Goal: Task Accomplishment & Management: Complete application form

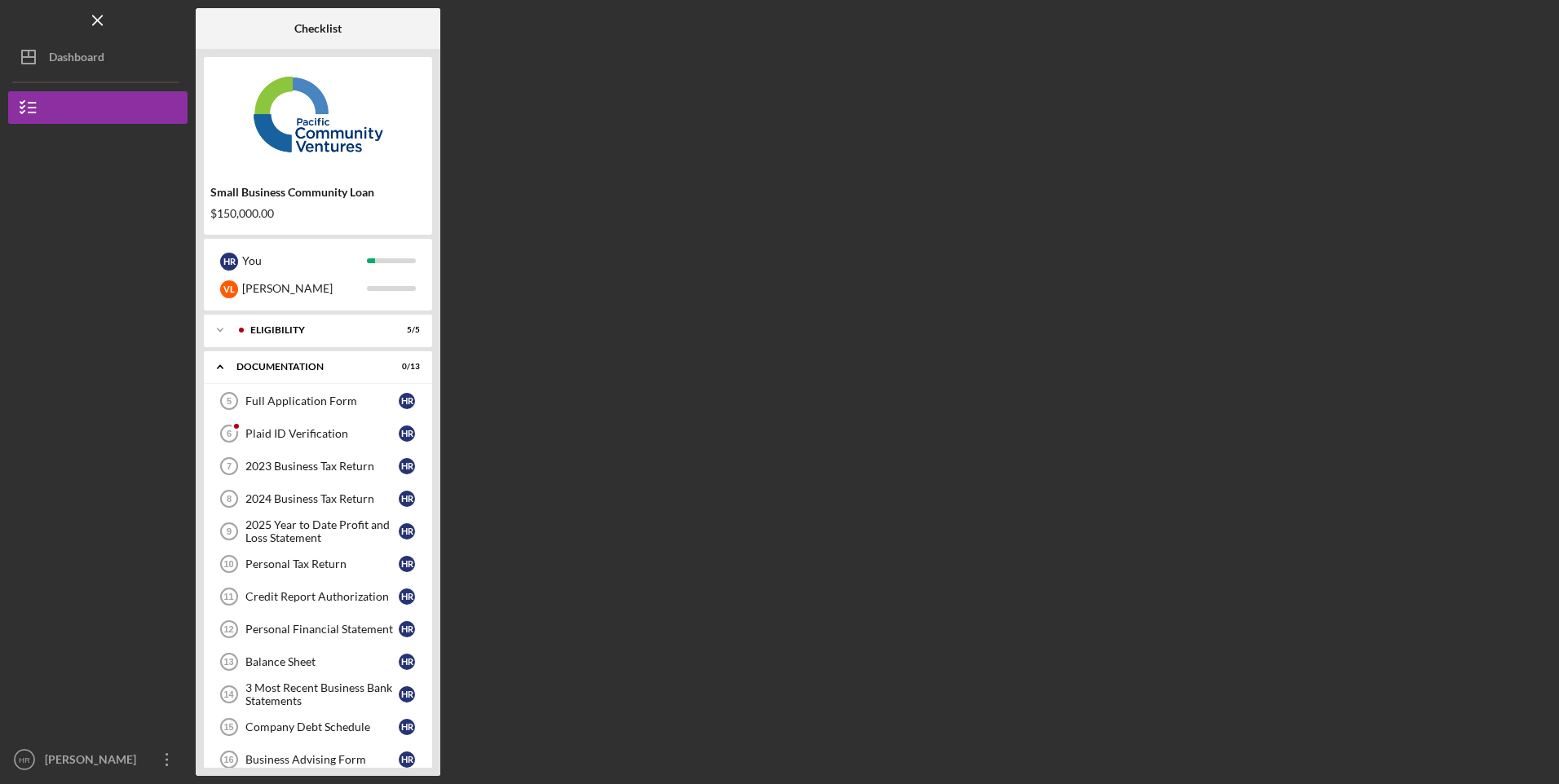
click at [295, 397] on div "Full Application Form" at bounding box center [321, 402] width 153 height 13
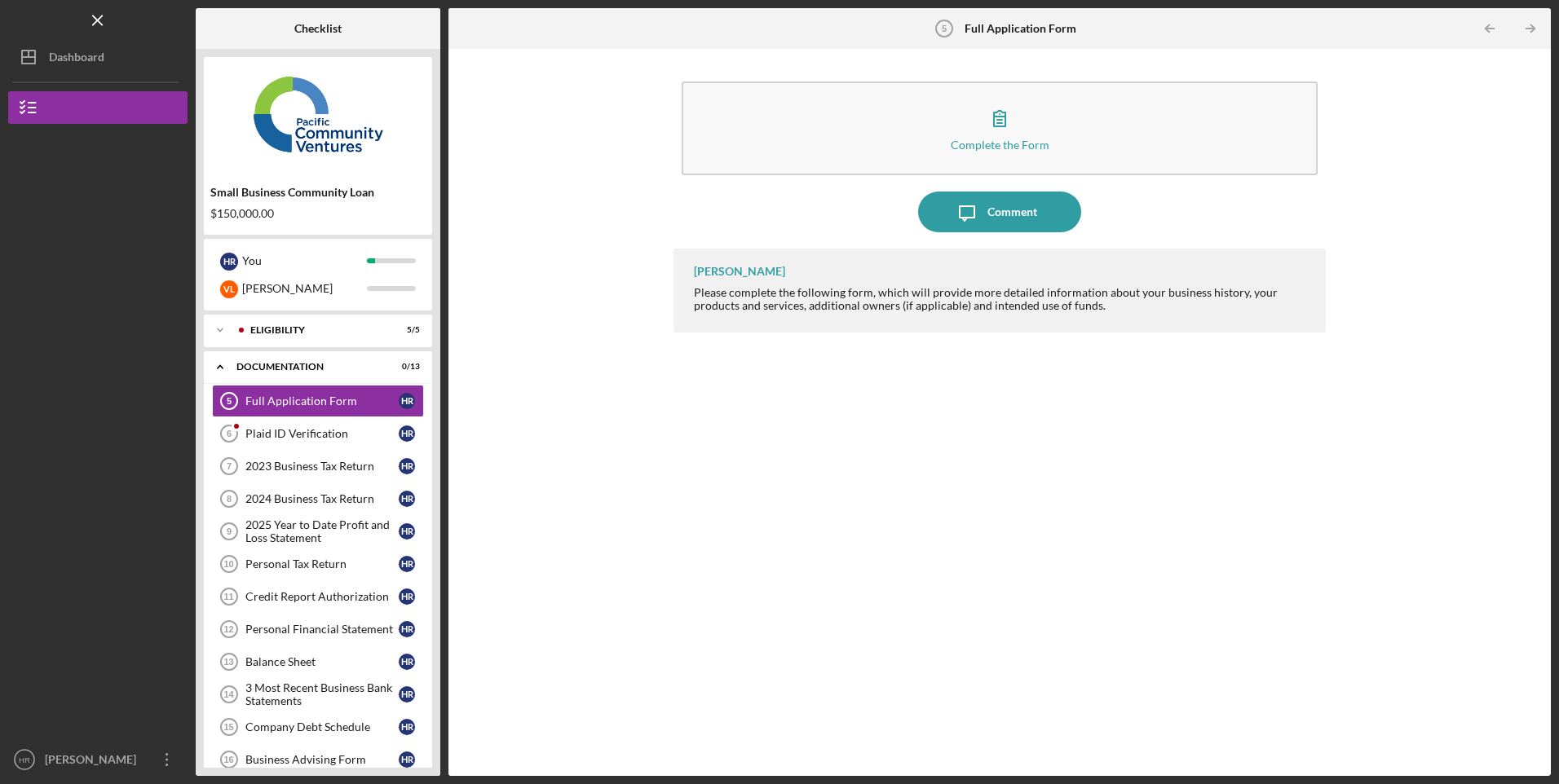
click at [1064, 98] on button "Complete the Form Form" at bounding box center [999, 128] width 635 height 94
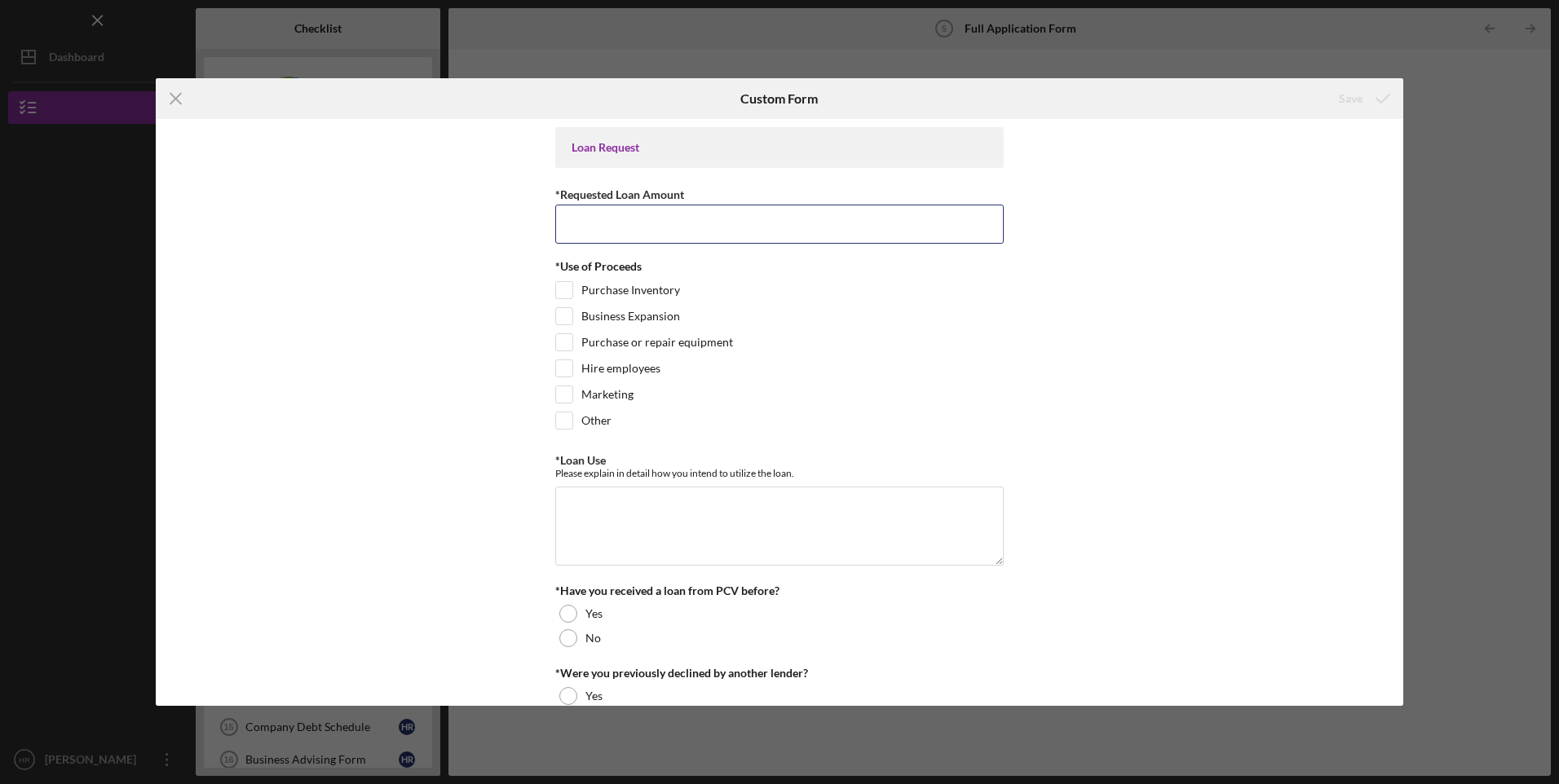
click at [688, 209] on input "*Requested Loan Amount" at bounding box center [780, 224] width 449 height 39
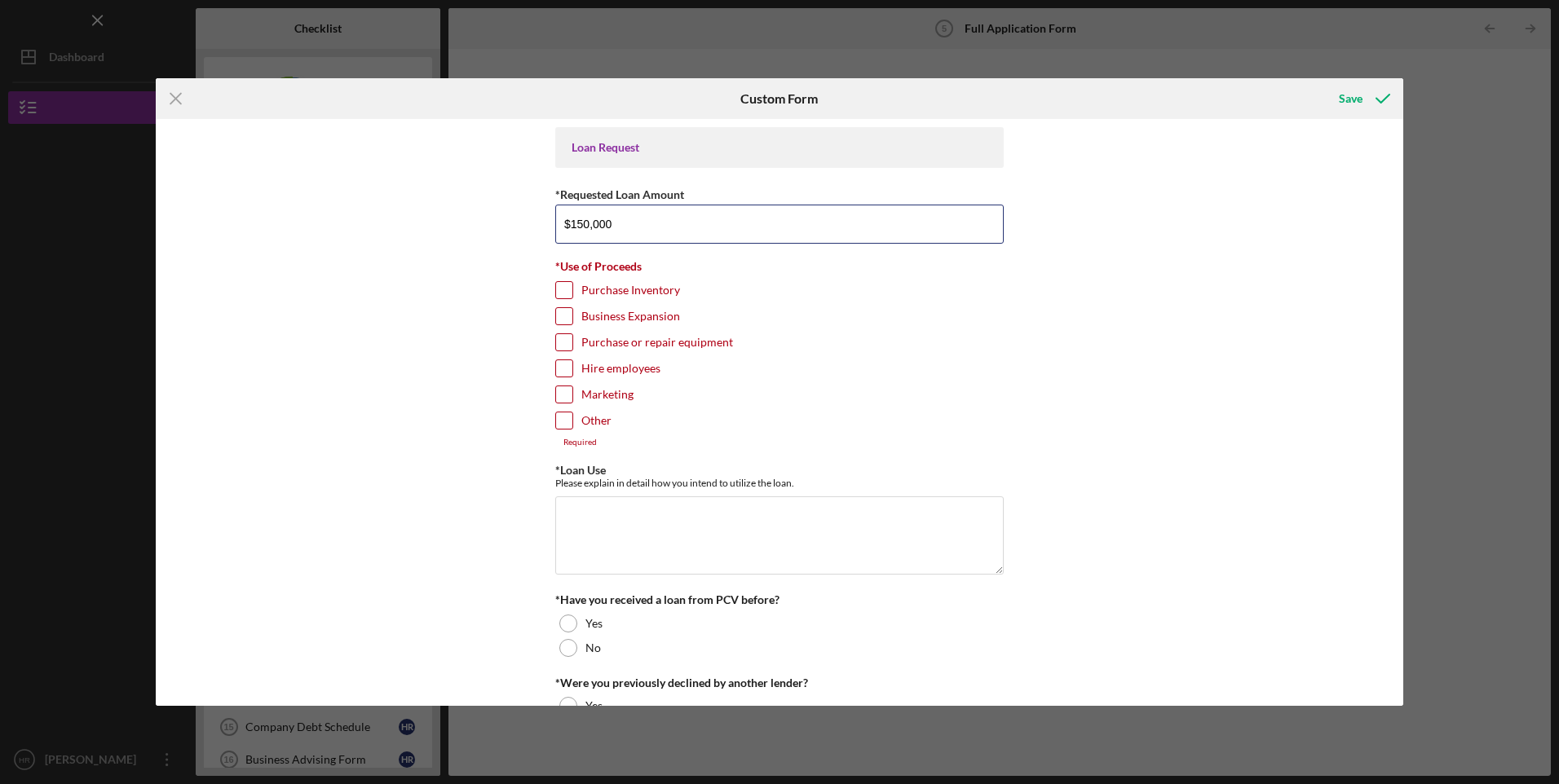
type input "$150,000"
click at [559, 430] on div "Other" at bounding box center [780, 424] width 449 height 26
click at [560, 422] on input "Other" at bounding box center [564, 420] width 16 height 16
checkbox input "true"
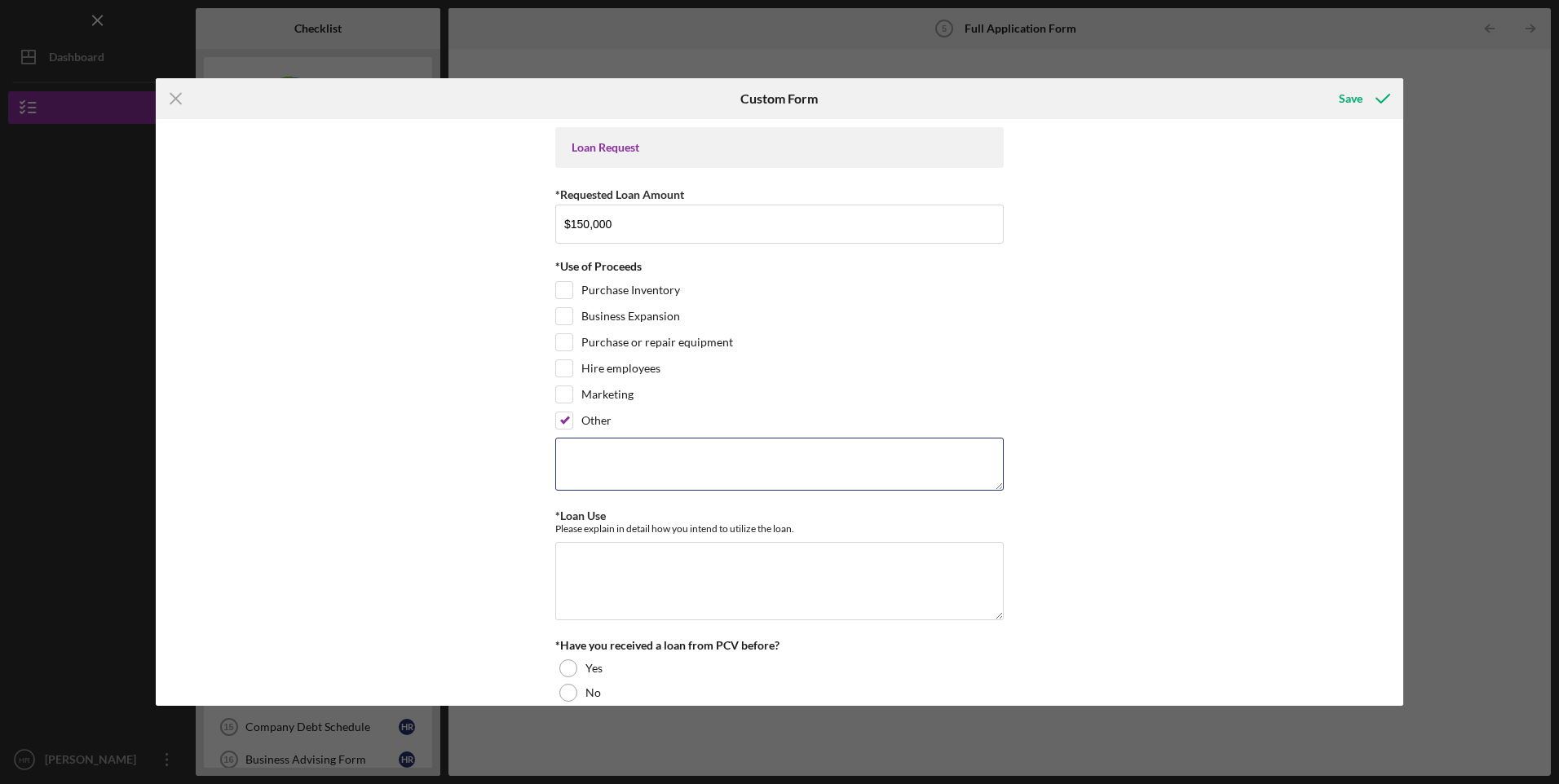
click at [618, 466] on textarea at bounding box center [780, 464] width 449 height 52
type textarea "Paying off two business loans and remaining for working capital for payroll, bu…"
click at [820, 580] on textarea "*Loan Use" at bounding box center [780, 582] width 449 height 79
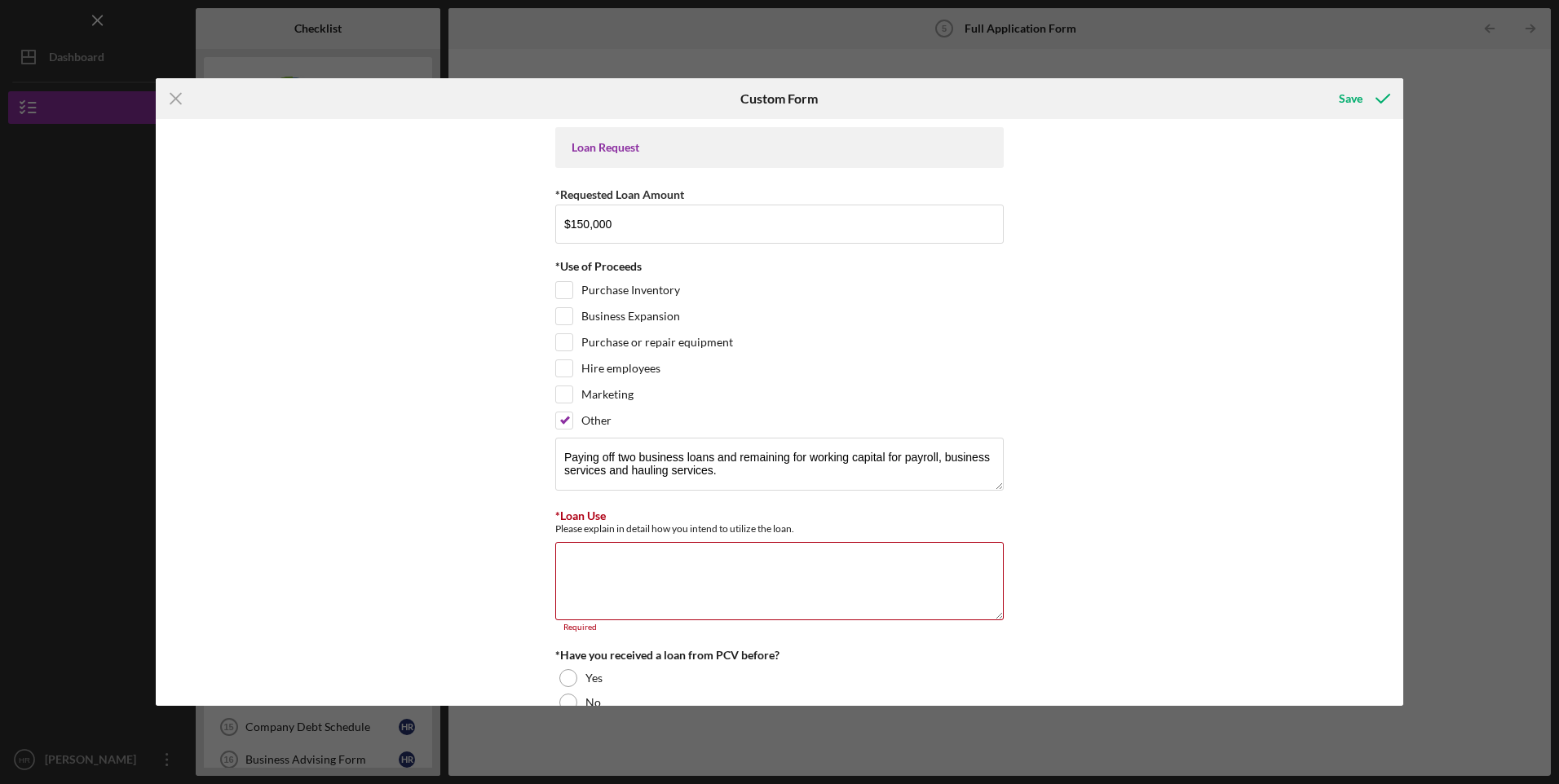
click at [674, 576] on textarea "*Loan Use" at bounding box center [780, 582] width 449 height 79
paste textarea "150,000 Business Loan: • Payoff 2 business loans for approximately $130,000 to …"
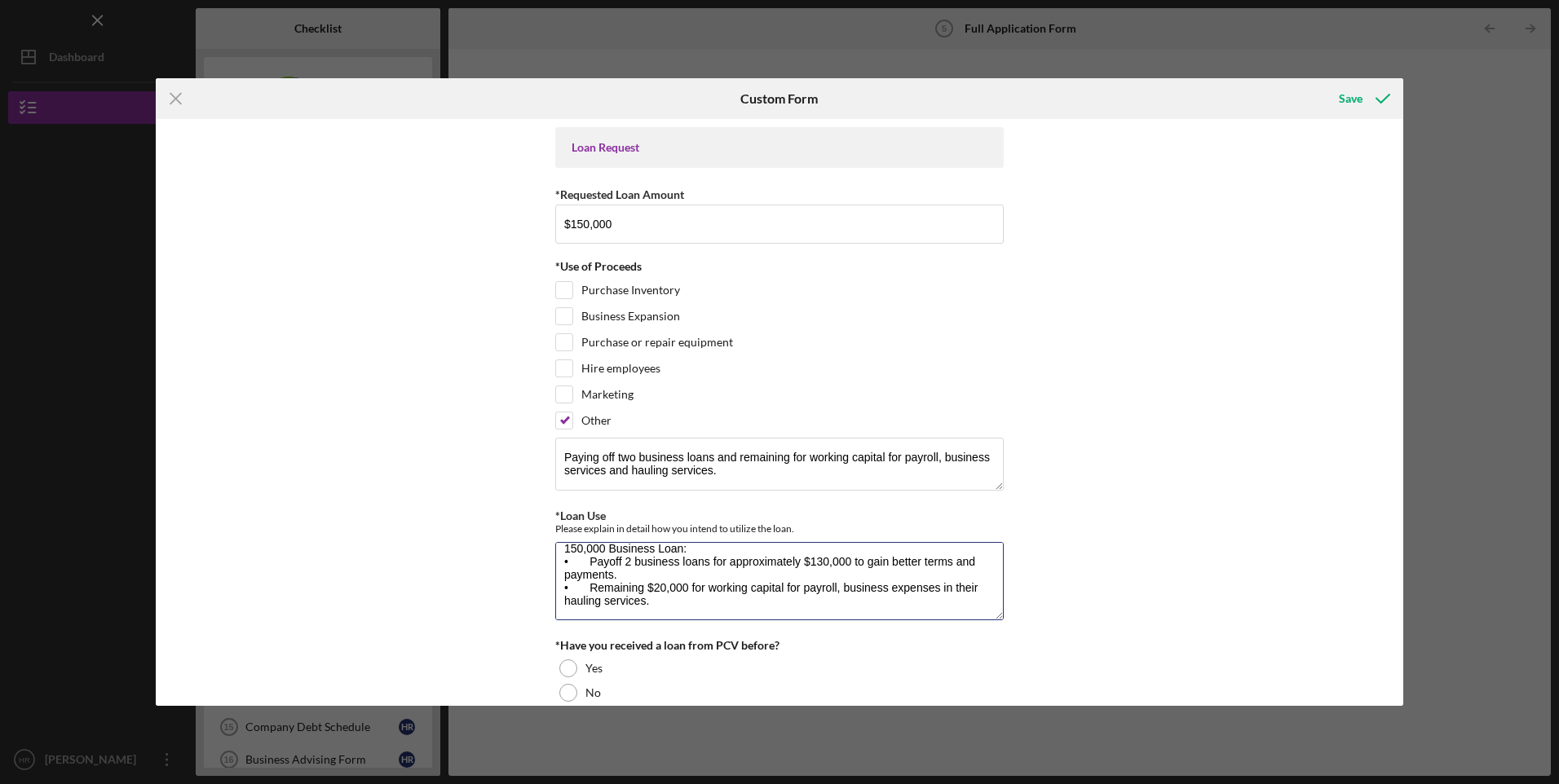
scroll to position [26, 0]
click at [976, 573] on textarea "150,000 Business Loan: • Payoff 2 business loans for approximately $130,000 to …" at bounding box center [780, 582] width 449 height 79
click at [684, 589] on textarea "150,000 Business Loan: • Payoff 2 business loans for approximately $130,000 to …" at bounding box center [780, 582] width 449 height 79
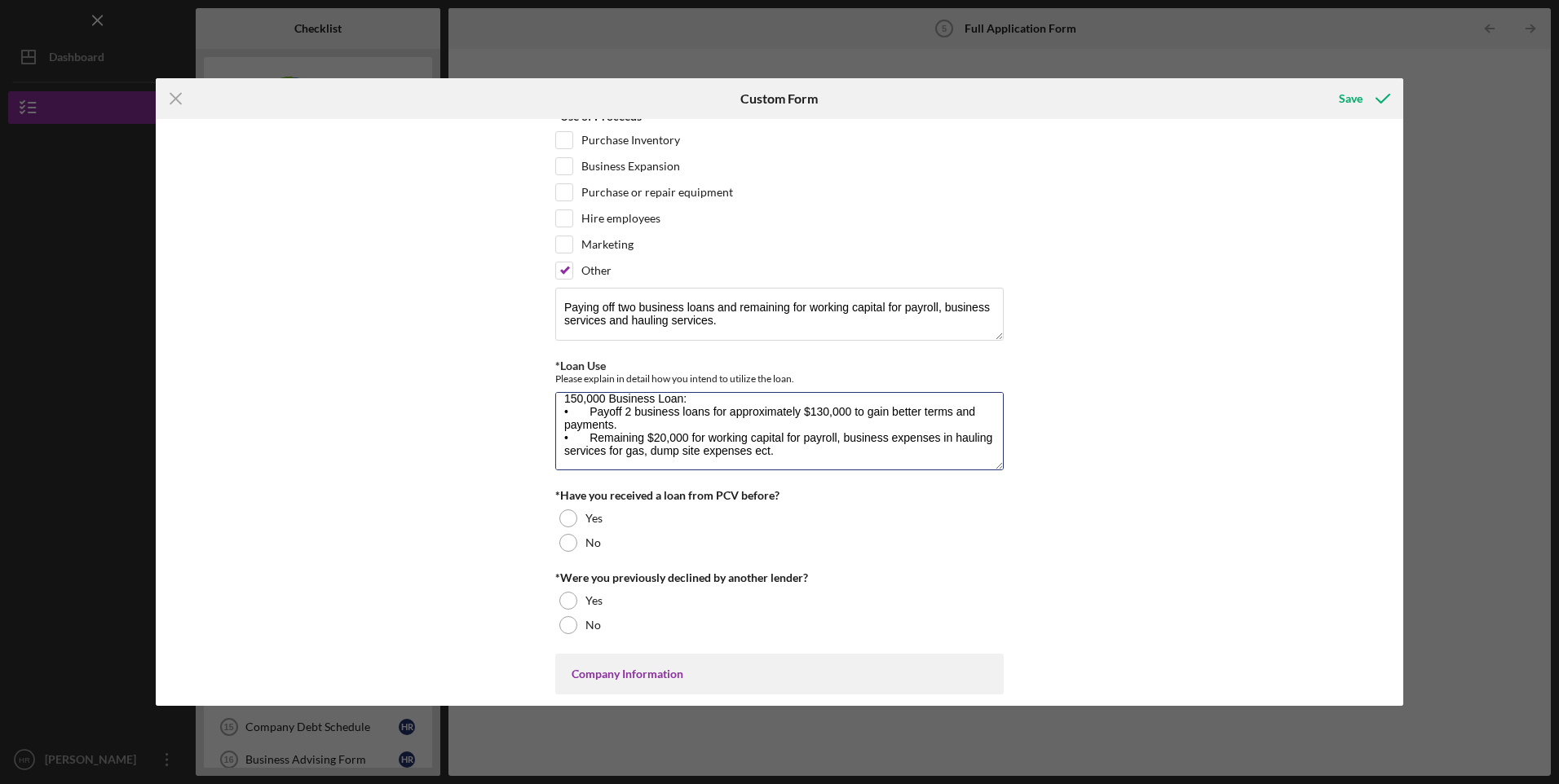
scroll to position [271, 0]
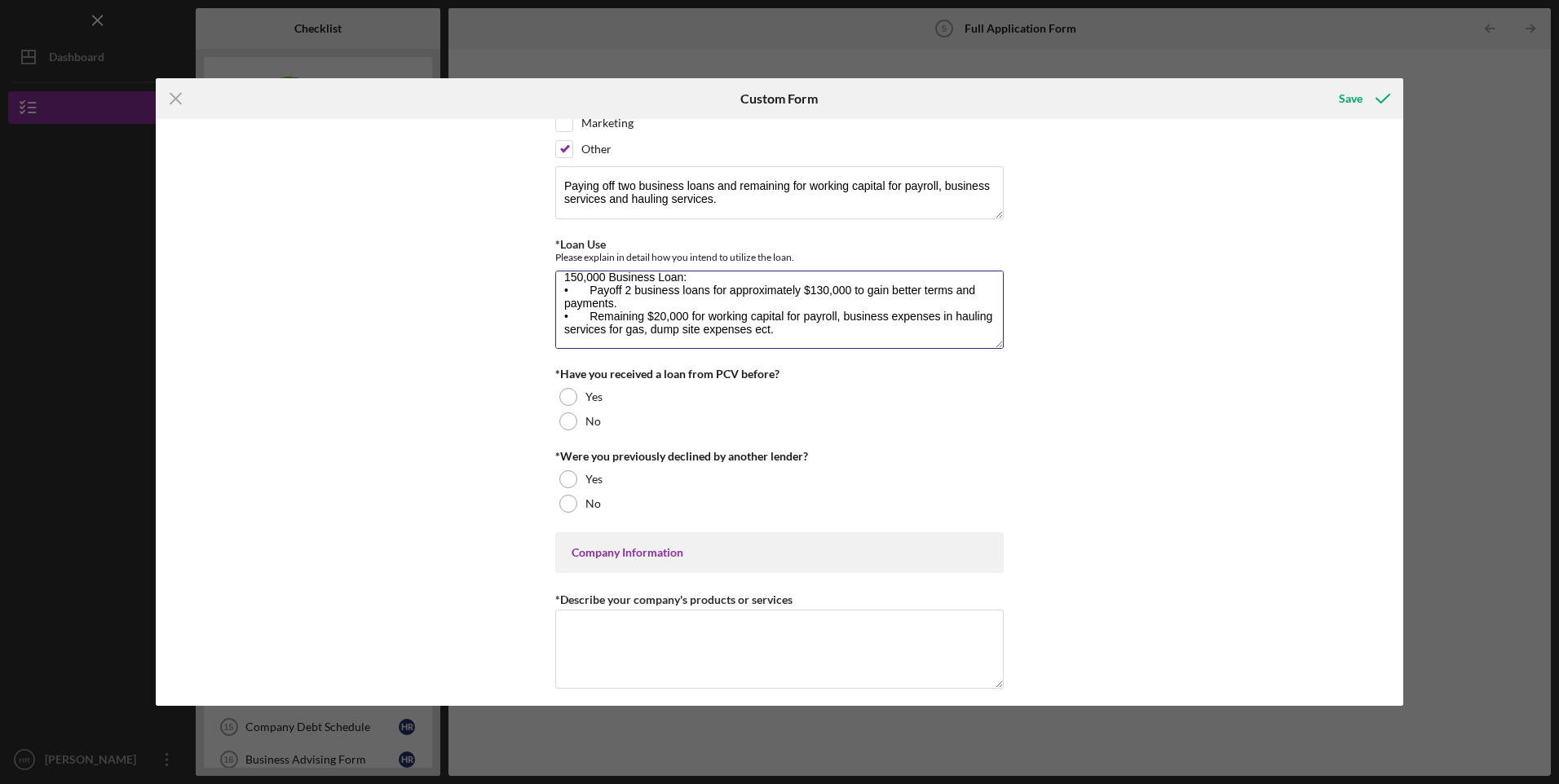
type textarea "150,000 Business Loan: • Payoff 2 business loans for approximately $130,000 to …"
click at [565, 423] on div at bounding box center [567, 421] width 18 height 18
click at [567, 505] on div at bounding box center [567, 503] width 18 height 18
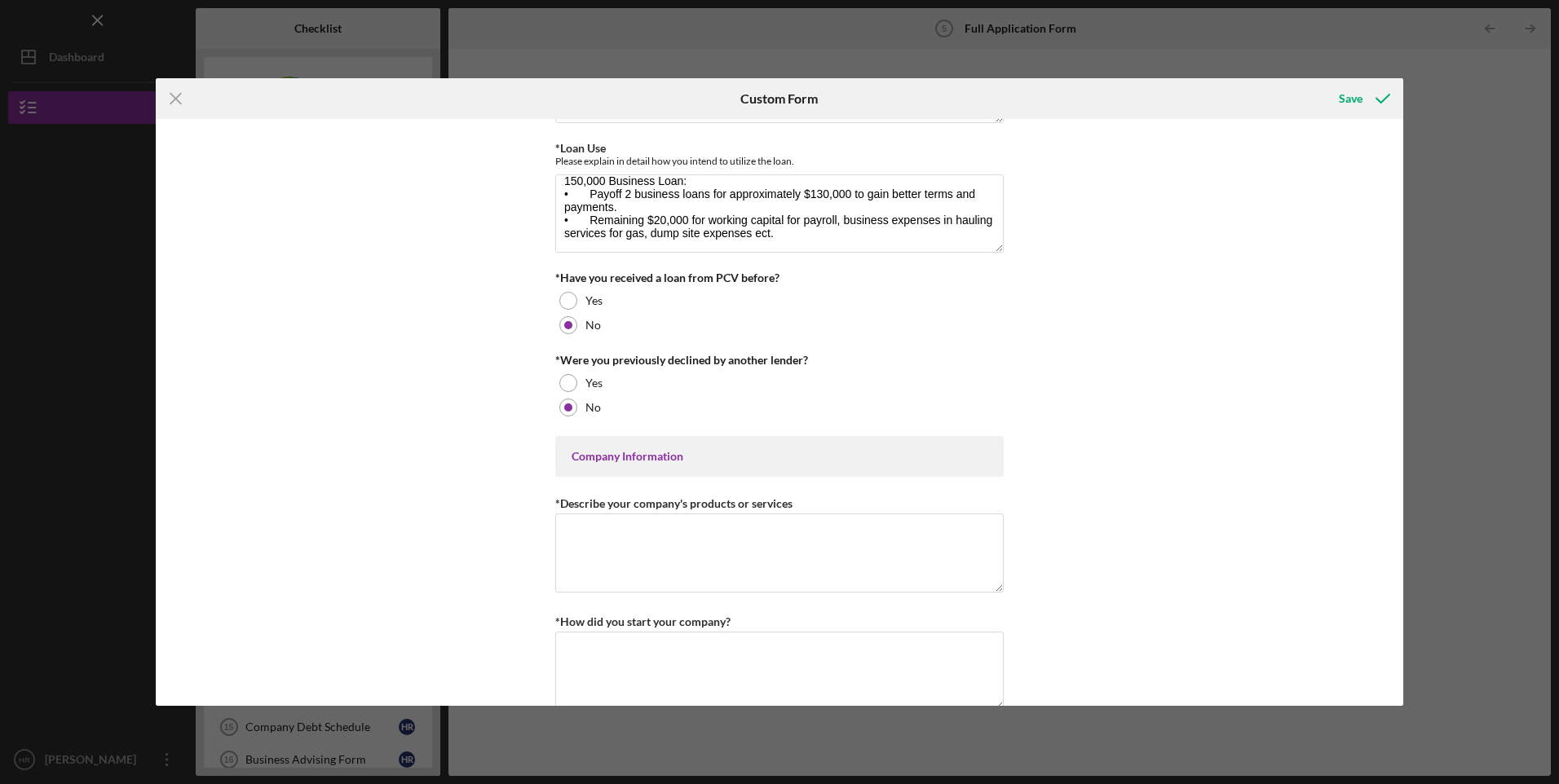
scroll to position [407, 0]
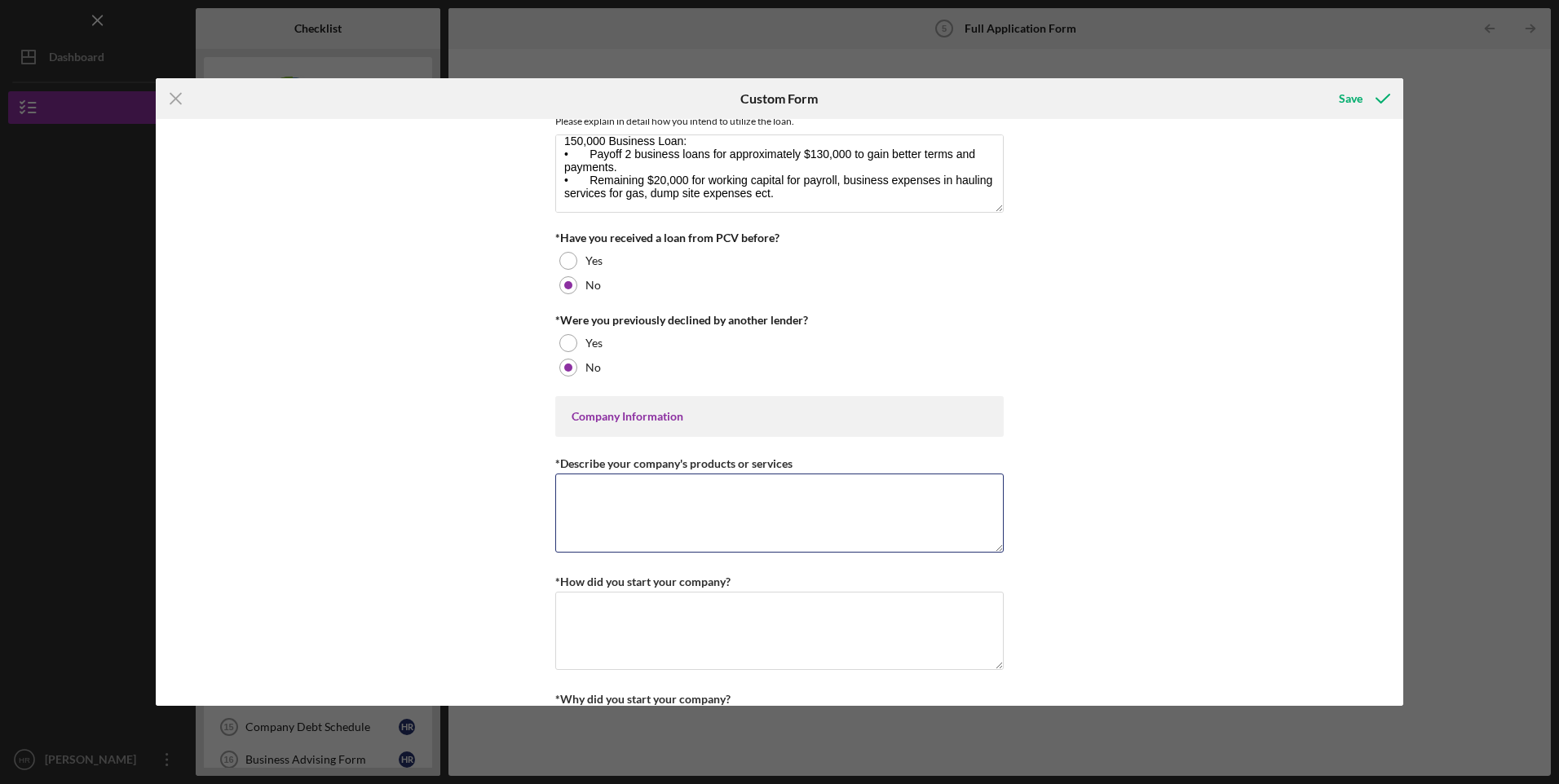
click at [782, 507] on textarea "*Describe your company's products or services" at bounding box center [780, 513] width 449 height 79
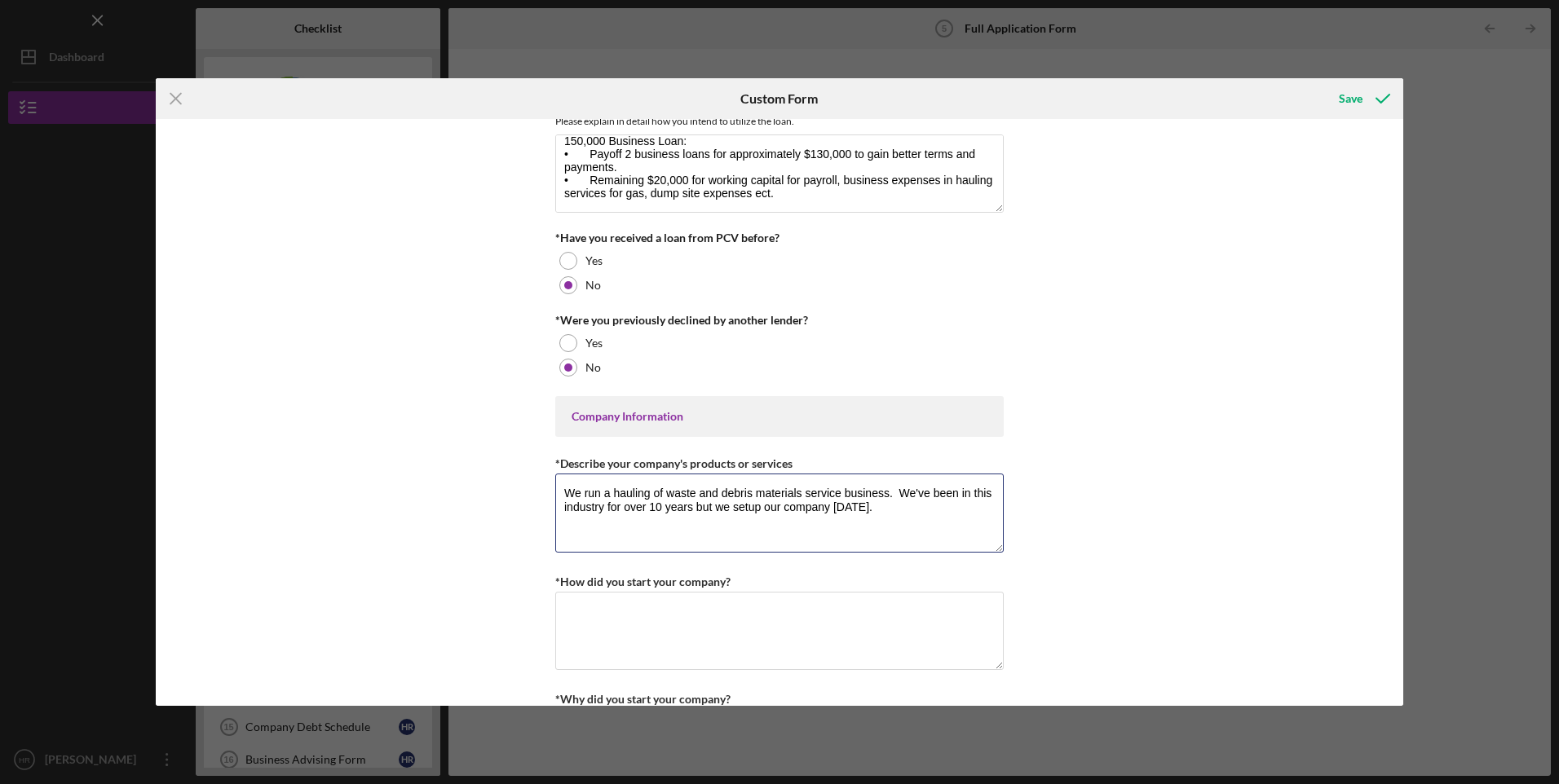
type textarea "We run a hauling of waste and debris materials service business. We've been in …"
click at [486, 752] on div "Icon/Menu Close Custom Form Save Loan Request *Requested Loan Amount $150,000 *…" at bounding box center [779, 392] width 1559 height 784
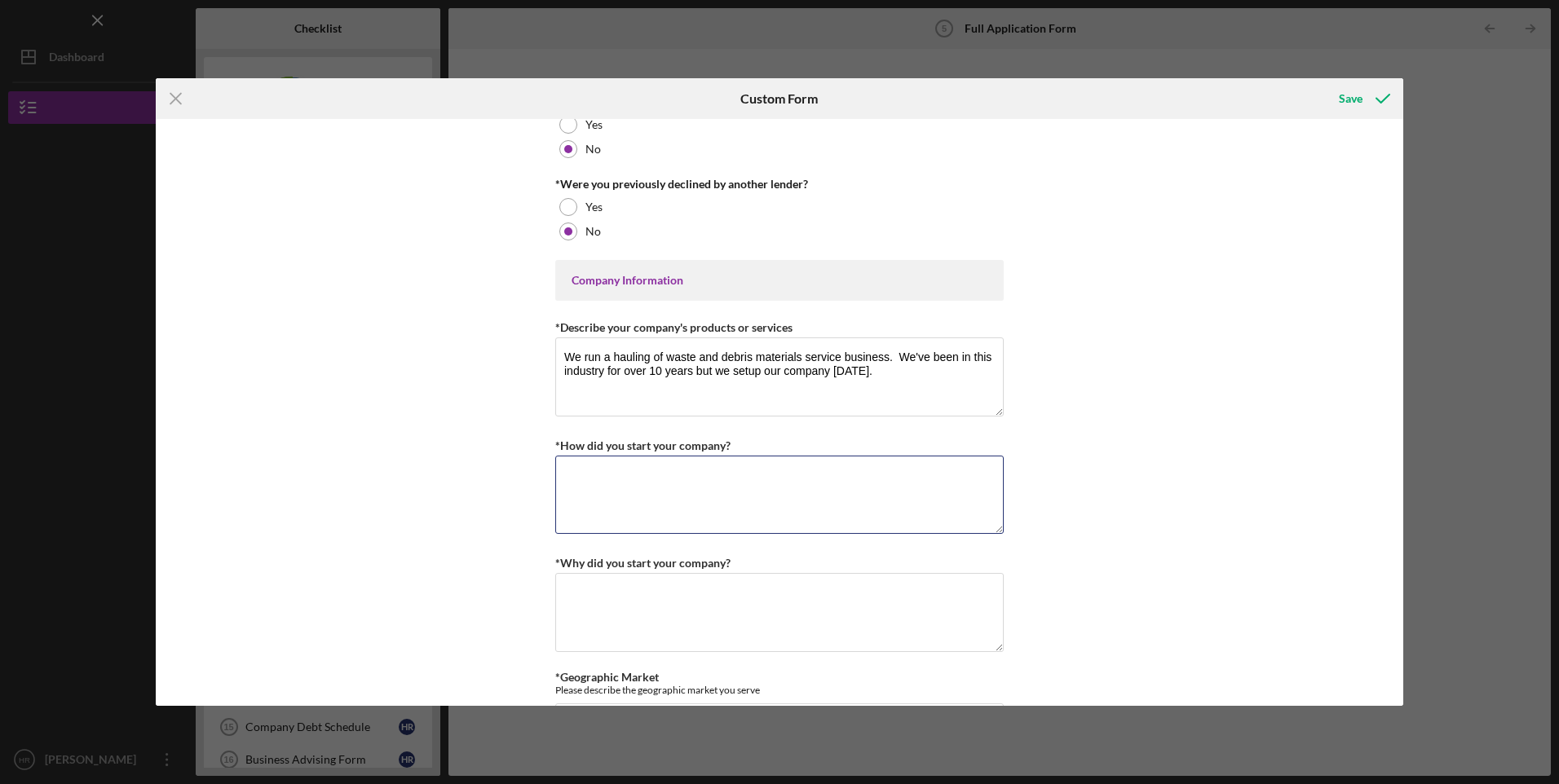
click at [740, 484] on textarea "*How did you start your company?" at bounding box center [780, 495] width 449 height 79
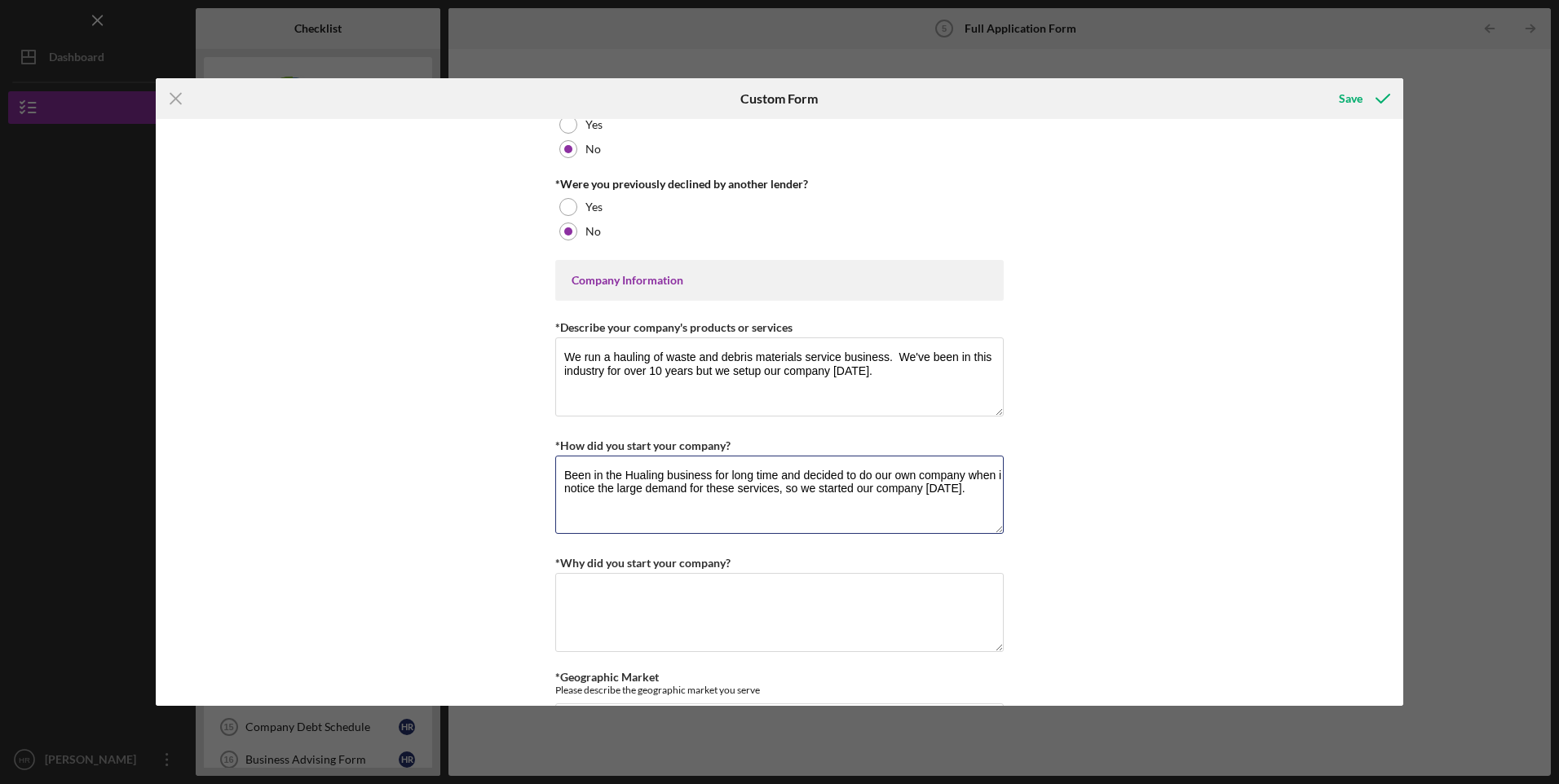
scroll to position [815, 0]
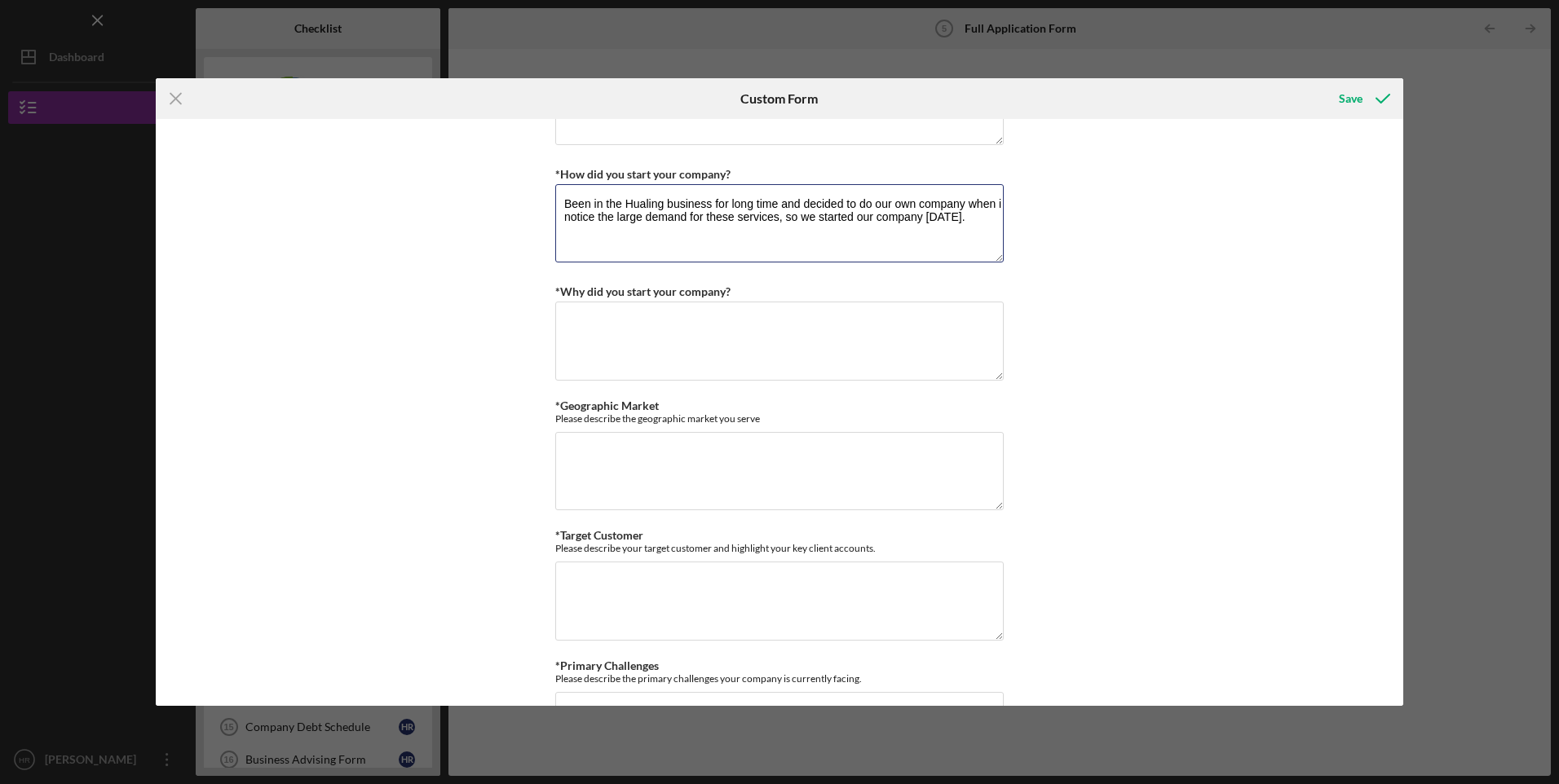
type textarea "Been in the Hualing business for long time and decided to do our own company wh…"
click at [741, 329] on textarea "*Why did you start your company?" at bounding box center [780, 341] width 449 height 79
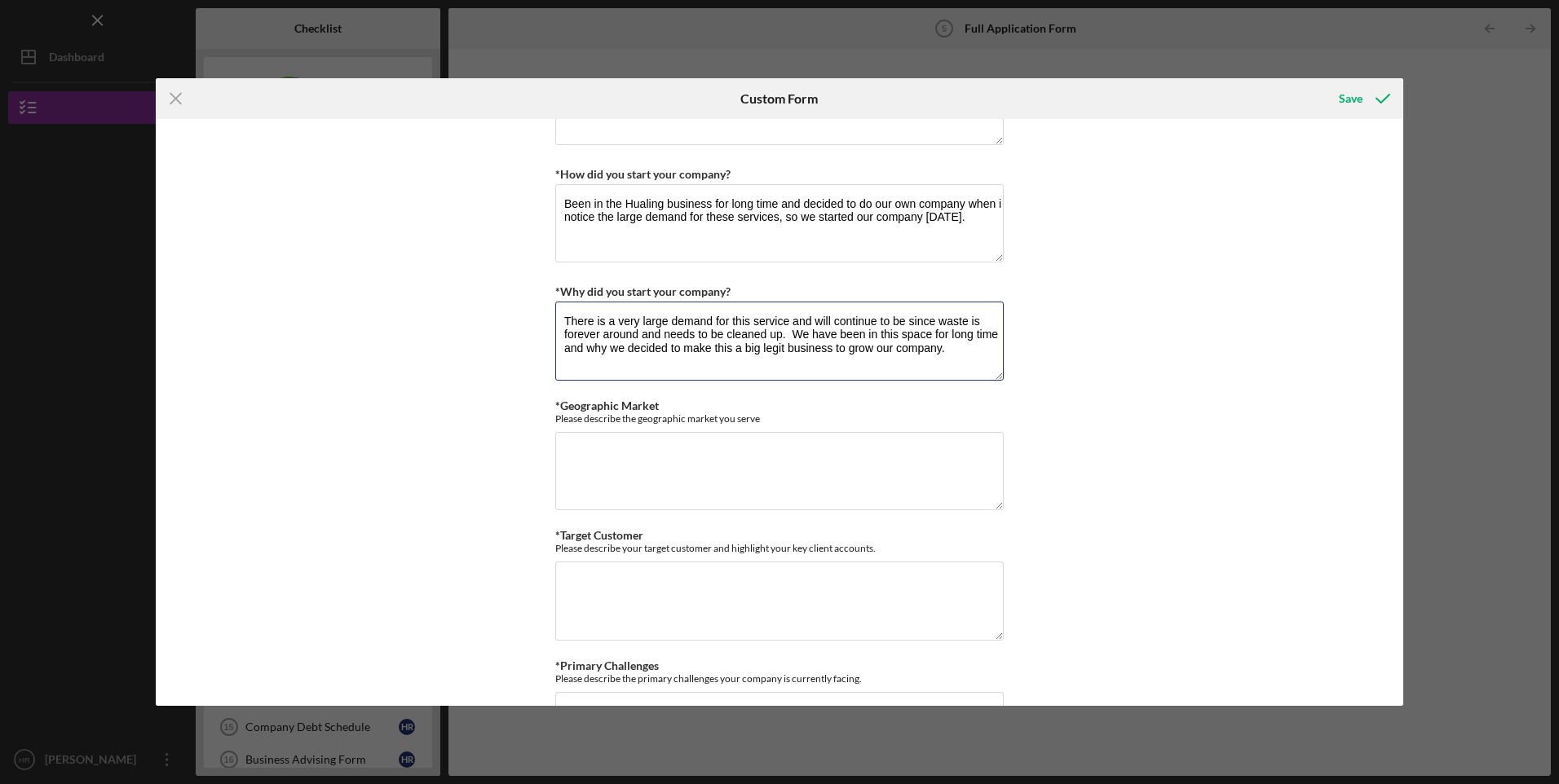
type textarea "There is a very large demand for this service and will continue to be since was…"
click at [715, 490] on textarea "*Geographic Market" at bounding box center [780, 471] width 449 height 79
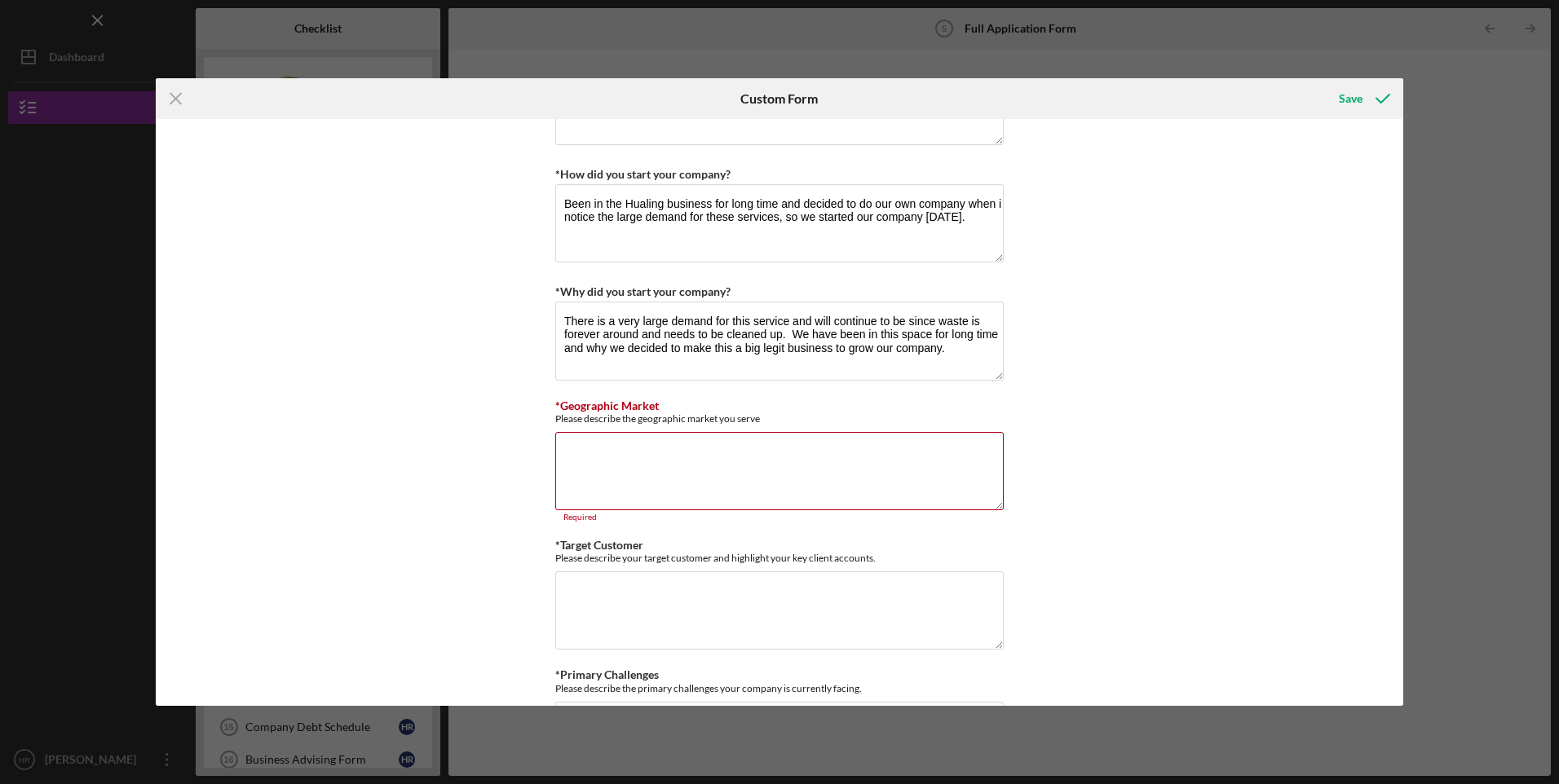
click at [661, 480] on textarea "*Geographic Market" at bounding box center [780, 471] width 449 height 79
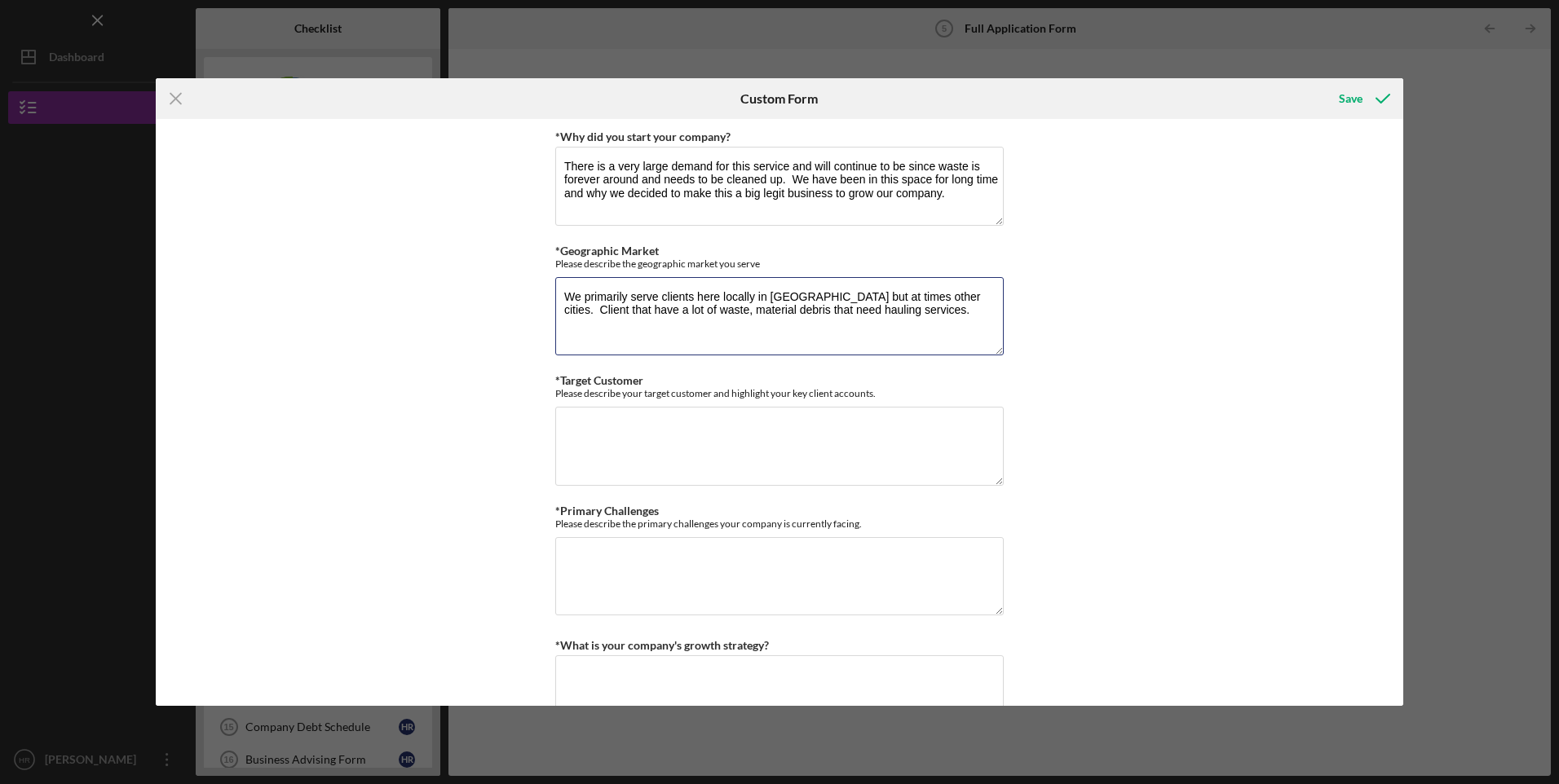
scroll to position [1087, 0]
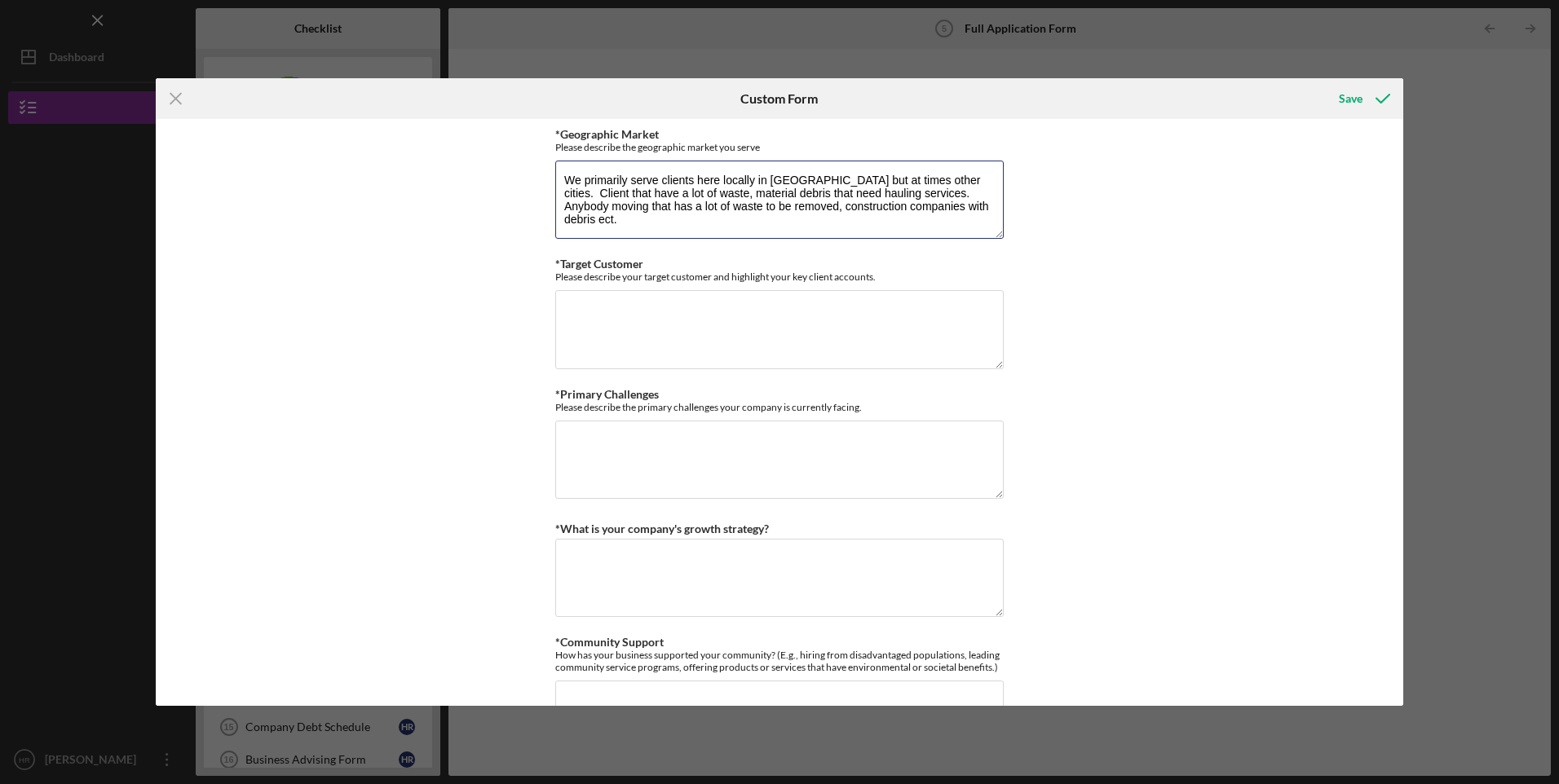
drag, startPoint x: 970, startPoint y: 207, endPoint x: 907, endPoint y: 193, distance: 64.5
click at [907, 193] on textarea "We primarily serve clients here locally in [GEOGRAPHIC_DATA] but at times other…" at bounding box center [780, 200] width 449 height 79
type textarea "We primarily serve clients here locally in [GEOGRAPHIC_DATA] but at times other…"
click at [669, 353] on textarea "*Target Customer" at bounding box center [780, 330] width 449 height 79
paste textarea "Anybody moving that has a lot of waste to be removed, construction companies wi…"
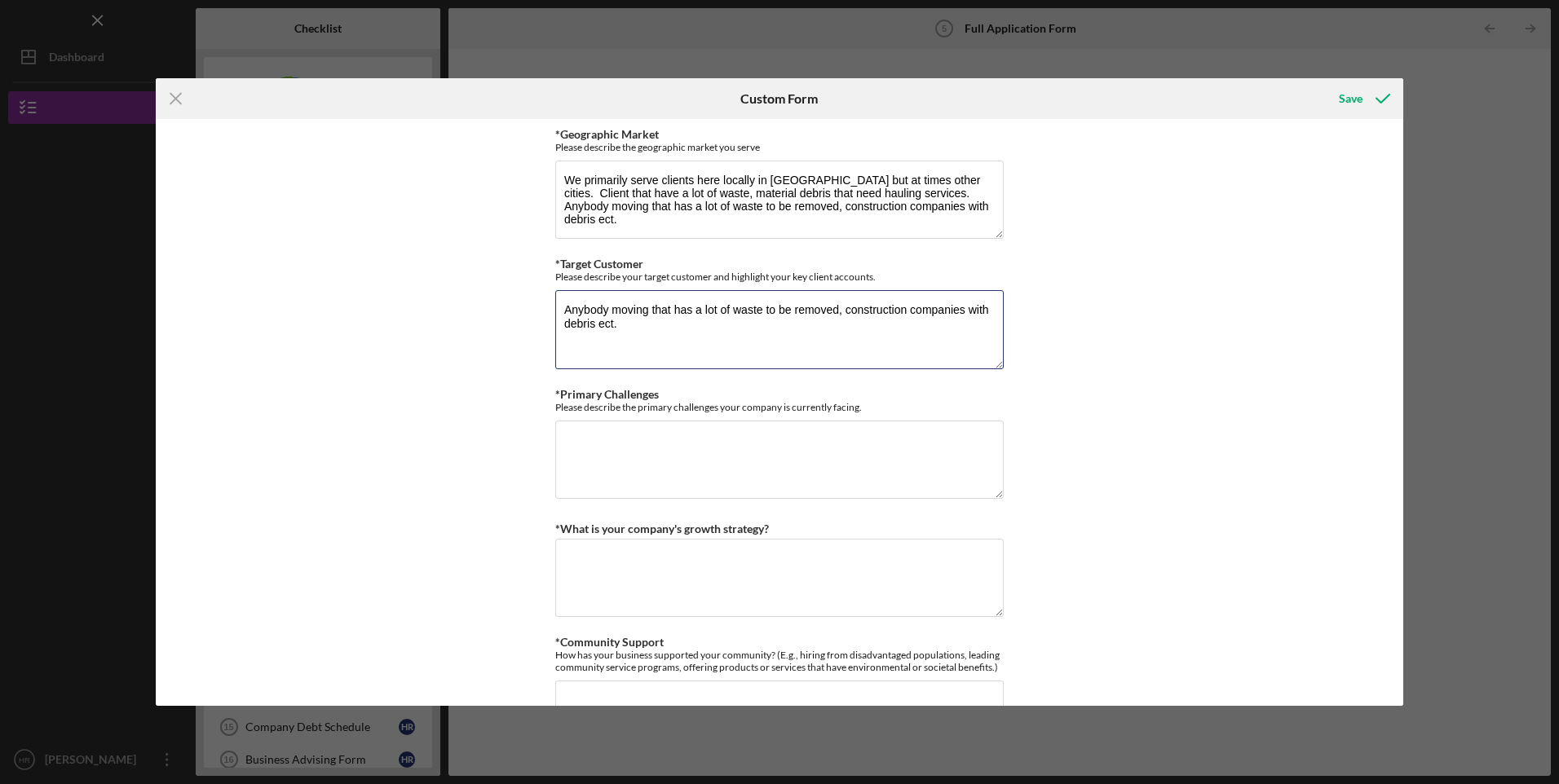
click at [649, 311] on textarea "Anybody moving that has a lot of waste to be removed, construction companies wi…" at bounding box center [780, 330] width 449 height 79
click at [987, 307] on textarea "Anybody moving from one home to another that has a lot of waste to be removed, …" at bounding box center [780, 330] width 449 height 79
drag, startPoint x: 772, startPoint y: 325, endPoint x: 743, endPoint y: 325, distance: 29.0
click at [743, 325] on textarea "Anybody moving from one home to another that has a lot of waste to be removed, …" at bounding box center [780, 330] width 449 height 79
type textarea "Anybody moving from one home to another that has a lot of waste to be removed, …"
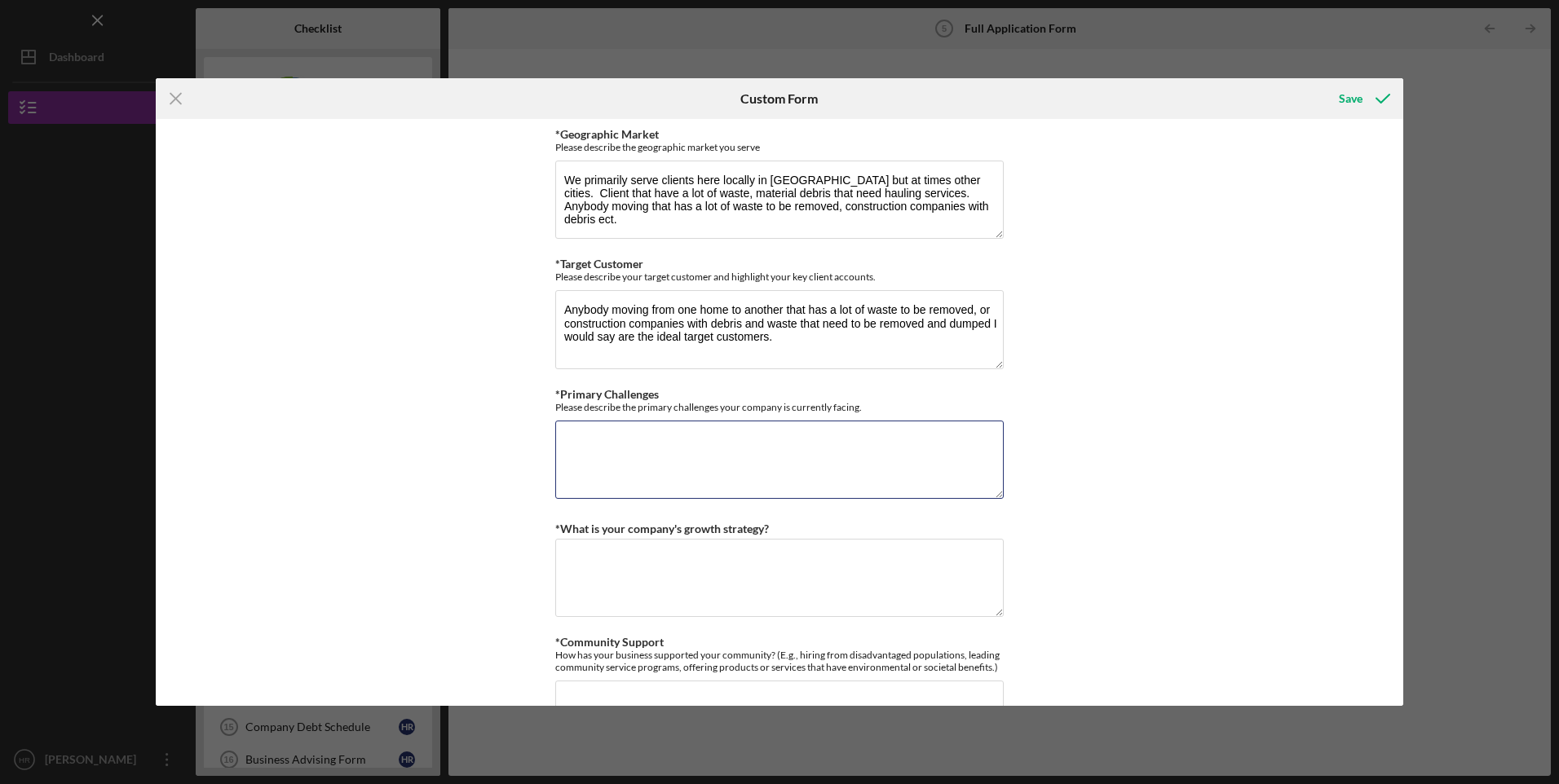
click at [685, 468] on textarea "*Primary Challenges" at bounding box center [780, 460] width 449 height 79
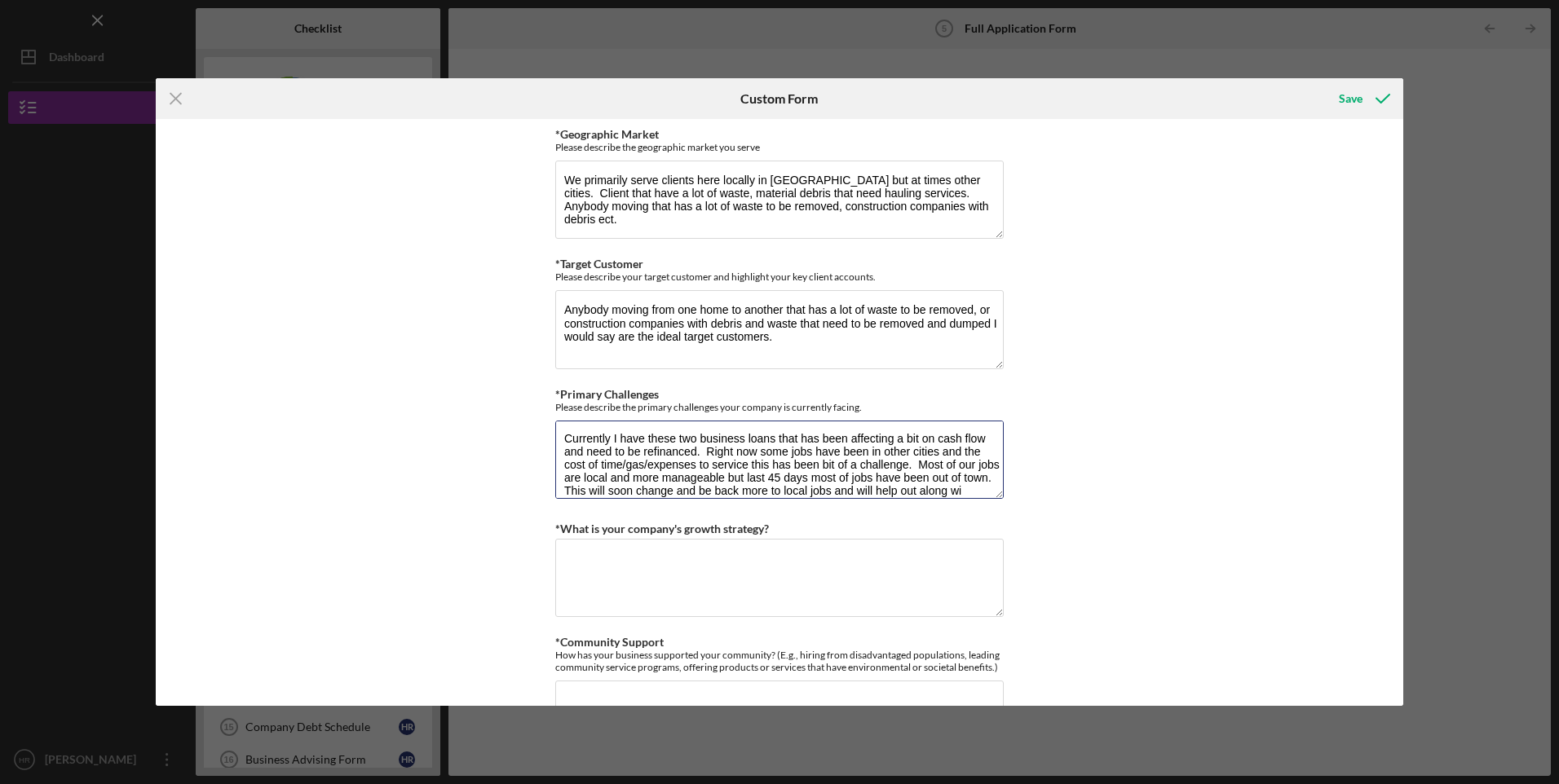
scroll to position [15, 0]
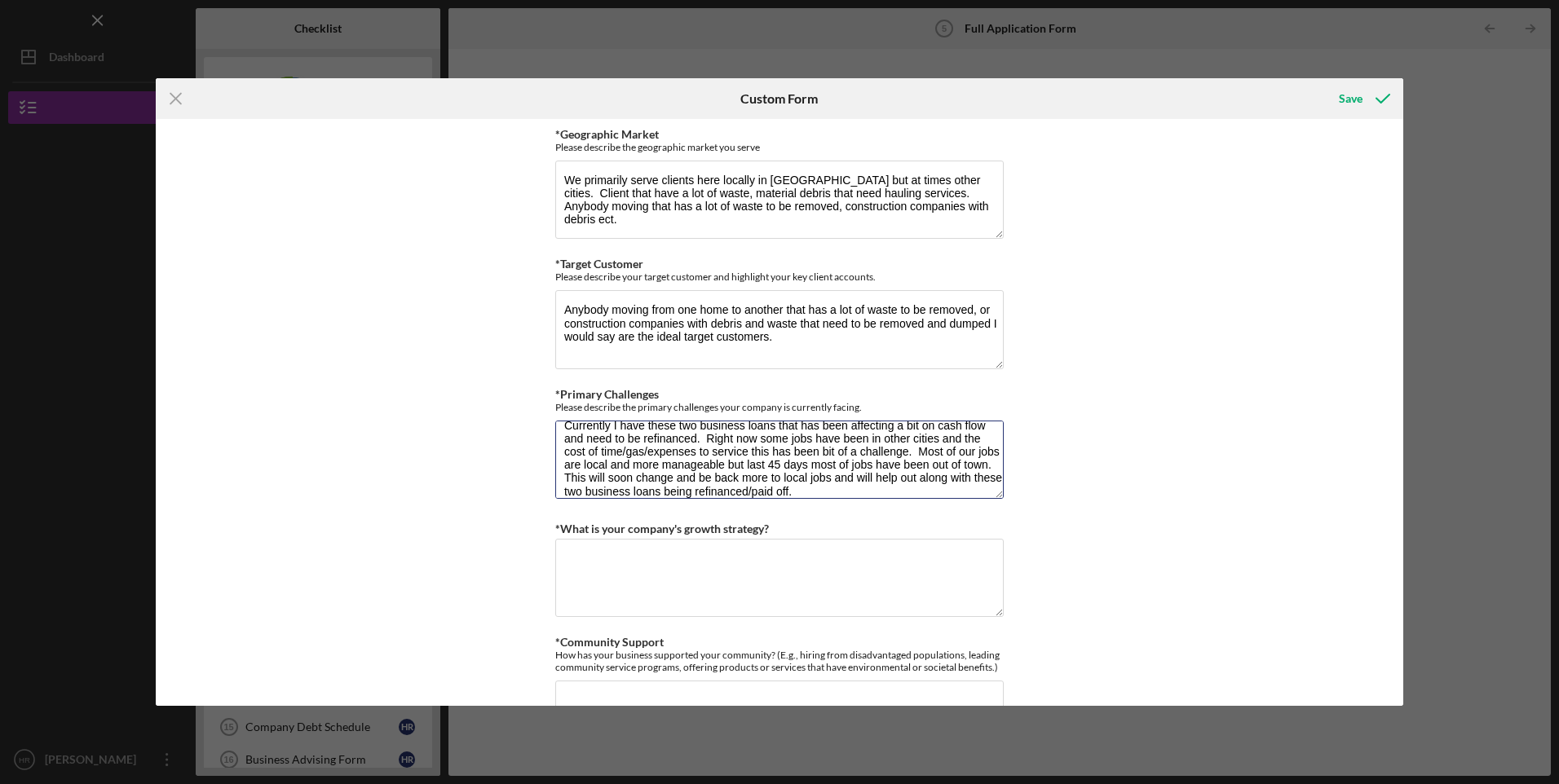
type textarea "Currently I have these two business loans that has been affecting a bit on cash…"
click at [875, 561] on textarea "*What is your company's growth strategy?" at bounding box center [780, 578] width 449 height 79
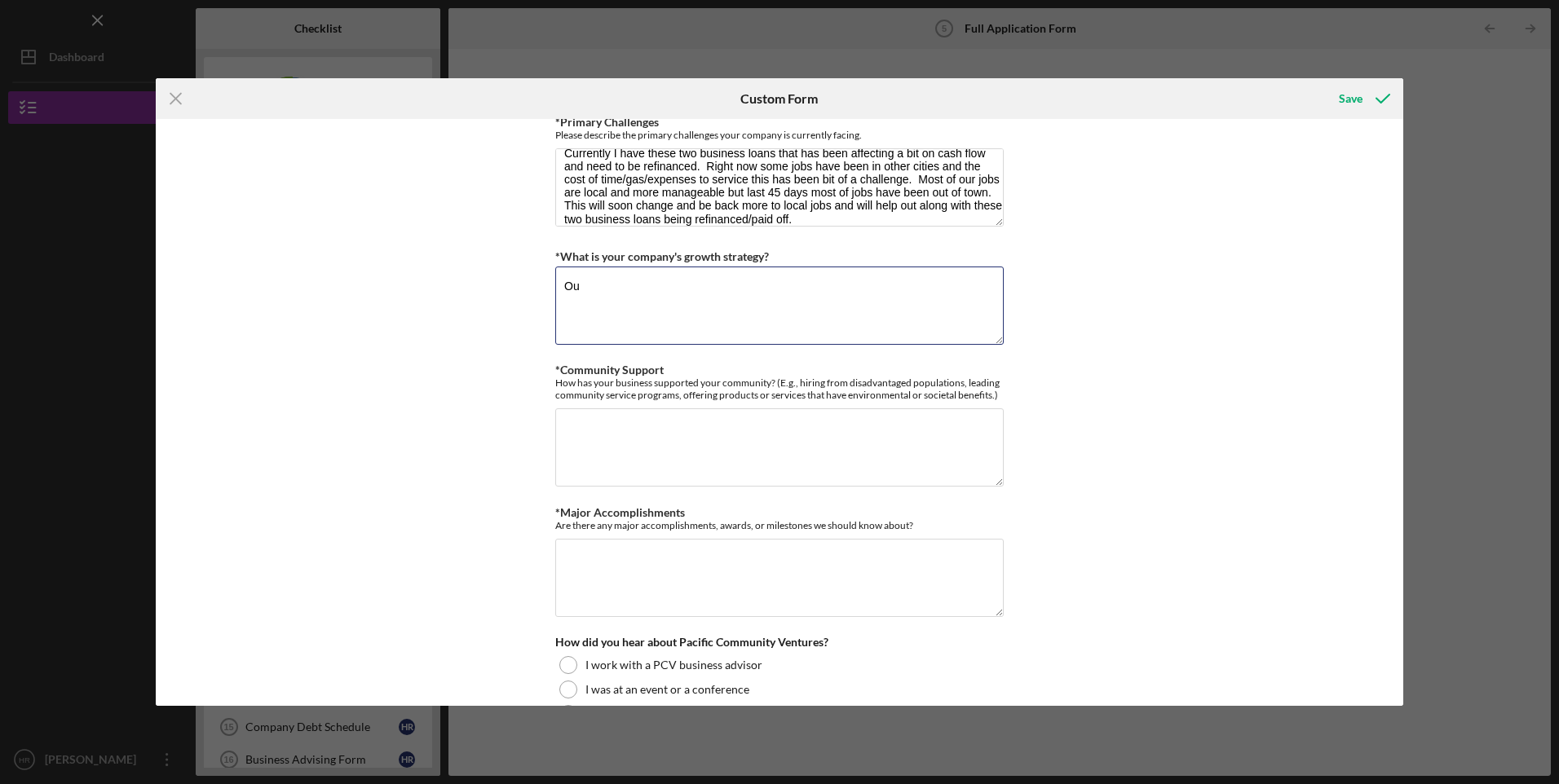
type textarea "O"
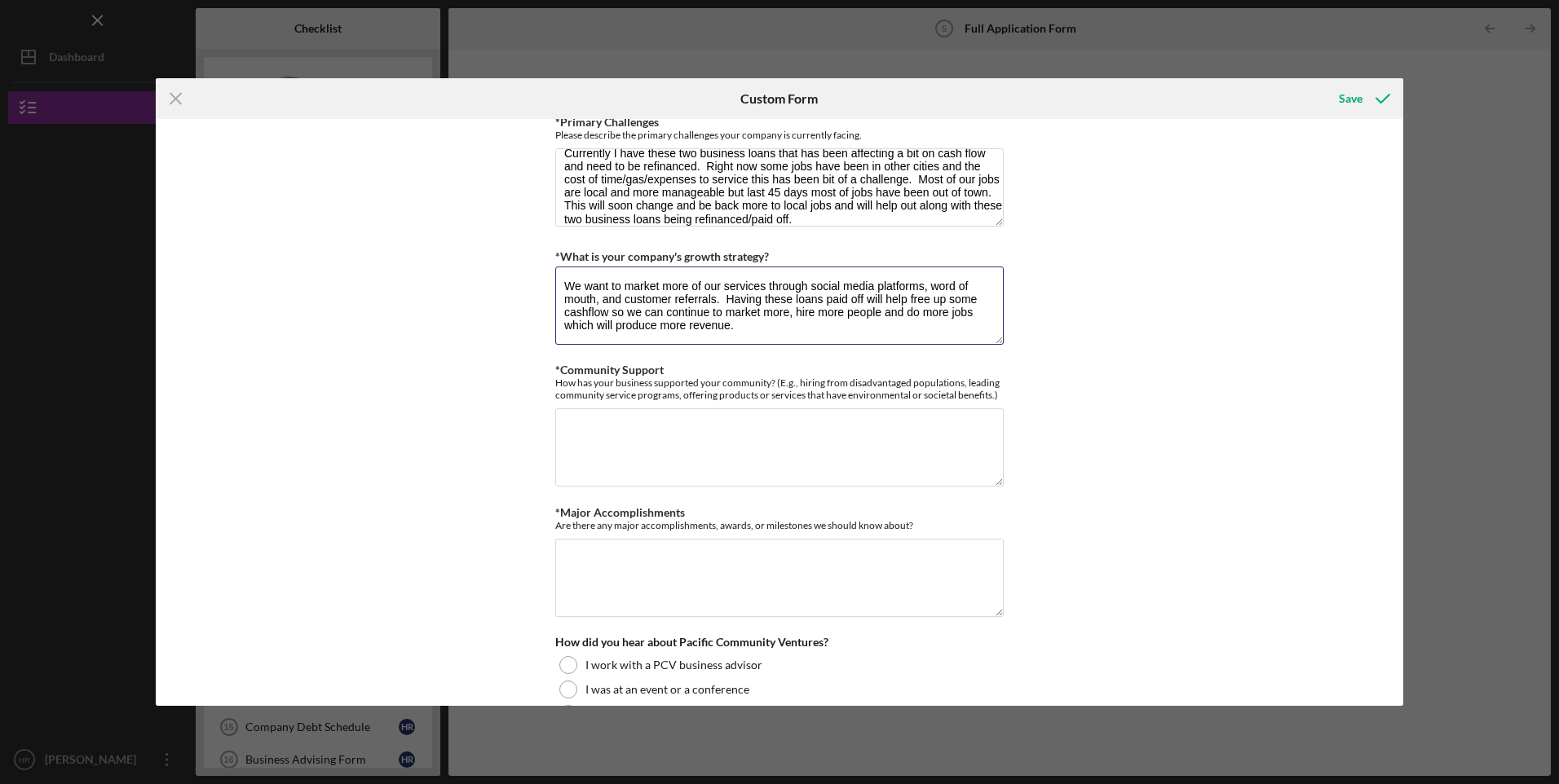
type textarea "We want to market more of our services through social media platforms, word of …"
click at [875, 458] on textarea "*Community Support" at bounding box center [780, 448] width 449 height 79
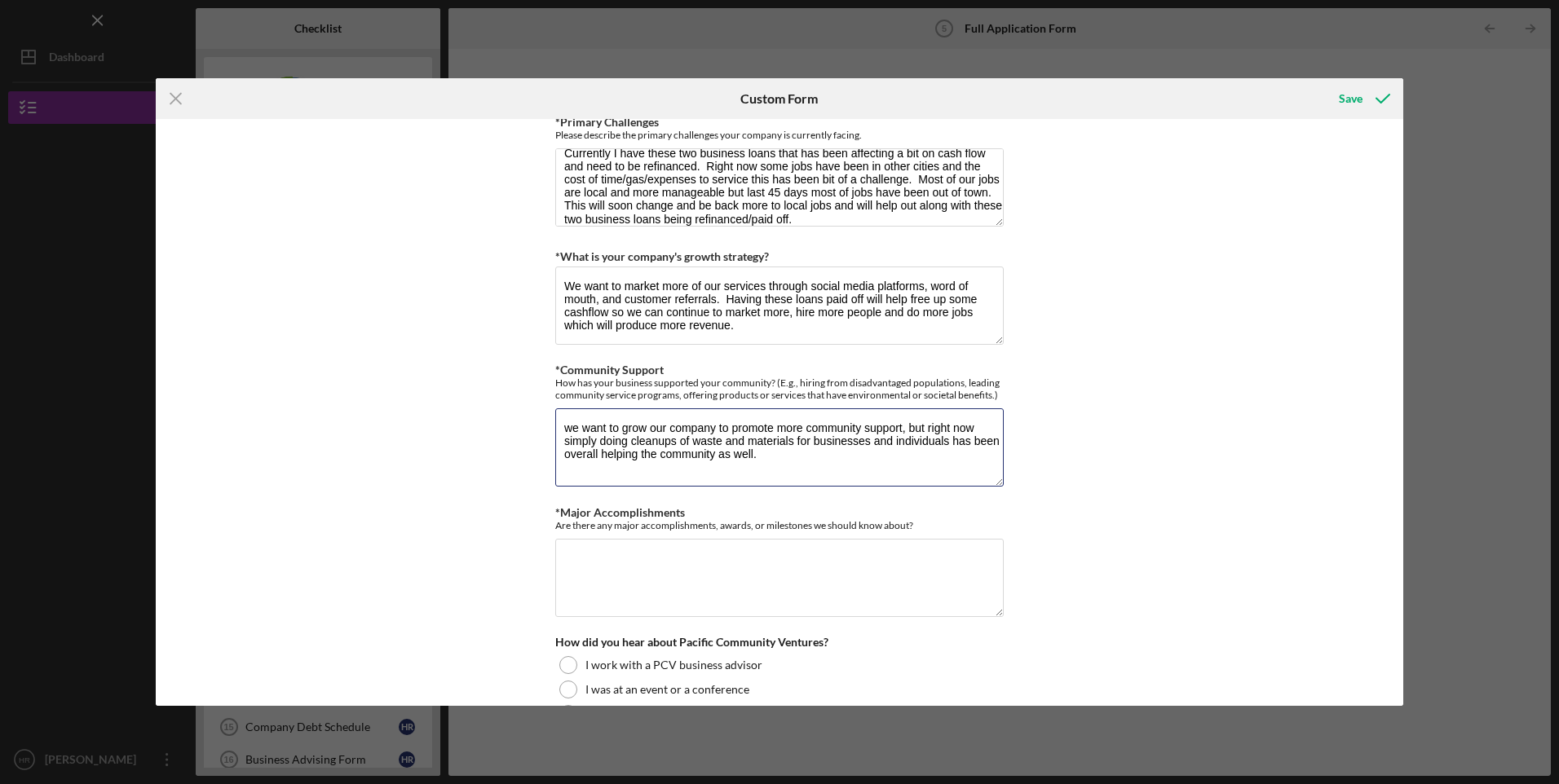
drag, startPoint x: 572, startPoint y: 425, endPoint x: 659, endPoint y: 404, distance: 89.5
click at [572, 423] on textarea "we want to grow our company to promote more community support, but right now si…" at bounding box center [780, 448] width 449 height 79
drag, startPoint x: 750, startPoint y: 453, endPoint x: 940, endPoint y: 422, distance: 192.5
click at [753, 448] on textarea "We want to grow our company to promote more community support, but right now si…" at bounding box center [780, 448] width 449 height 79
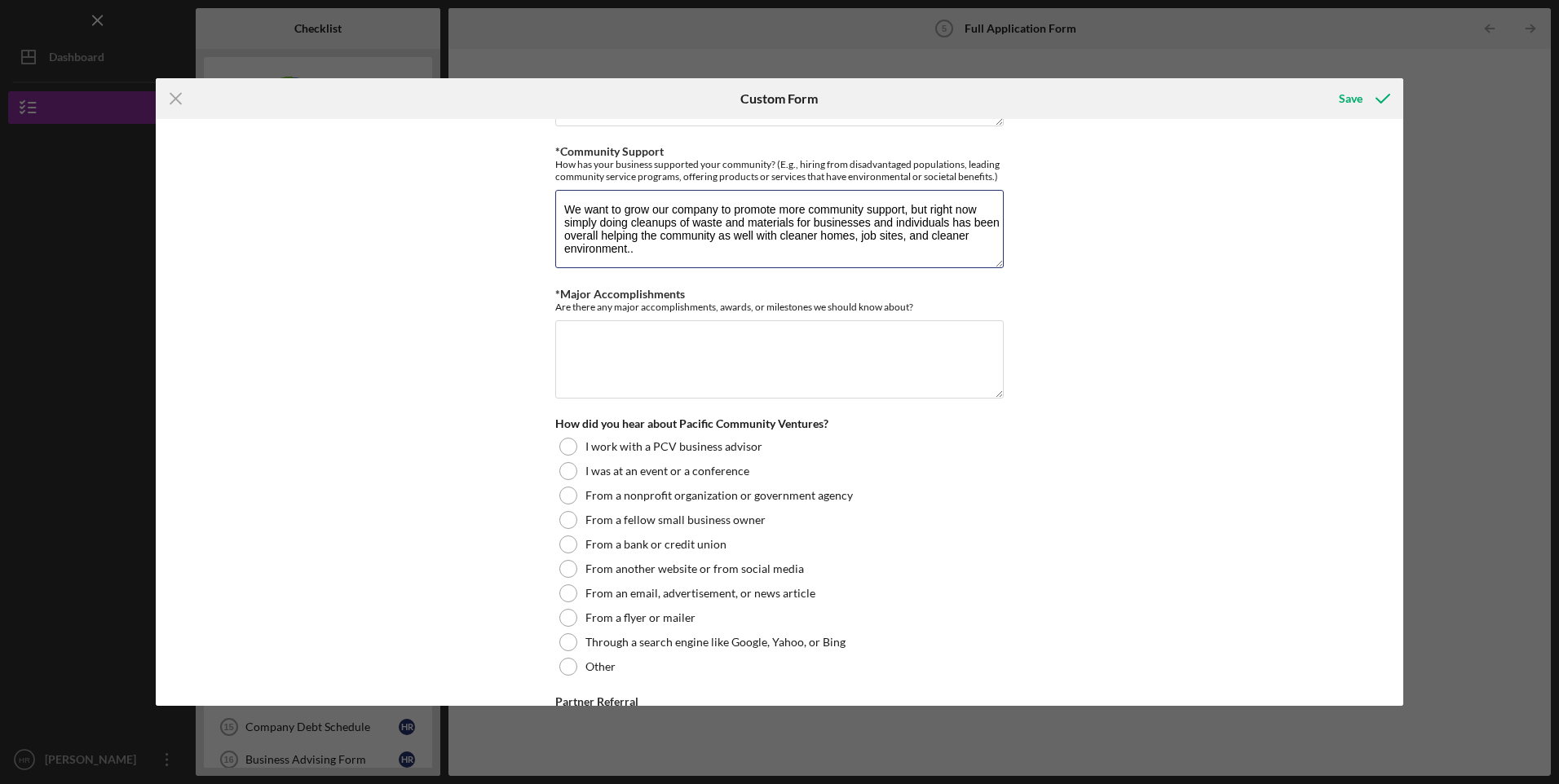
scroll to position [1494, 0]
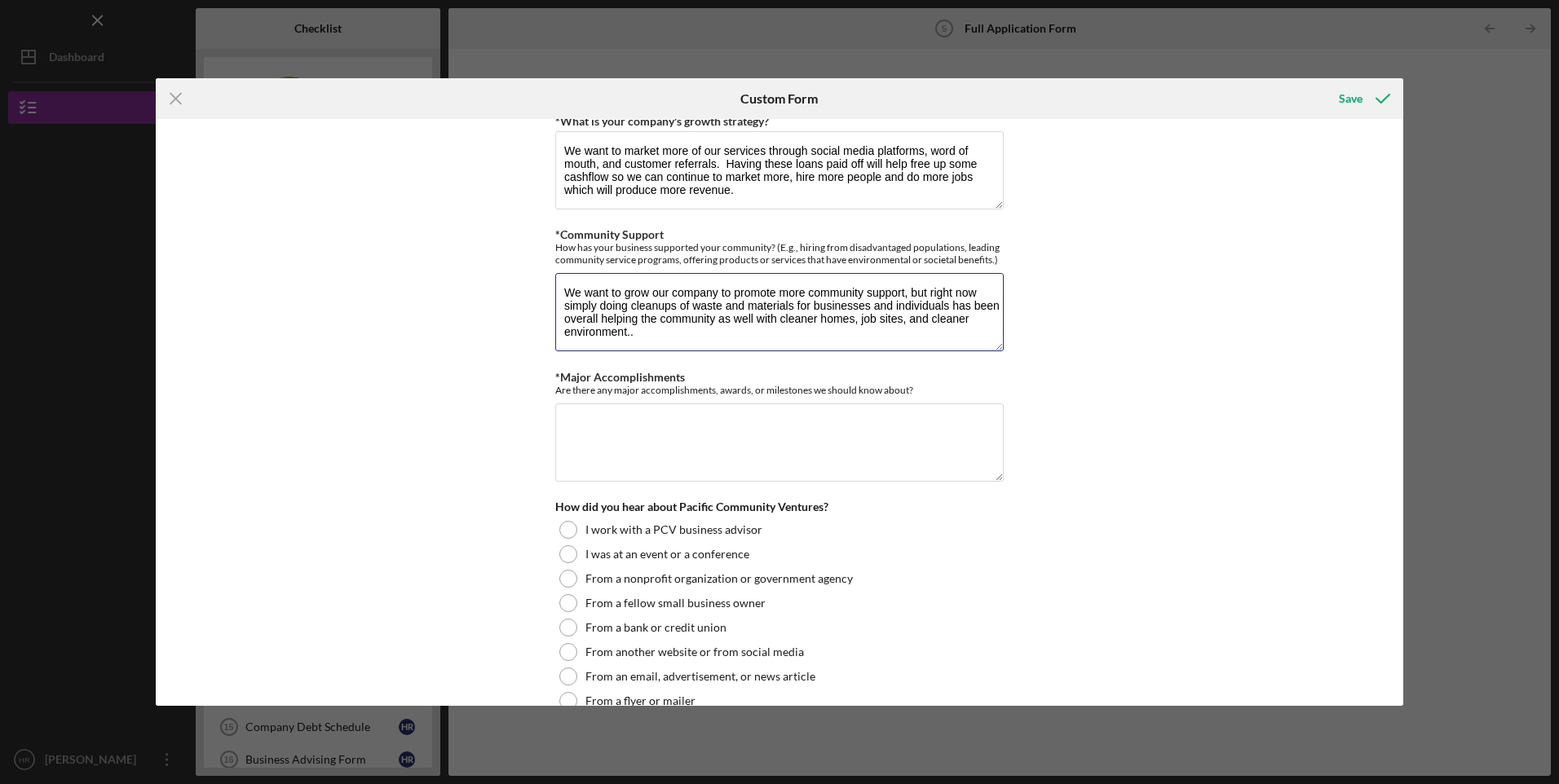
type textarea "We want to grow our company to promote more community support, but right now si…"
click at [867, 445] on textarea "*Major Accomplishments" at bounding box center [780, 443] width 449 height 79
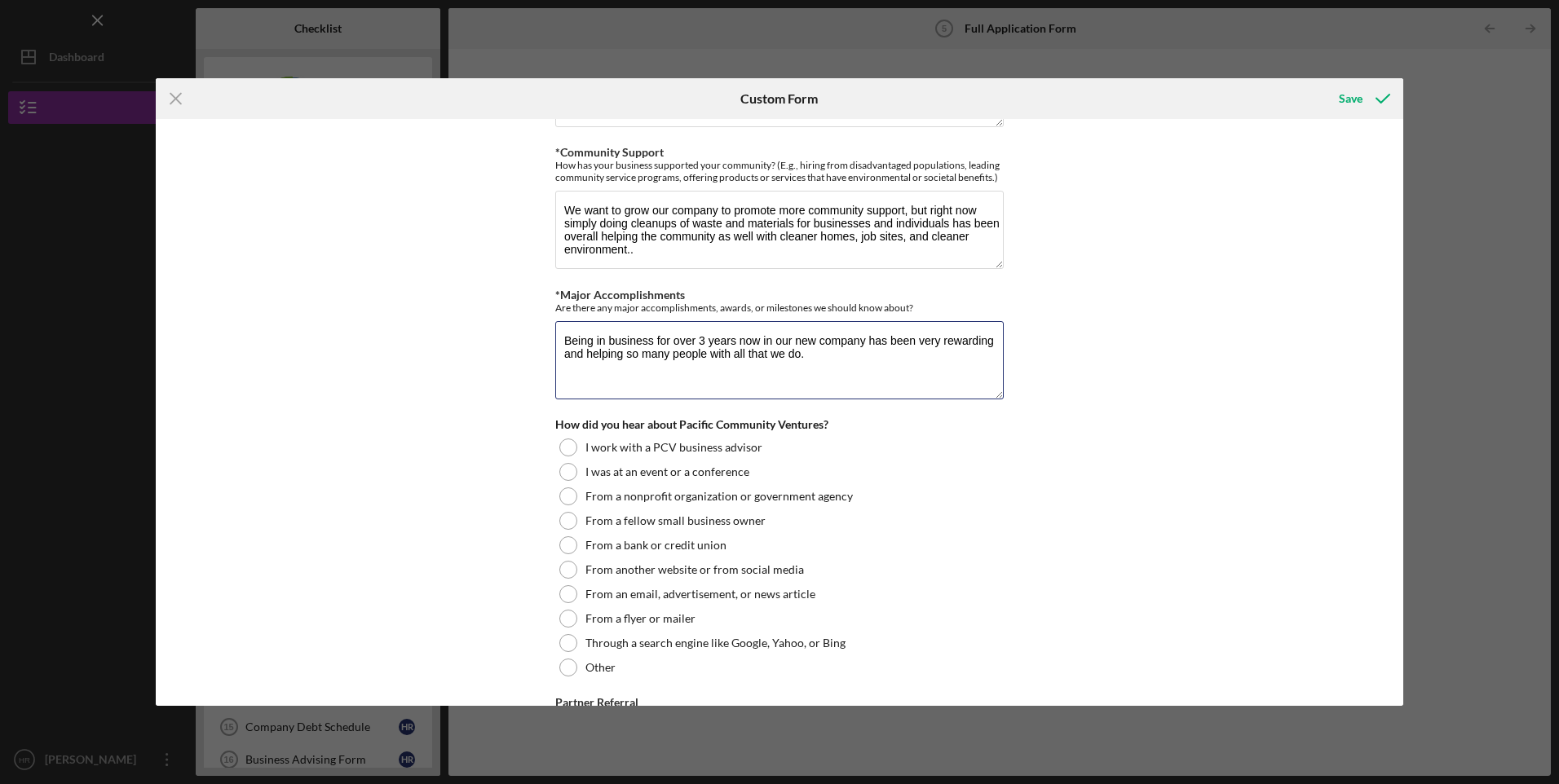
scroll to position [1631, 0]
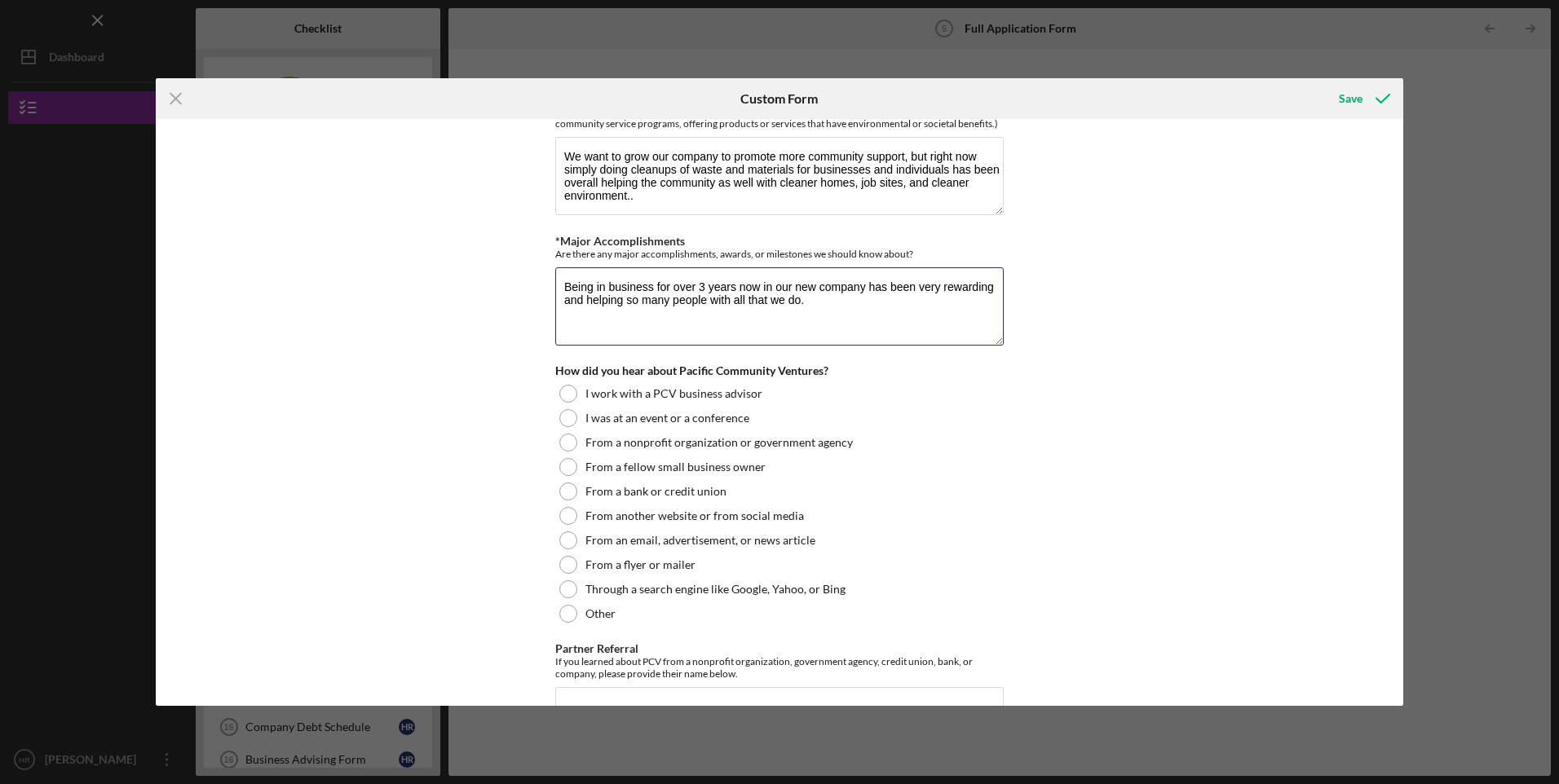
type textarea "Being in business for over 3 years now in our new company has been very rewardi…"
click at [567, 611] on div at bounding box center [567, 613] width 18 height 18
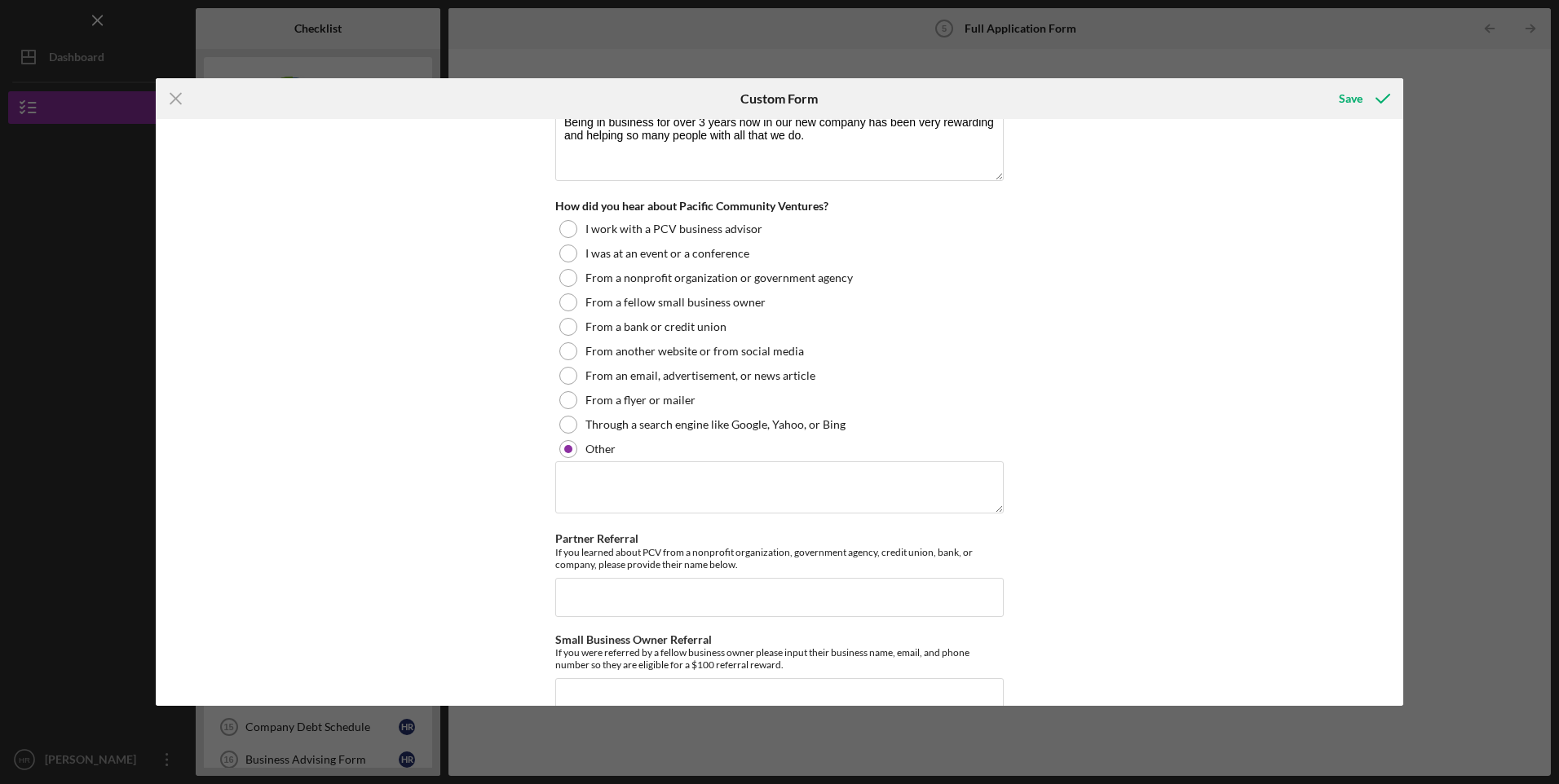
scroll to position [1902, 0]
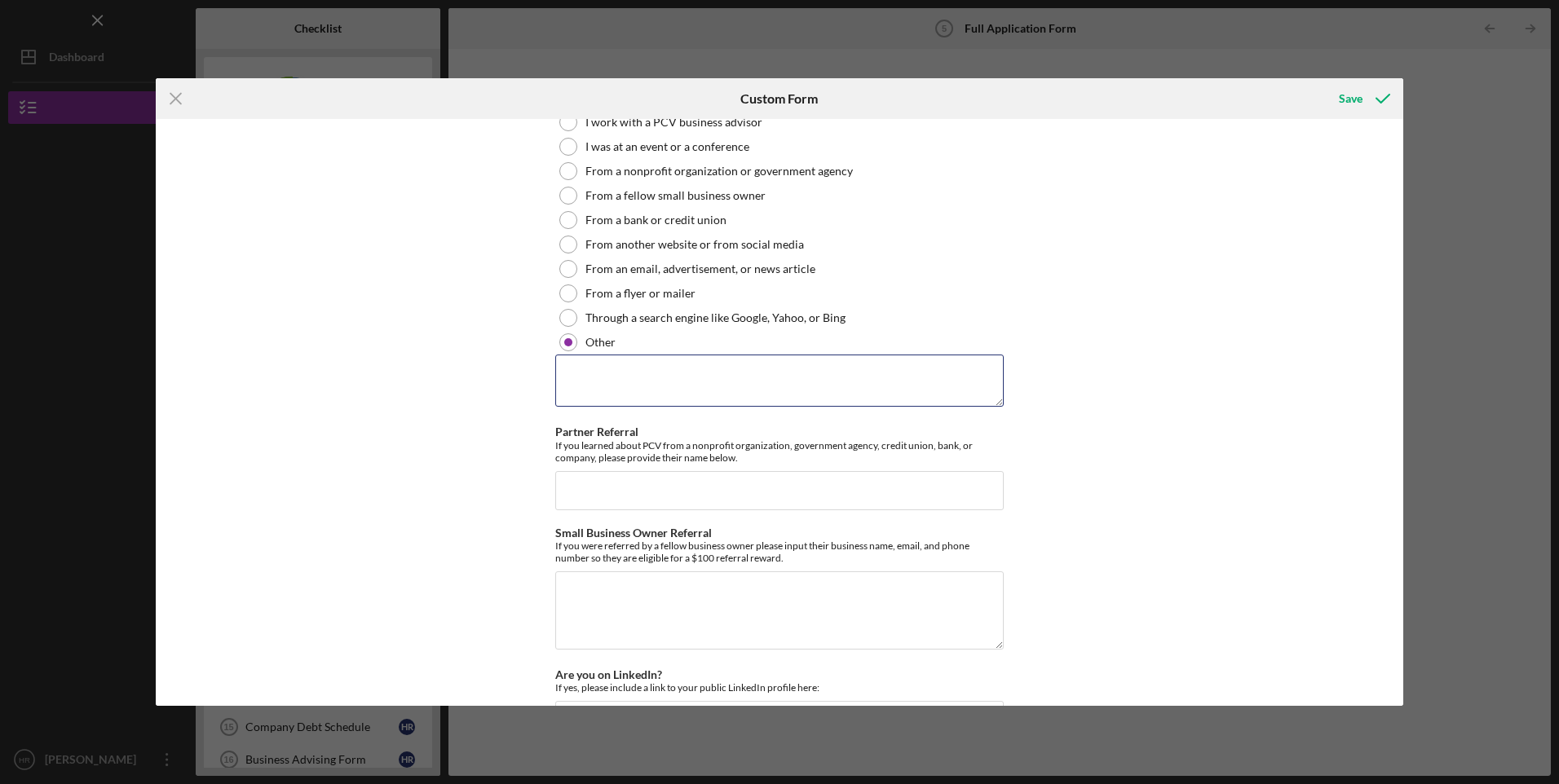
click at [721, 389] on textarea at bounding box center [780, 381] width 449 height 52
click at [721, 379] on textarea at bounding box center [780, 381] width 449 height 52
drag, startPoint x: 823, startPoint y: 378, endPoint x: 543, endPoint y: 361, distance: 280.5
click at [536, 361] on div "Loan Request *Requested Loan Amount $150,000 *Use of Proceeds Purchase Inventor…" at bounding box center [779, 412] width 1248 height 587
type textarea "Executive Consulting of America, Inc/[PERSON_NAME]"
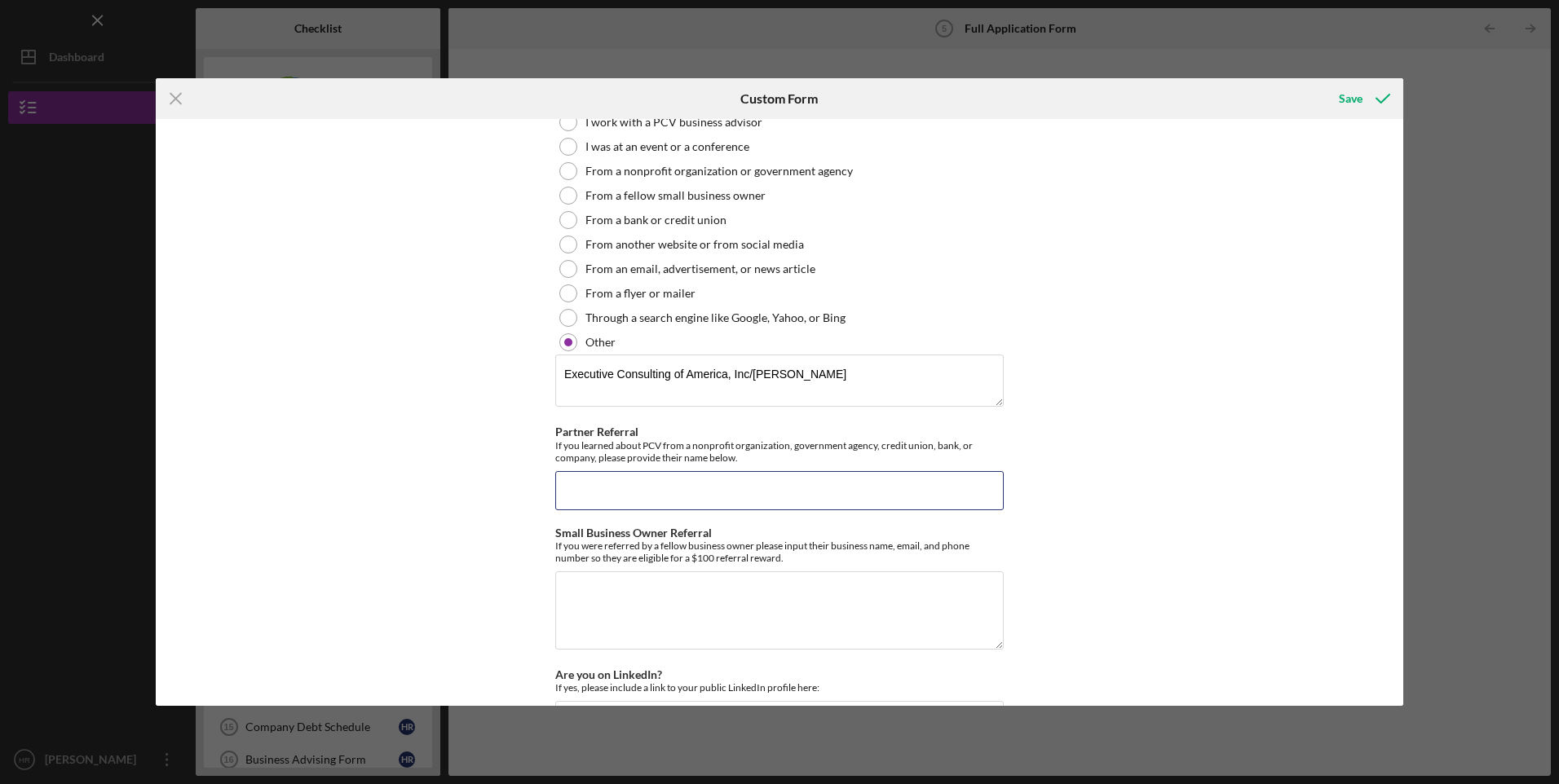
click at [623, 480] on input "Partner Referral" at bounding box center [780, 490] width 449 height 39
click at [623, 478] on input "Partner Referral" at bounding box center [780, 490] width 449 height 39
paste input "Executive Consulting of America, Inc/[PERSON_NAME]"
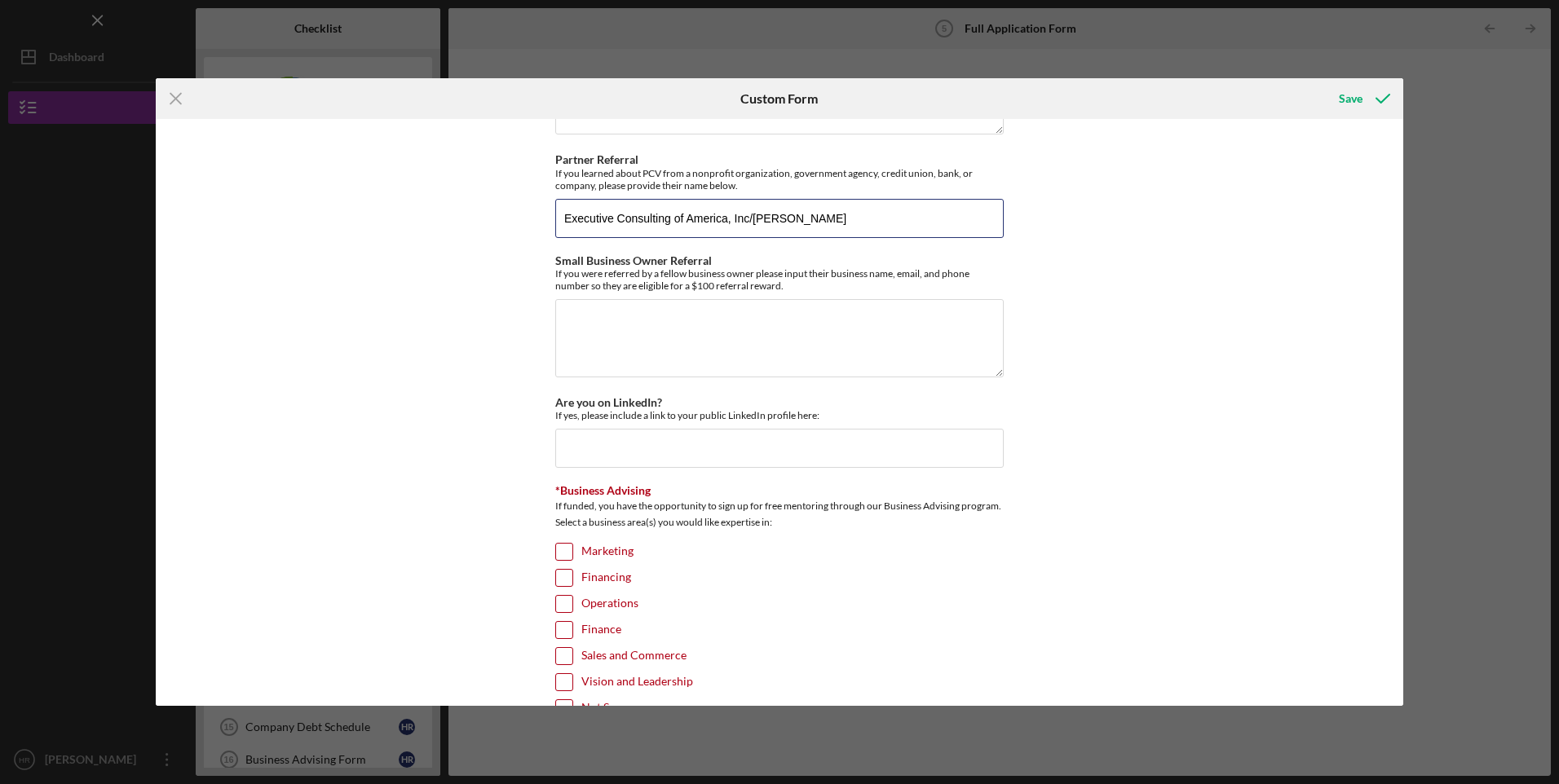
type input "Executive Consulting of America, Inc/[PERSON_NAME]"
click at [733, 334] on textarea "Small Business Owner Referral" at bounding box center [780, 339] width 449 height 79
paste textarea "Executive Consulting of America, Inc/[PERSON_NAME]"
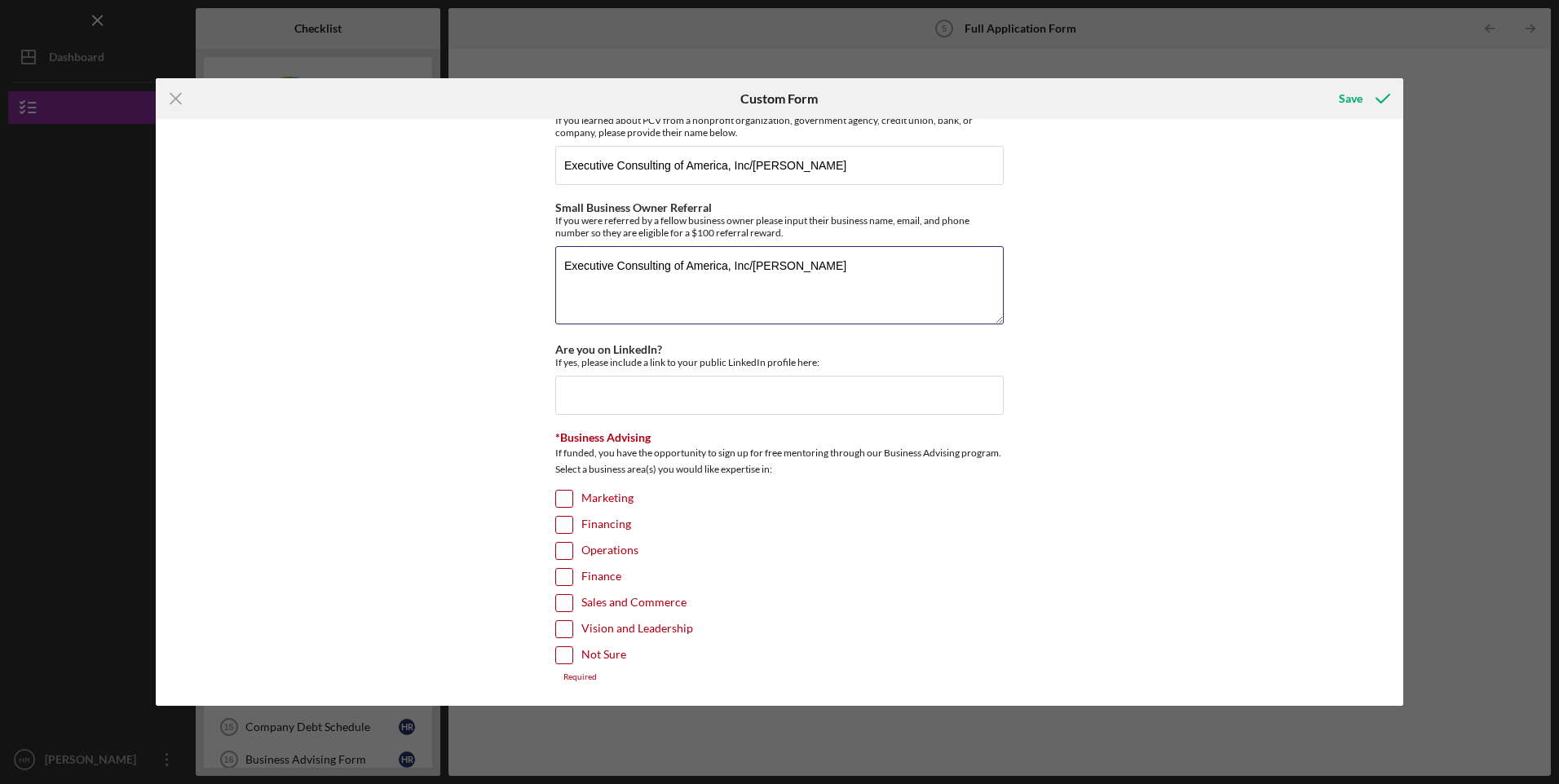
type textarea "Executive Consulting of America, Inc/[PERSON_NAME]"
click at [562, 525] on input "Financing" at bounding box center [564, 525] width 16 height 16
checkbox input "true"
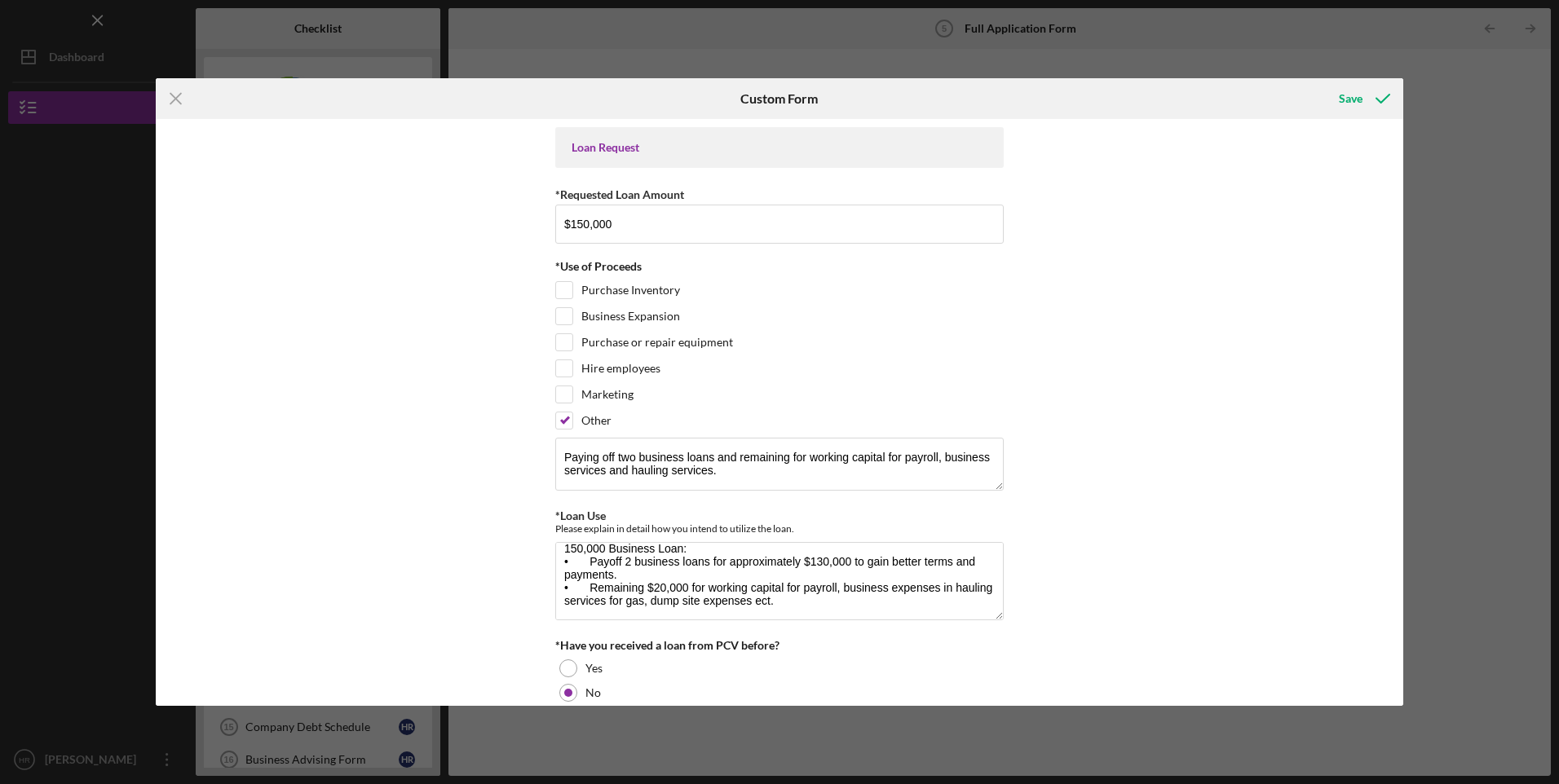
scroll to position [15, 0]
click at [1347, 96] on div "Save" at bounding box center [1351, 98] width 23 height 33
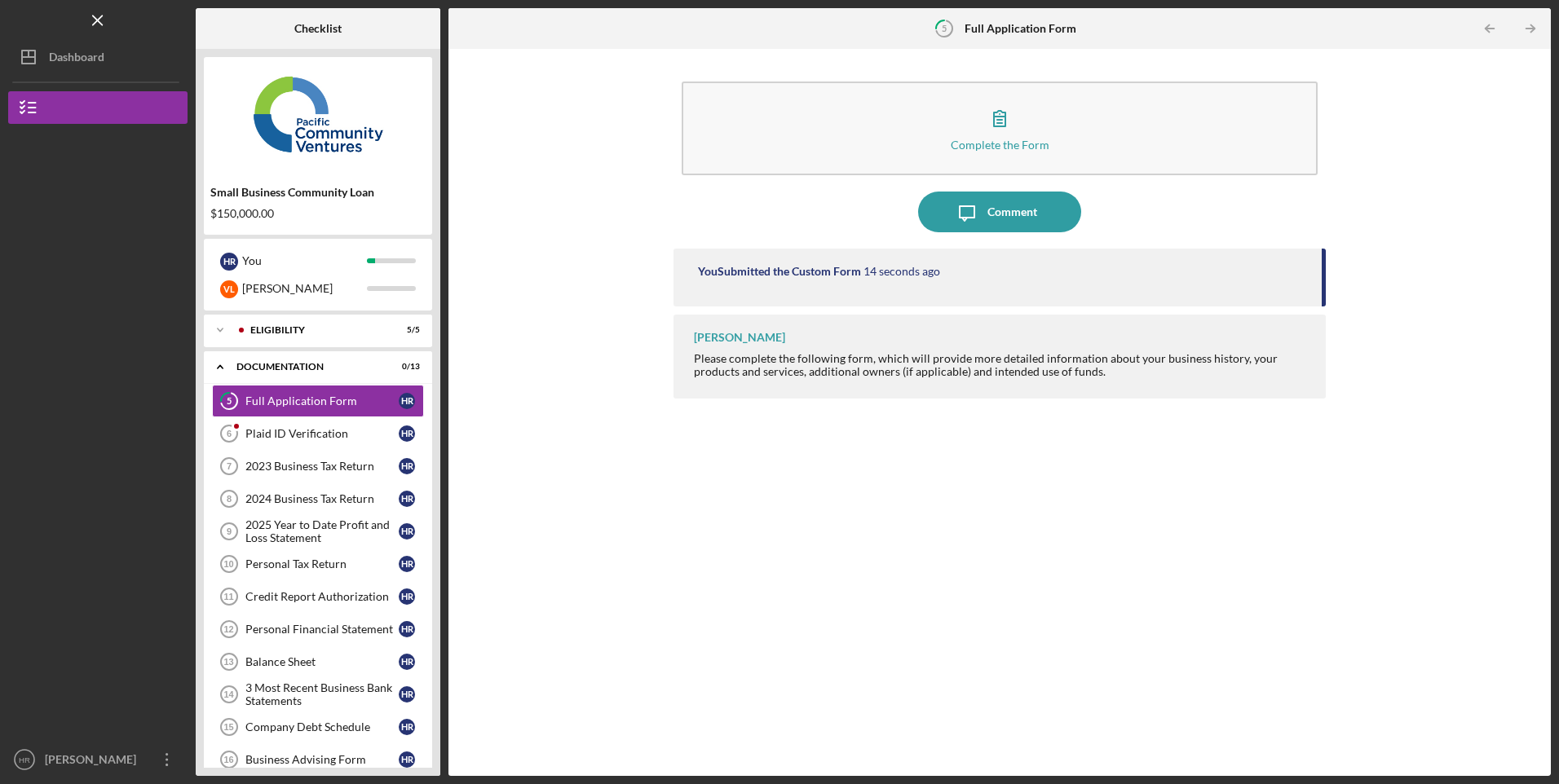
click at [310, 432] on div "Plaid ID Verification" at bounding box center [321, 434] width 153 height 13
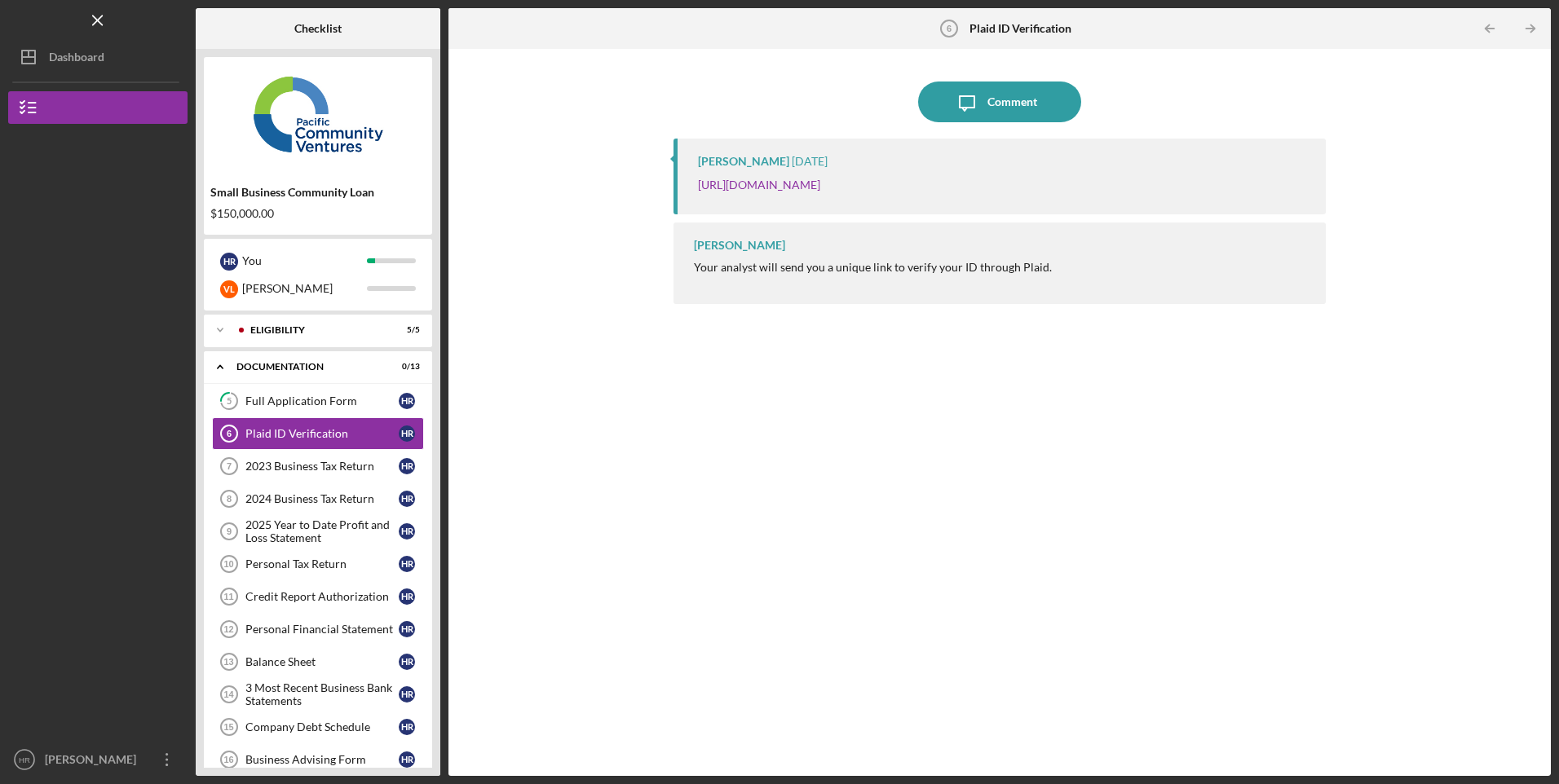
drag, startPoint x: 1206, startPoint y: 186, endPoint x: 697, endPoint y: 195, distance: 509.1
click at [697, 195] on div "[PERSON_NAME] [DATE] [URL][DOMAIN_NAME]" at bounding box center [999, 177] width 652 height 76
copy link "[URL][DOMAIN_NAME]"
click at [348, 461] on div "2023 Business Tax Return" at bounding box center [321, 467] width 153 height 13
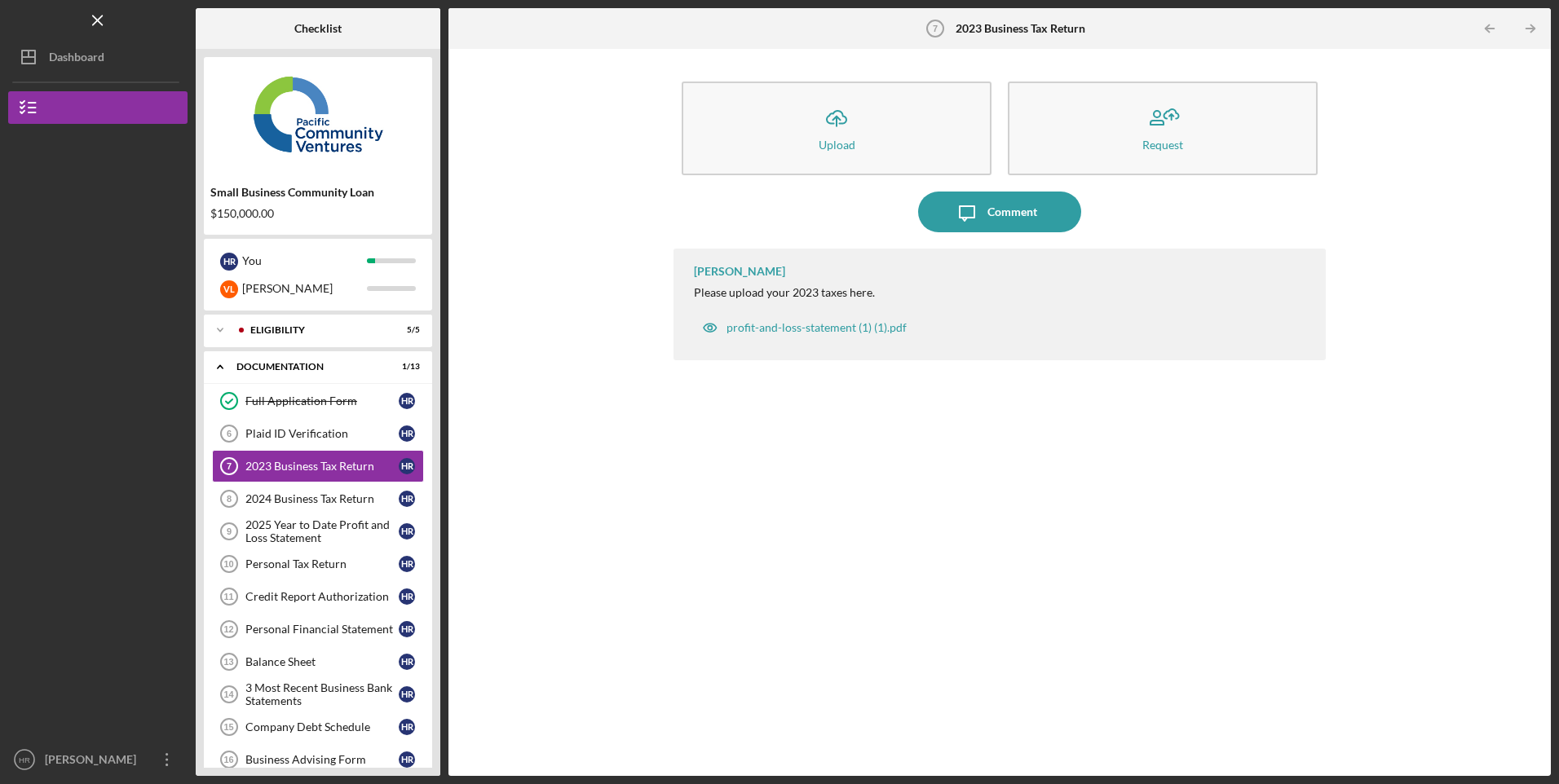
click at [351, 462] on div "2023 Business Tax Return" at bounding box center [321, 467] width 153 height 13
click at [362, 469] on div "2023 Business Tax Return" at bounding box center [321, 467] width 153 height 13
click at [895, 152] on button "Icon/Upload Upload" at bounding box center [837, 128] width 310 height 94
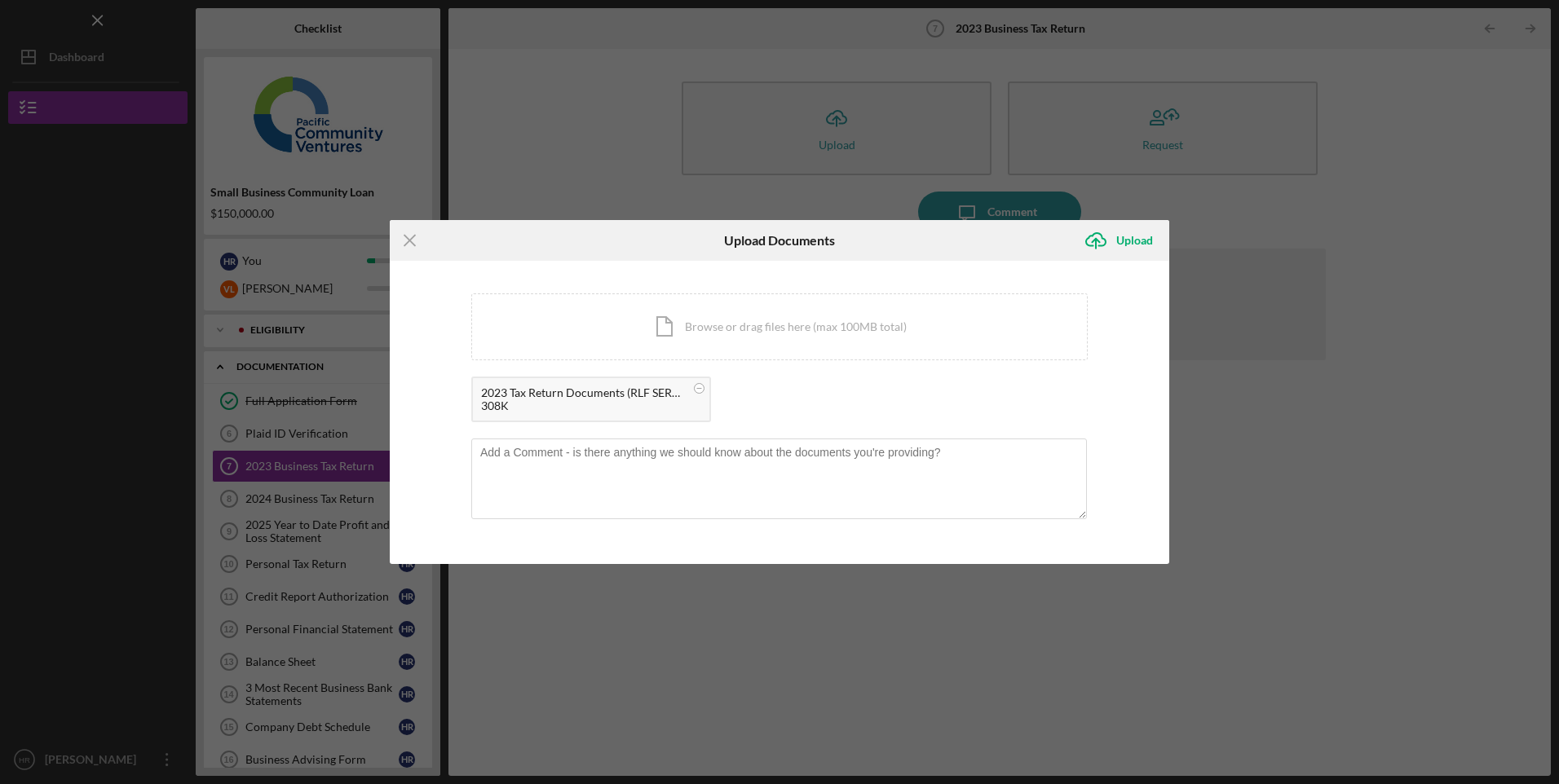
click at [1134, 241] on div "Upload" at bounding box center [1135, 240] width 37 height 33
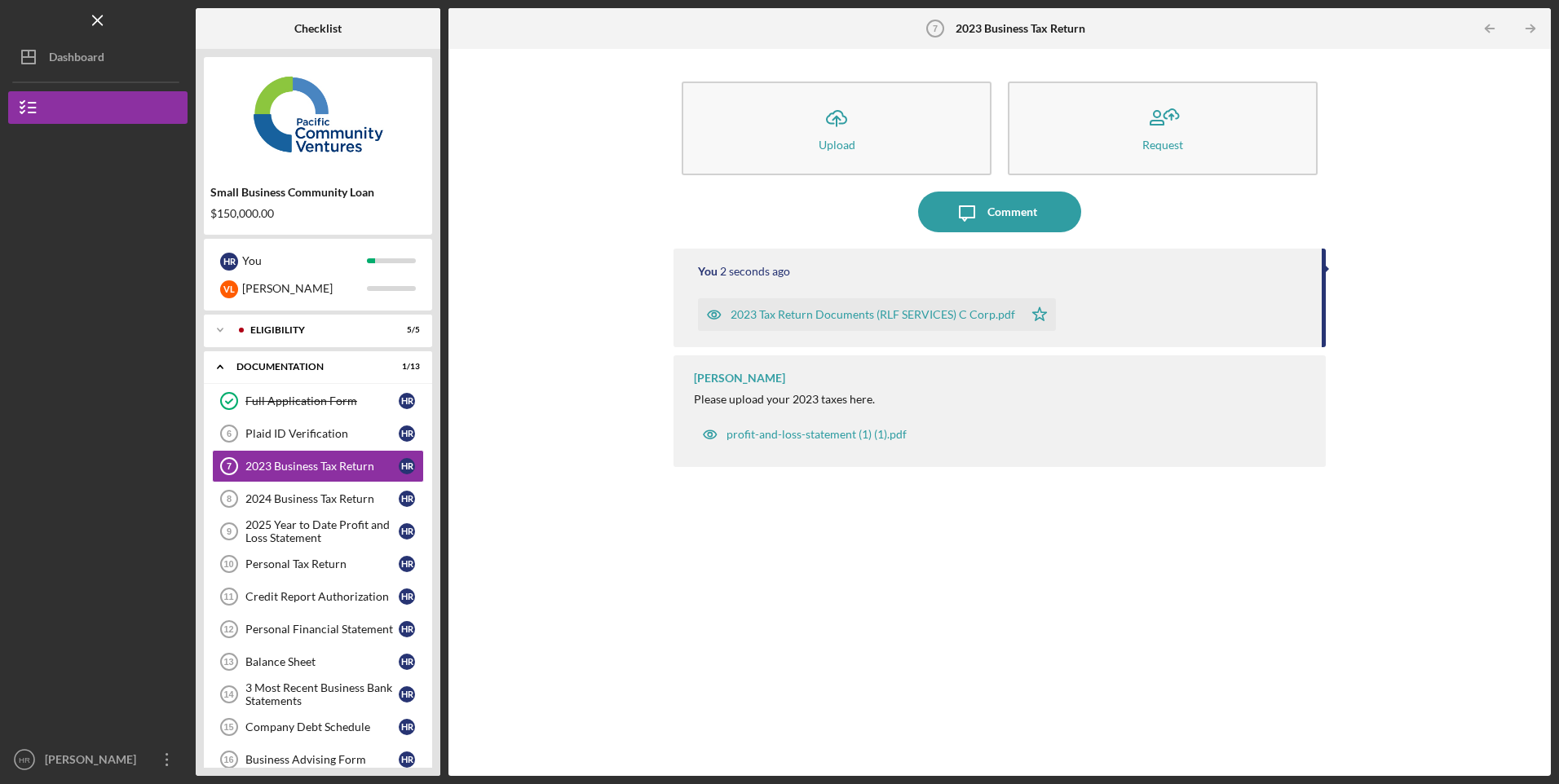
click at [315, 499] on div "2024 Business Tax Return" at bounding box center [321, 500] width 153 height 13
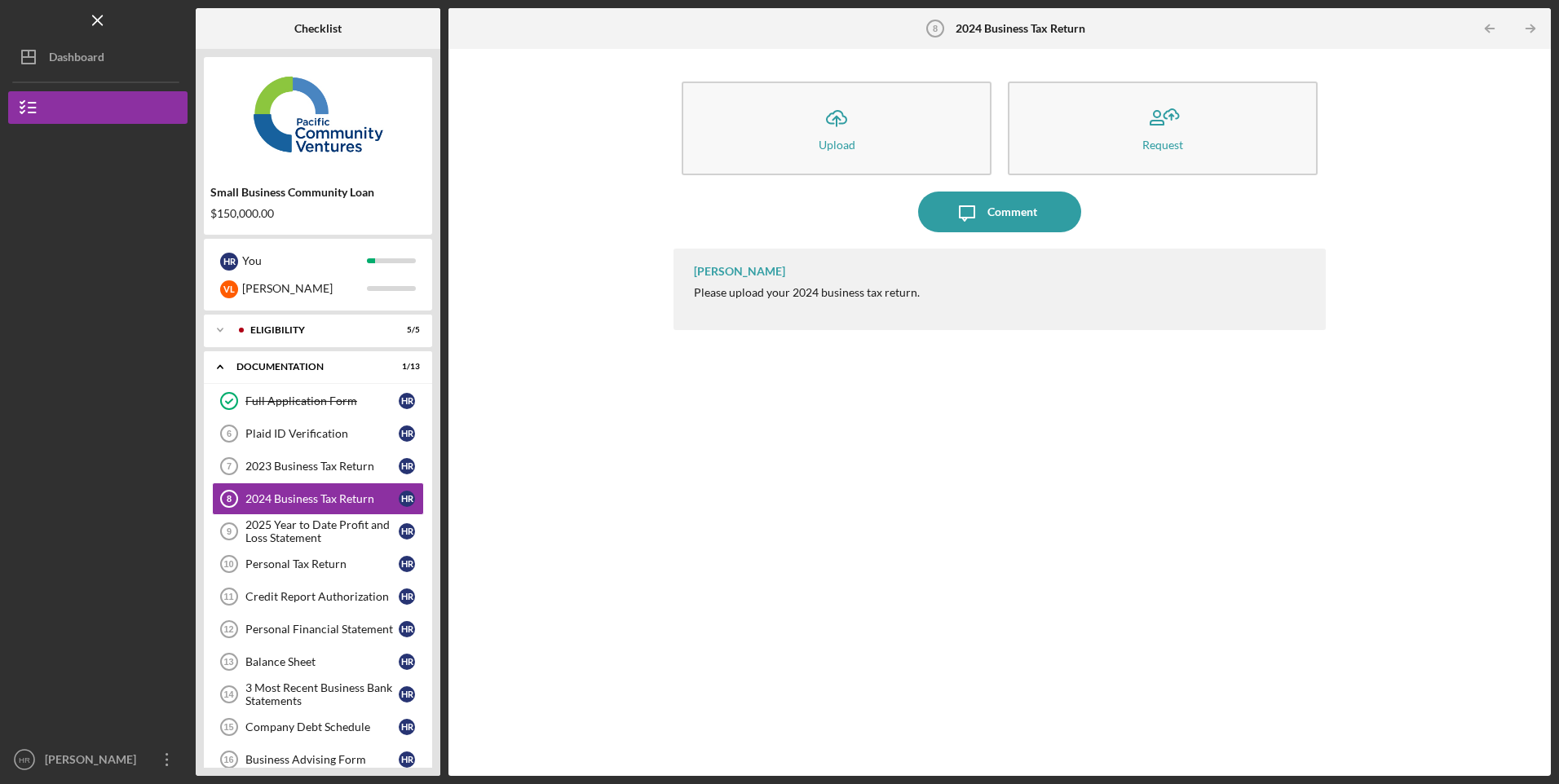
click at [869, 123] on button "Icon/Upload Upload" at bounding box center [837, 128] width 310 height 94
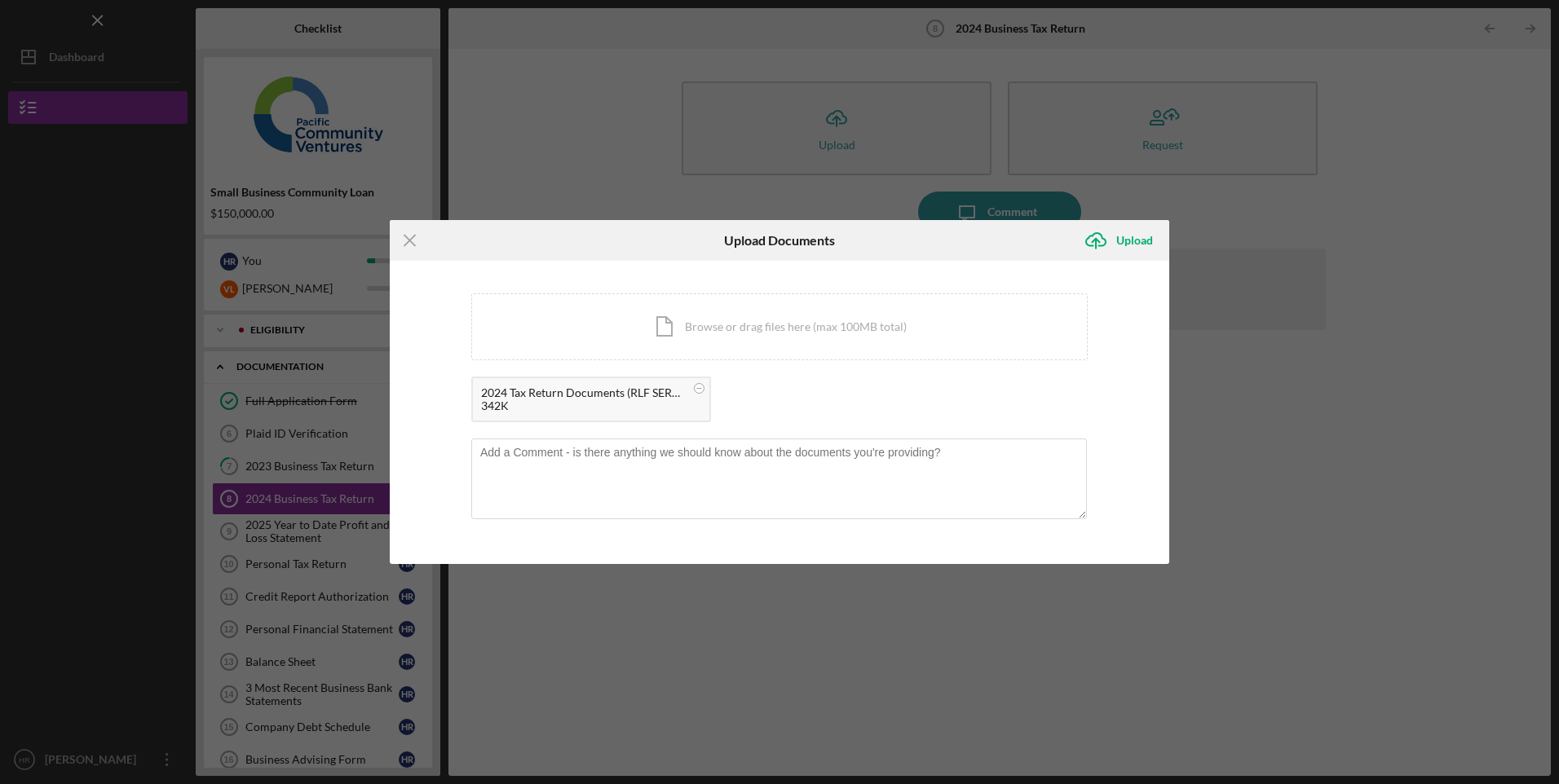
click at [1136, 234] on div "Upload" at bounding box center [1135, 240] width 37 height 33
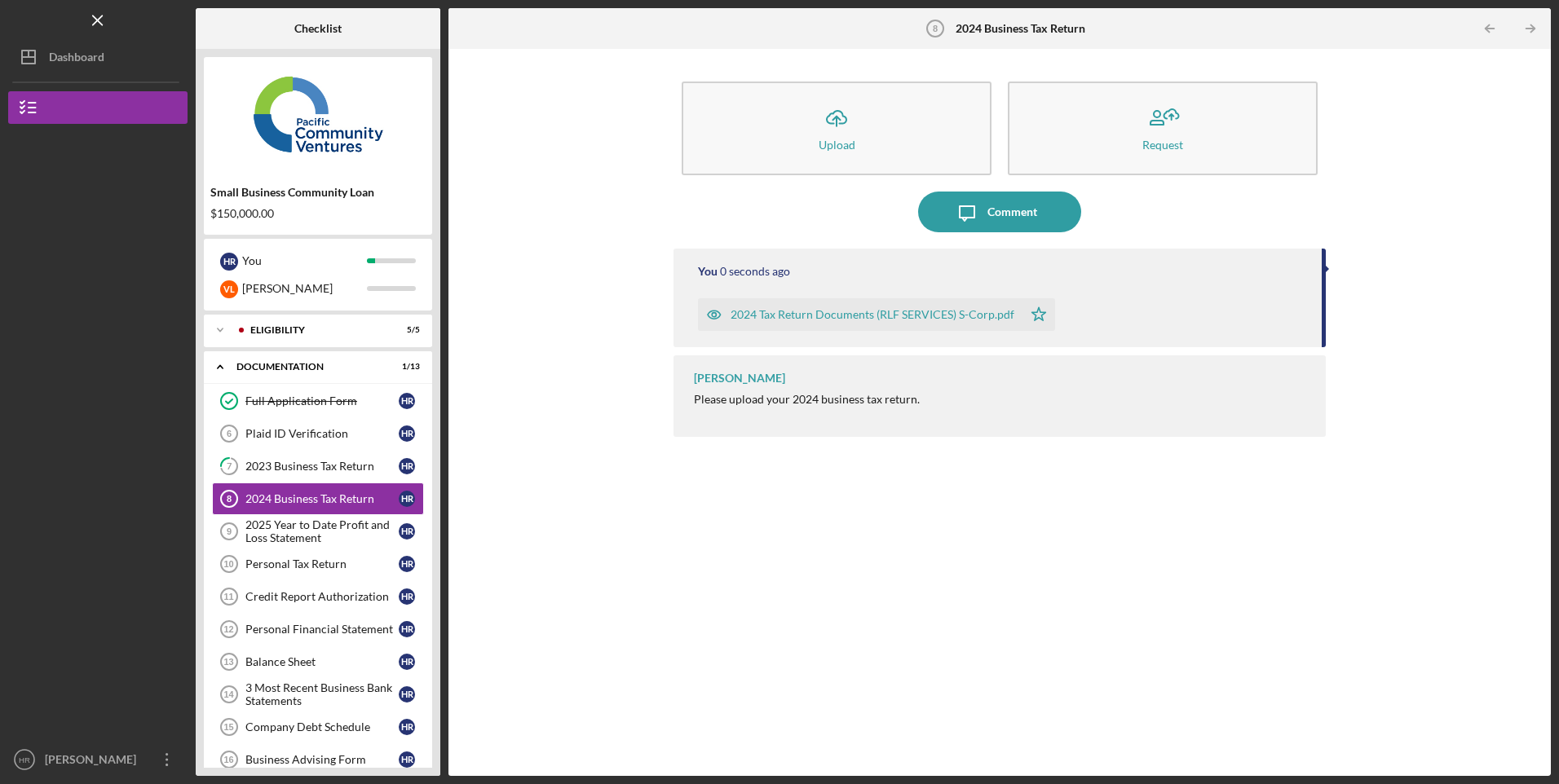
click at [334, 527] on div "2025 Year to Date Profit and Loss Statement" at bounding box center [321, 531] width 153 height 26
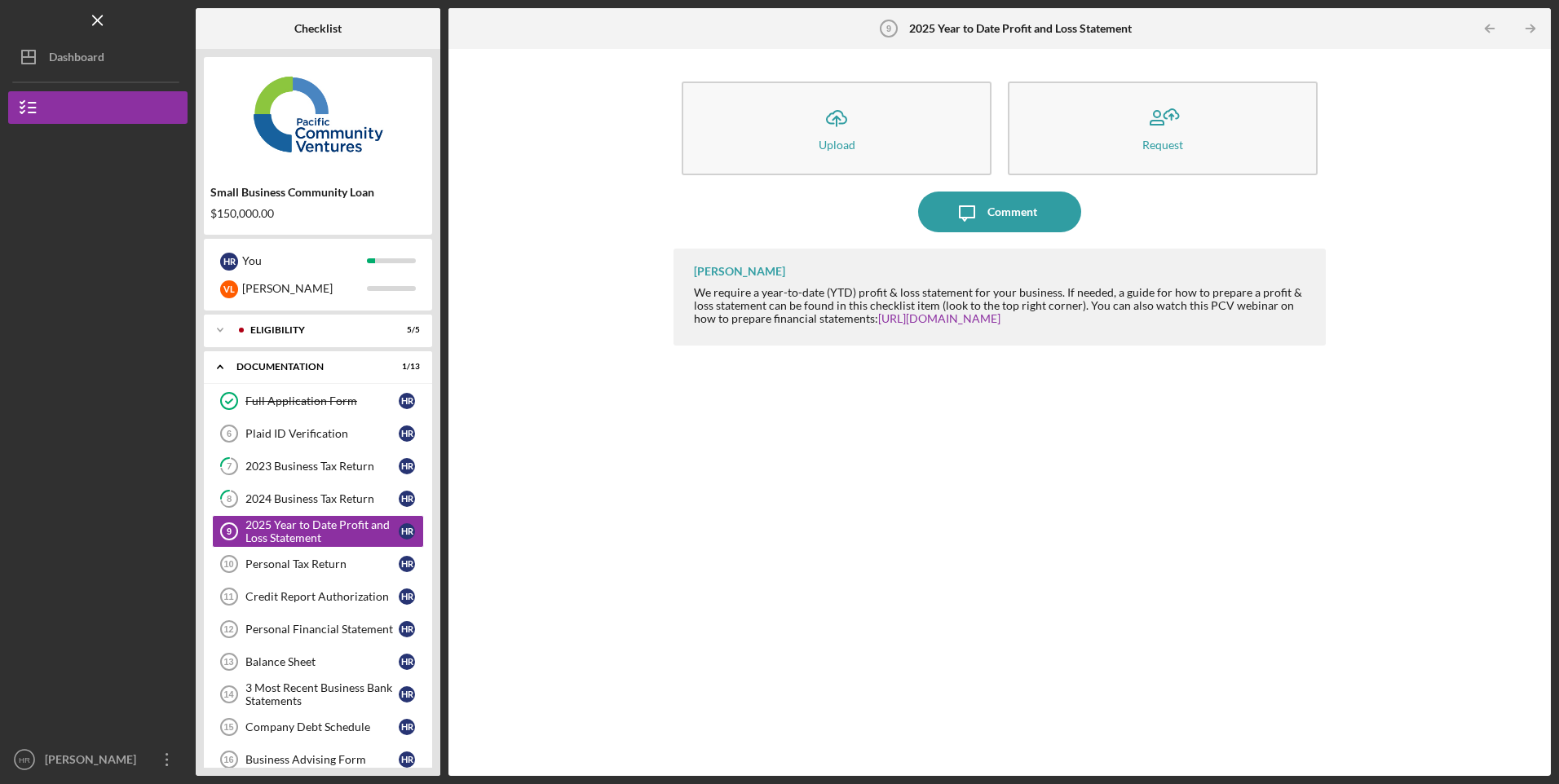
click at [310, 566] on div "Personal Tax Return" at bounding box center [321, 564] width 153 height 13
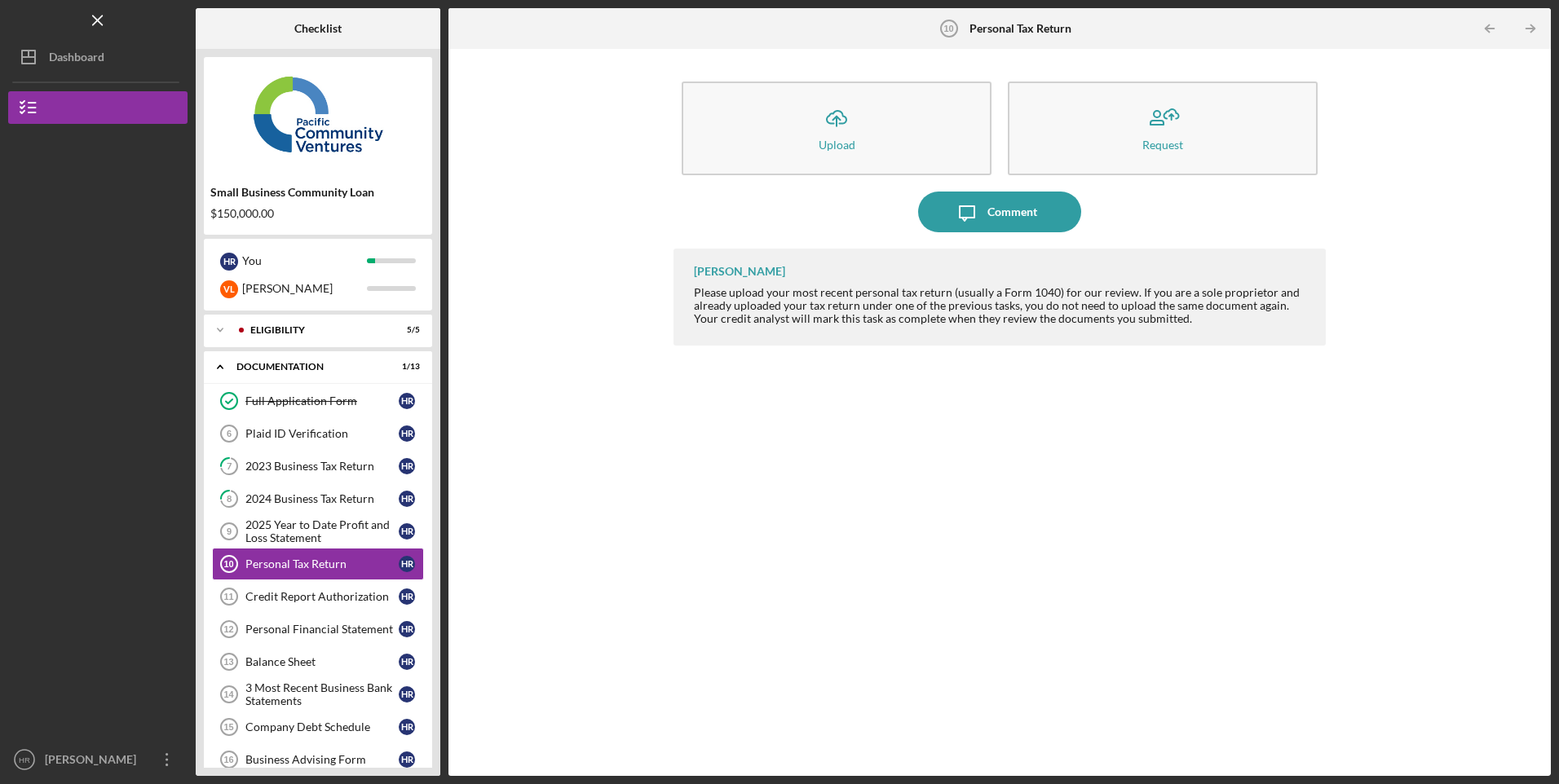
click at [883, 120] on button "Icon/Upload Upload" at bounding box center [837, 128] width 310 height 94
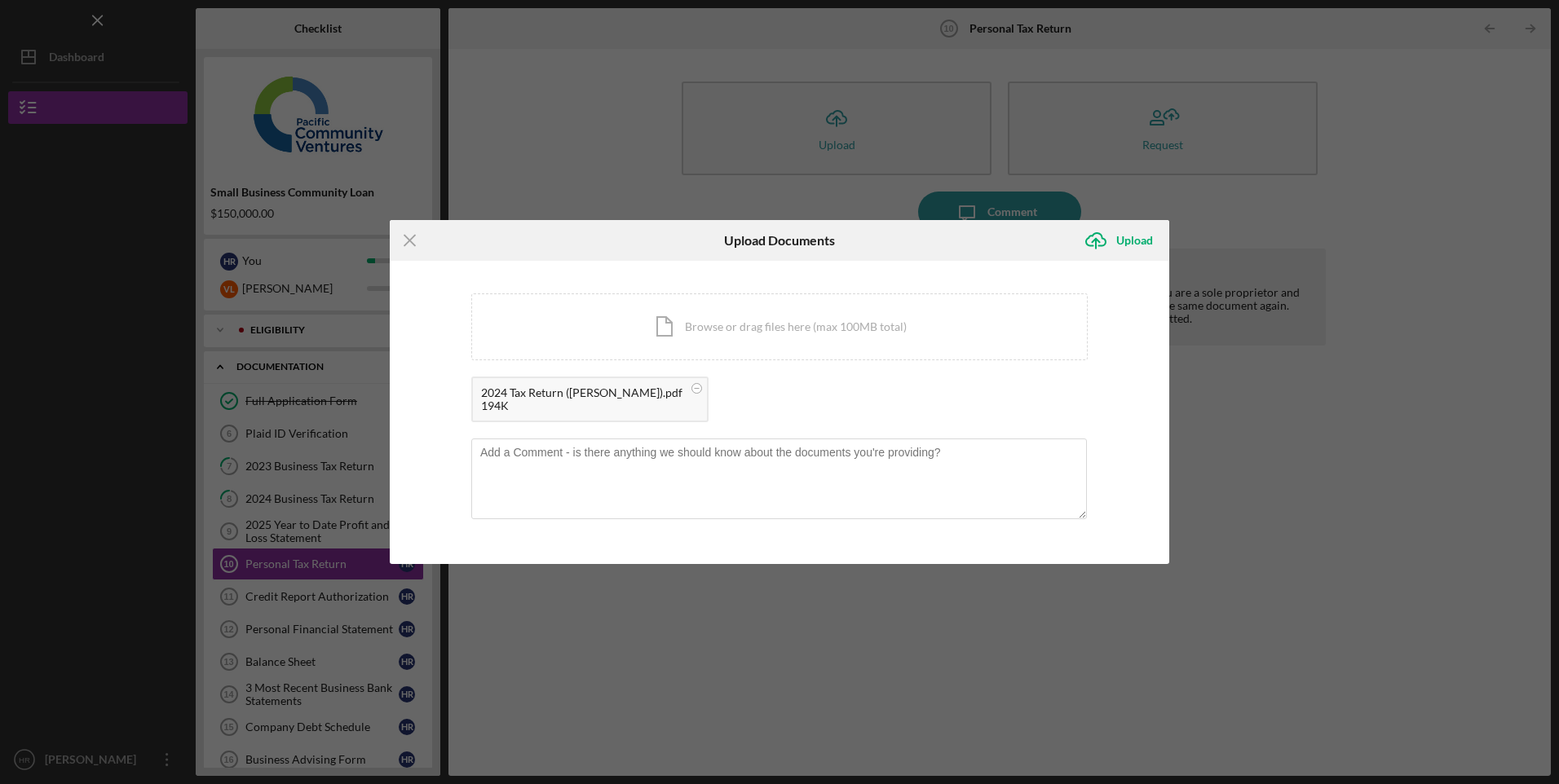
click at [541, 247] on div "Icon/Menu Close" at bounding box center [520, 240] width 260 height 41
click at [1153, 243] on button "Icon/Upload Upload" at bounding box center [1122, 240] width 94 height 33
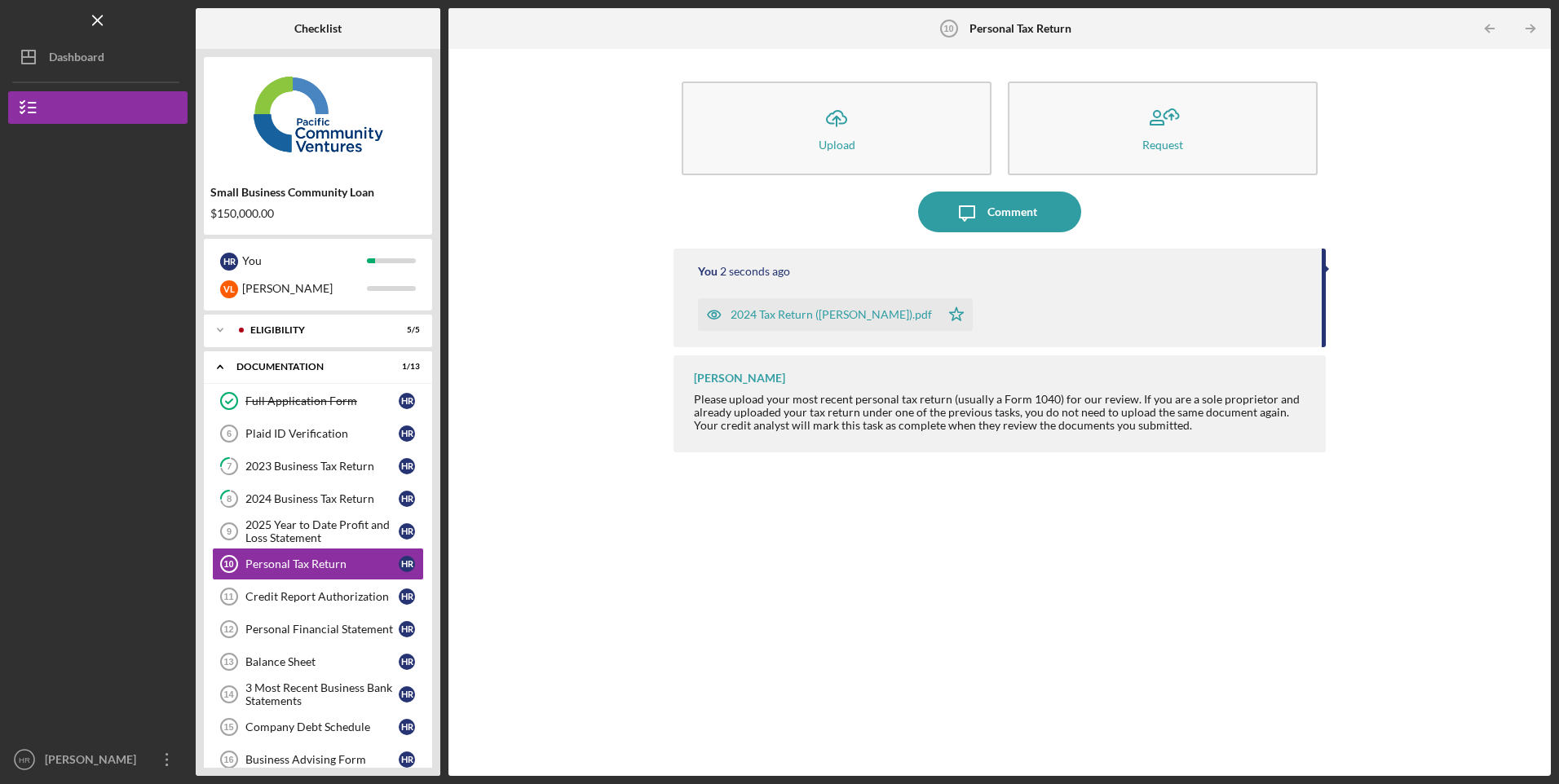
scroll to position [131, 0]
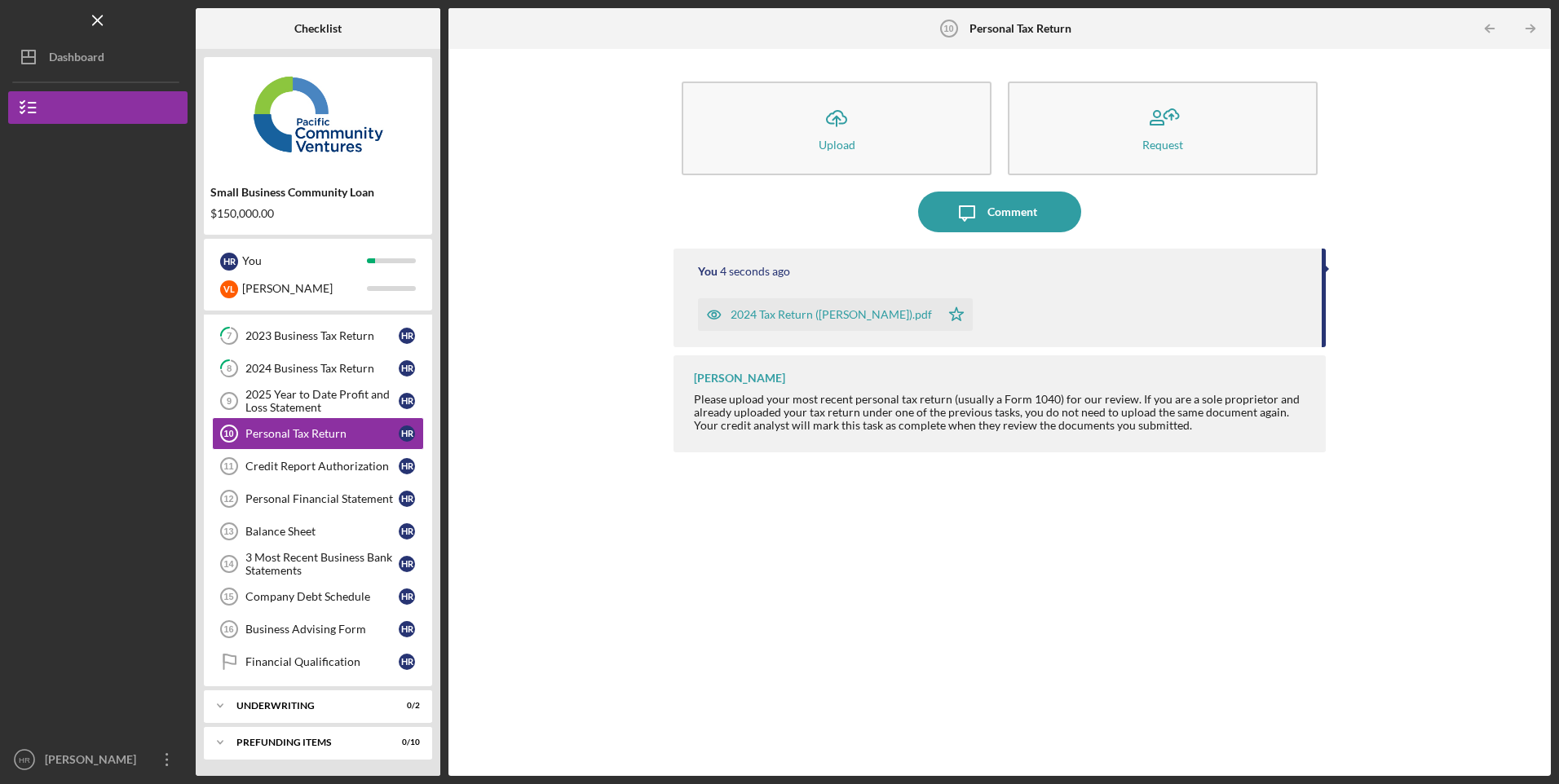
click at [306, 494] on div "Personal Financial Statement" at bounding box center [321, 500] width 153 height 13
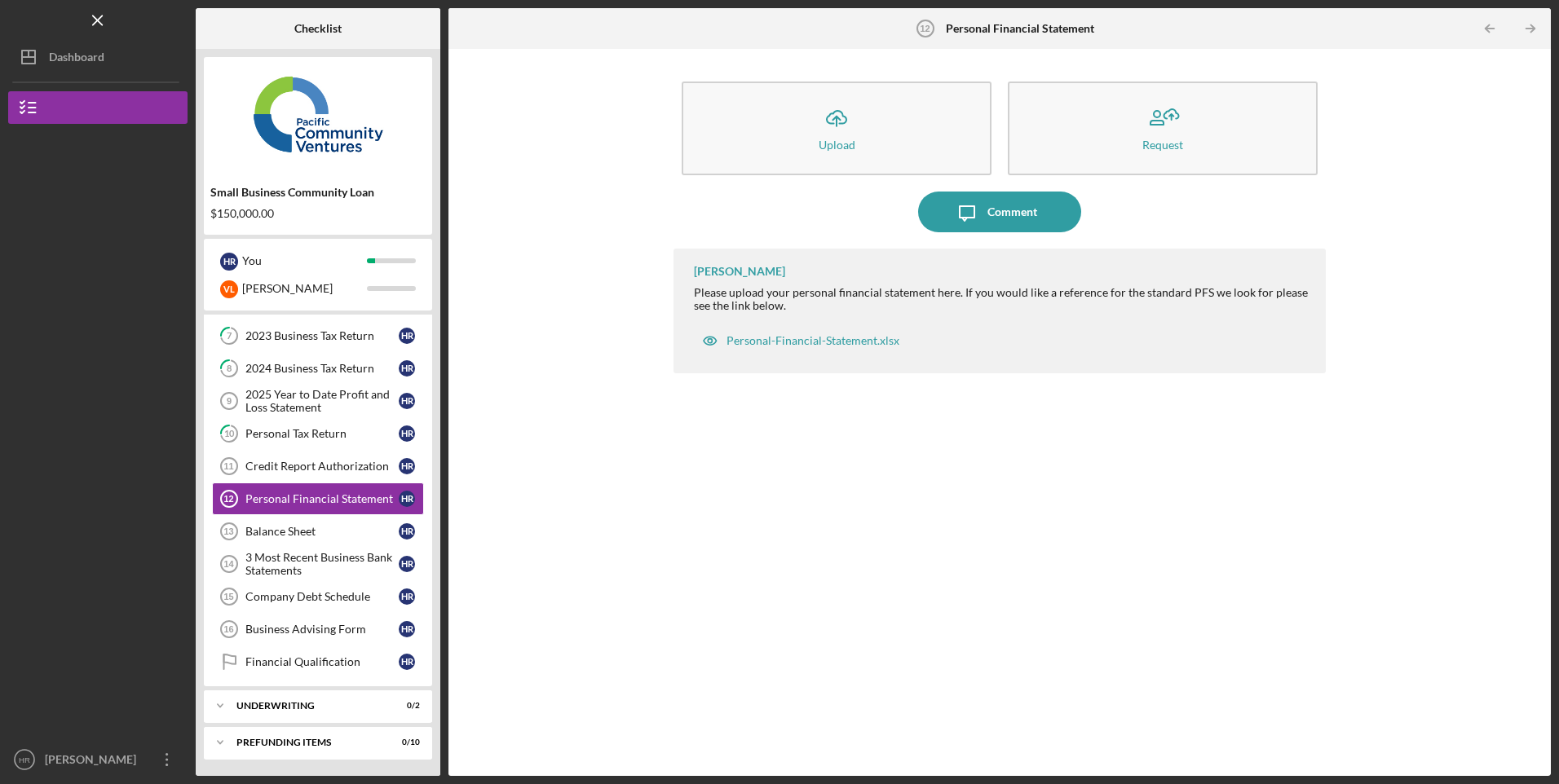
click at [777, 341] on div "Personal-Financial-Statement.xlsx" at bounding box center [813, 341] width 173 height 13
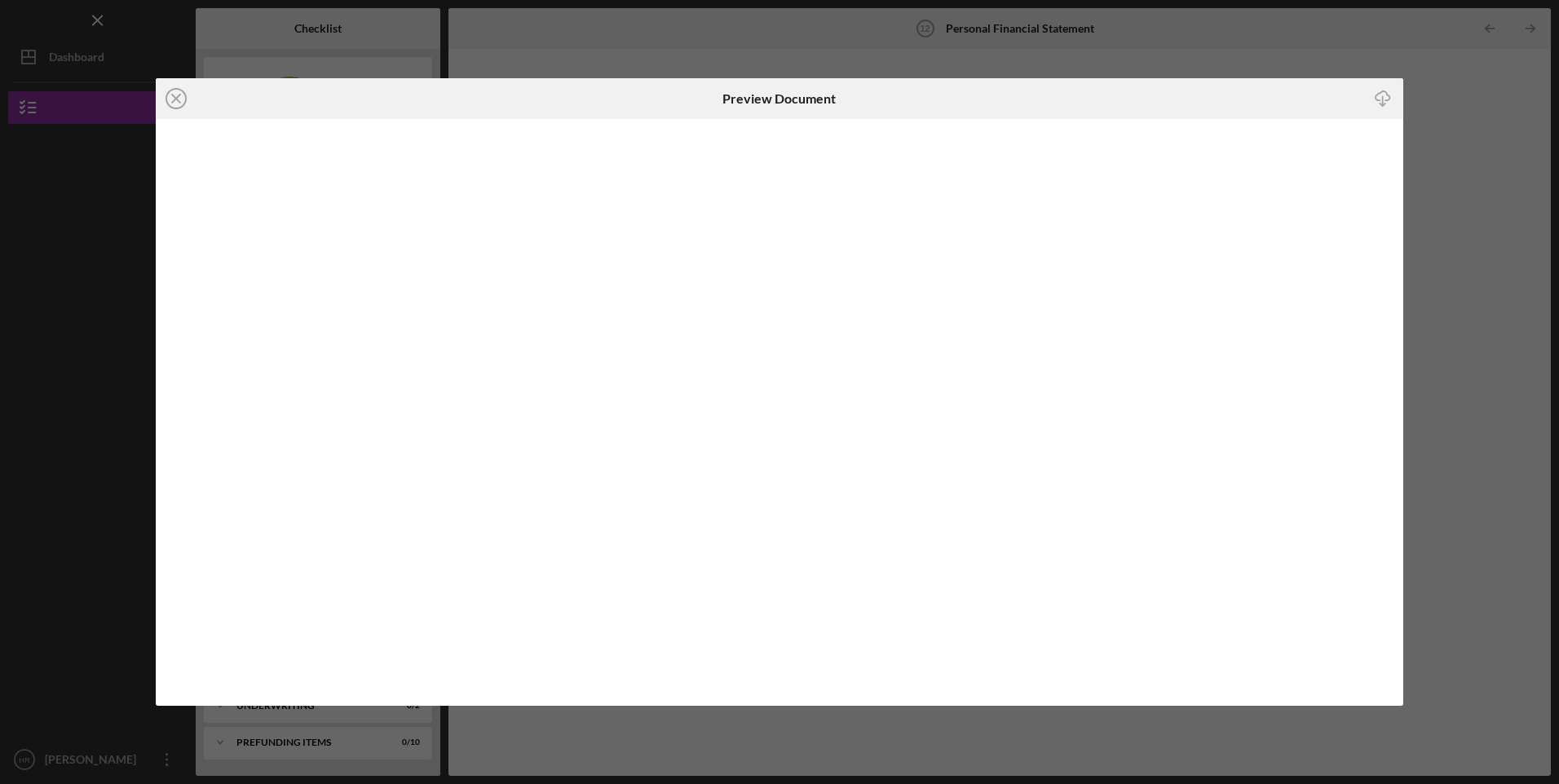
click at [178, 99] on icon "Icon/Close" at bounding box center [176, 99] width 41 height 41
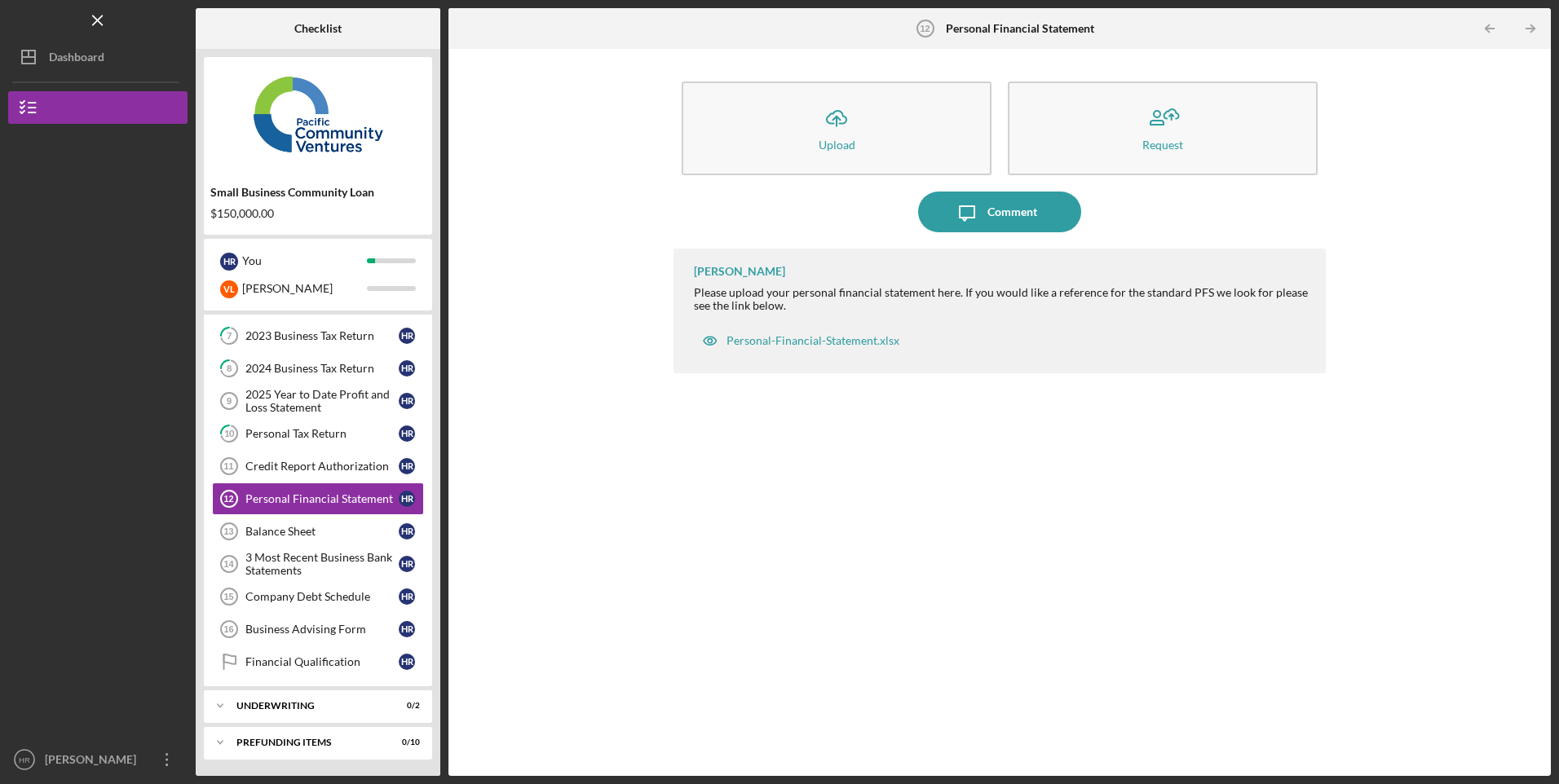
click at [333, 535] on div "Balance Sheet" at bounding box center [321, 531] width 153 height 13
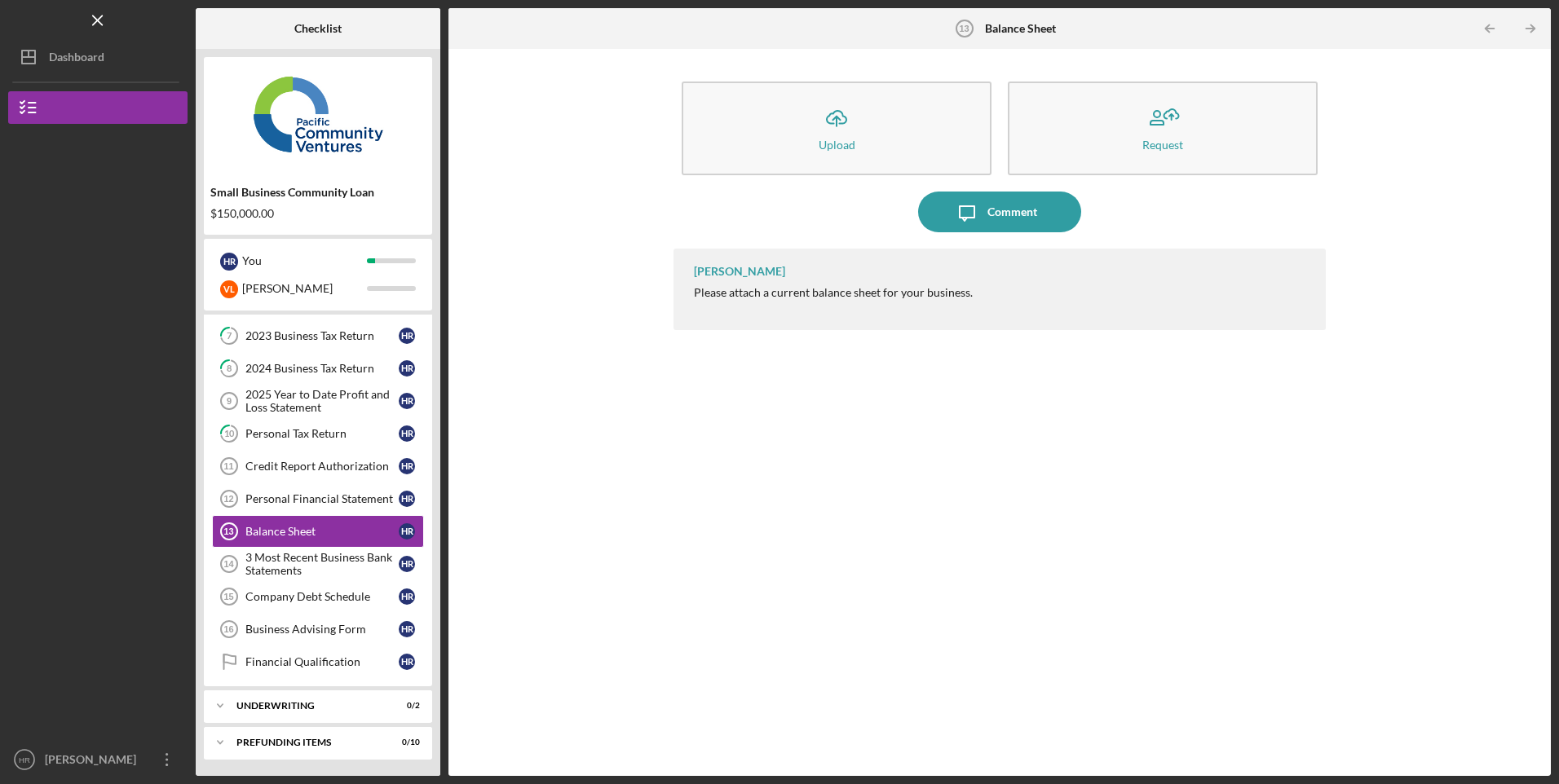
click at [315, 568] on div "3 Most Recent Business Bank Statements" at bounding box center [321, 564] width 153 height 26
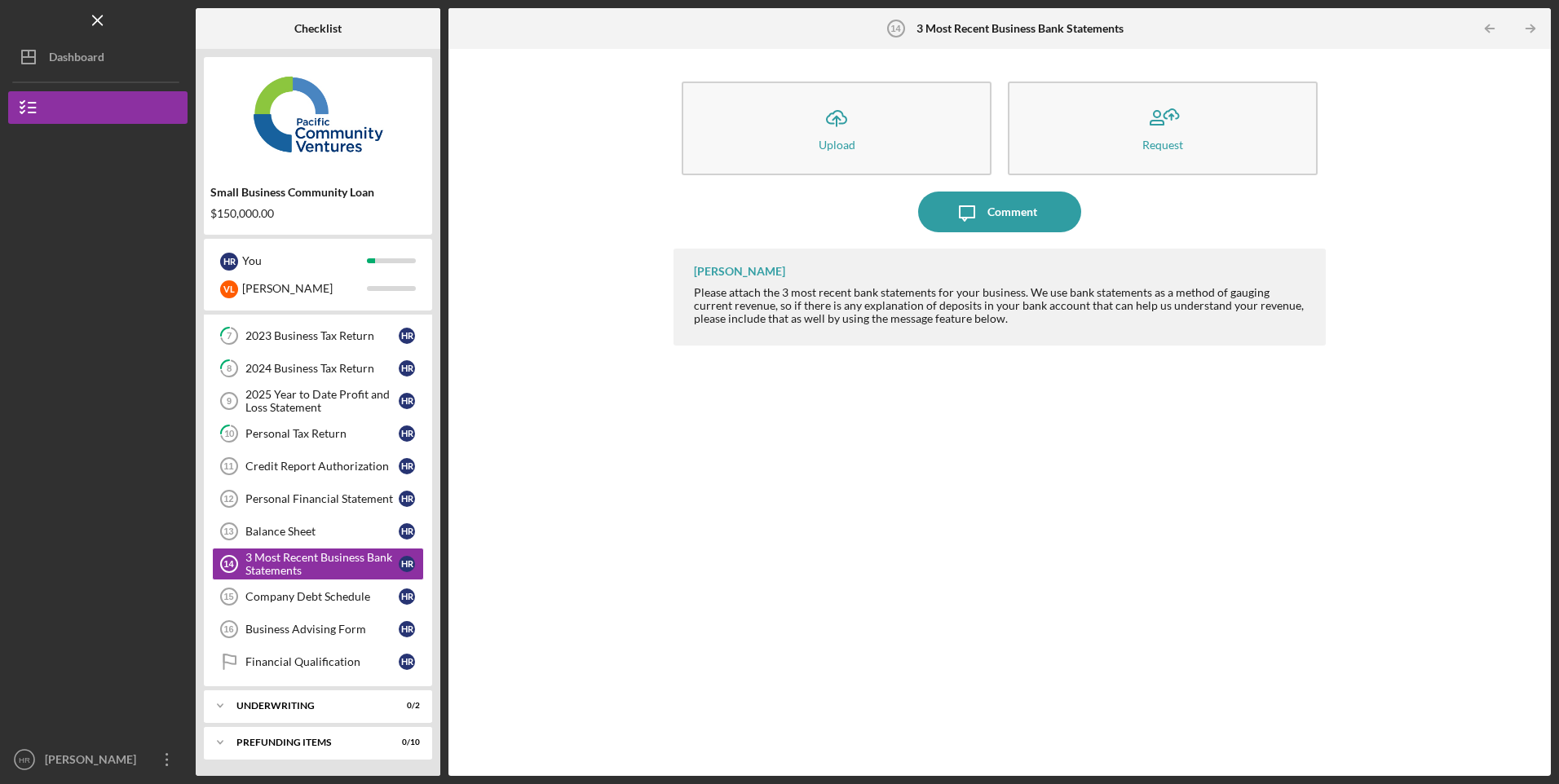
click at [805, 169] on button "Icon/Upload Upload" at bounding box center [837, 128] width 310 height 94
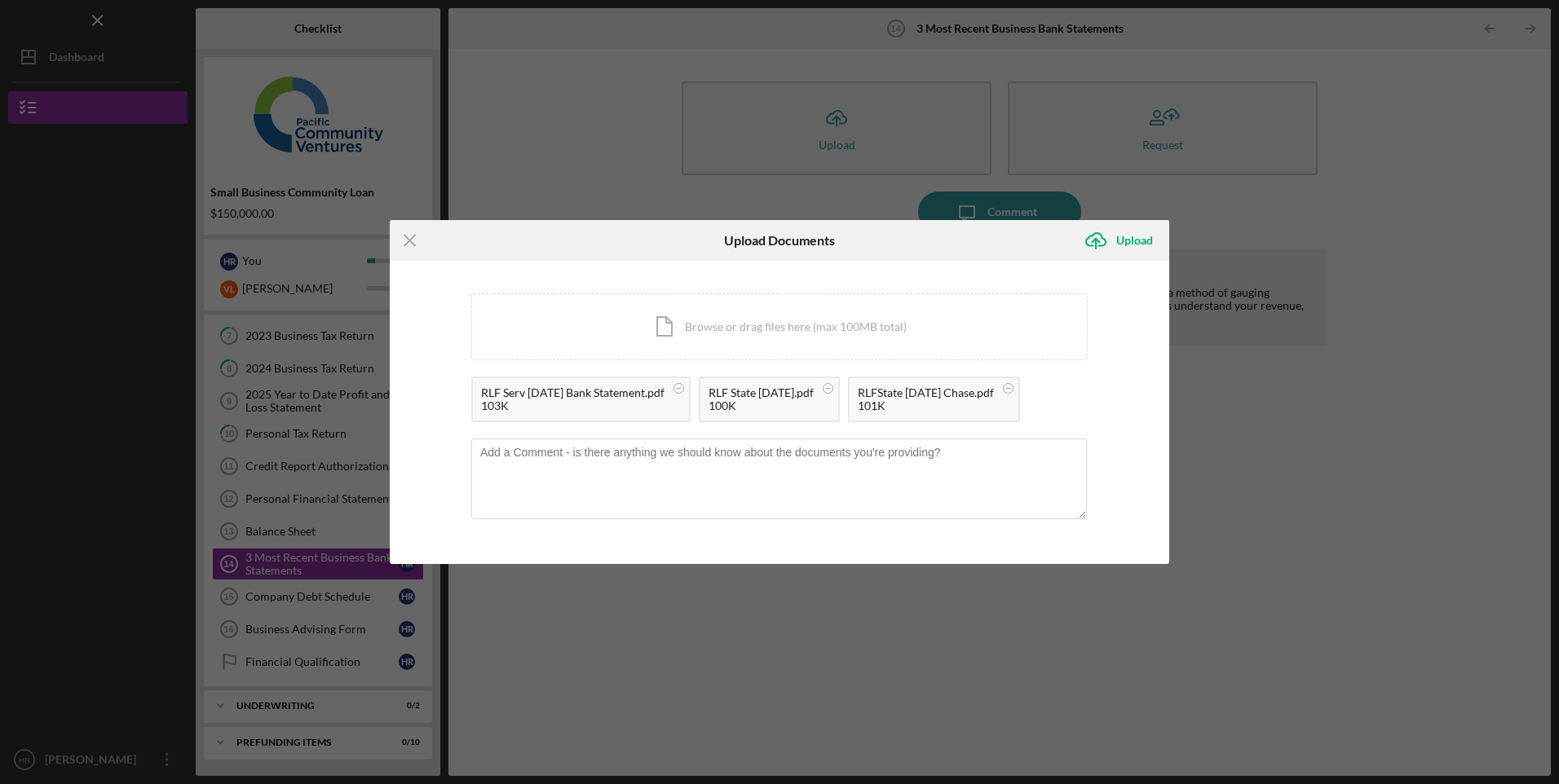
click at [1135, 243] on div "Upload" at bounding box center [1135, 240] width 37 height 33
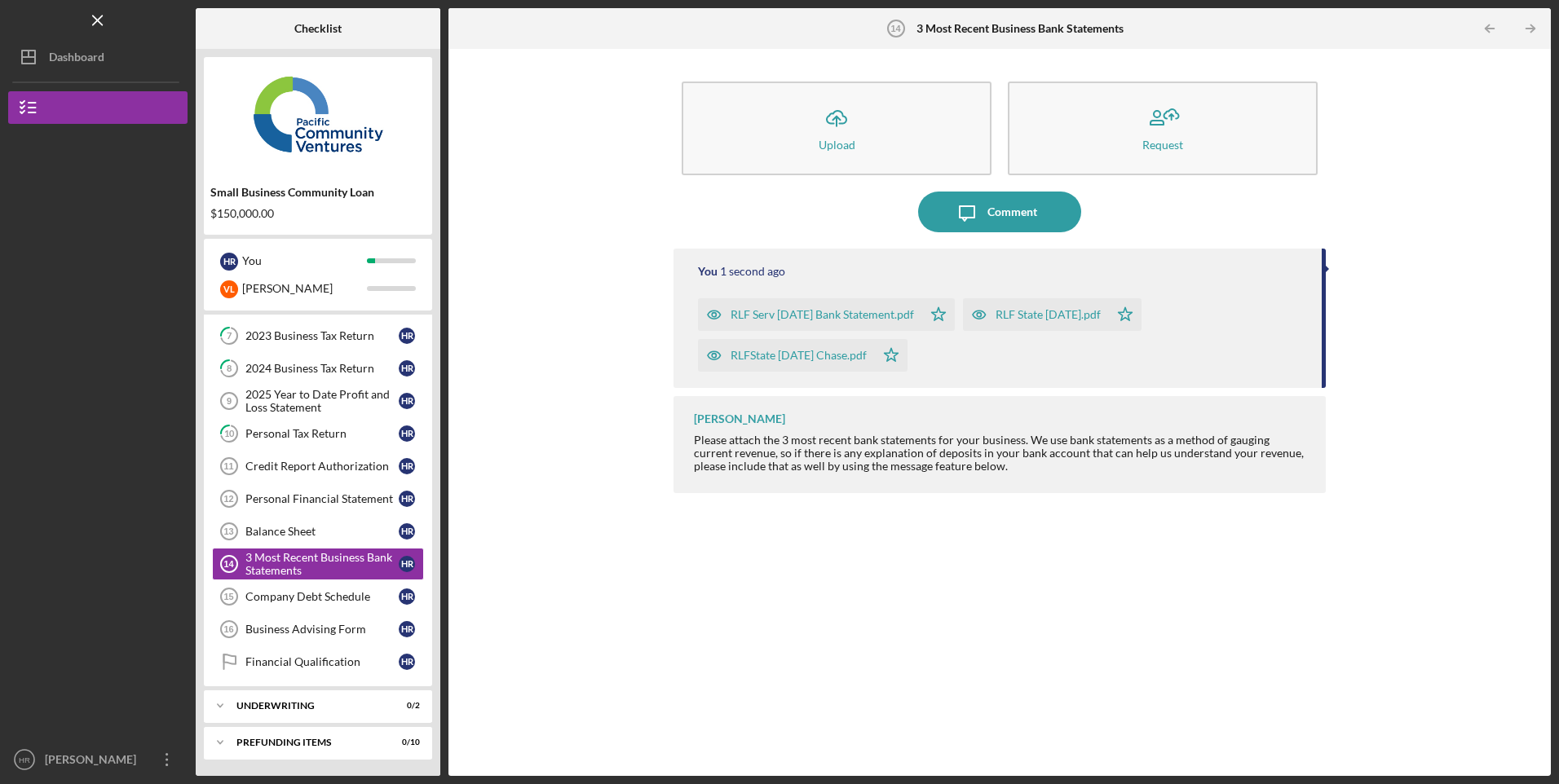
click at [334, 597] on div "Company Debt Schedule" at bounding box center [321, 597] width 153 height 13
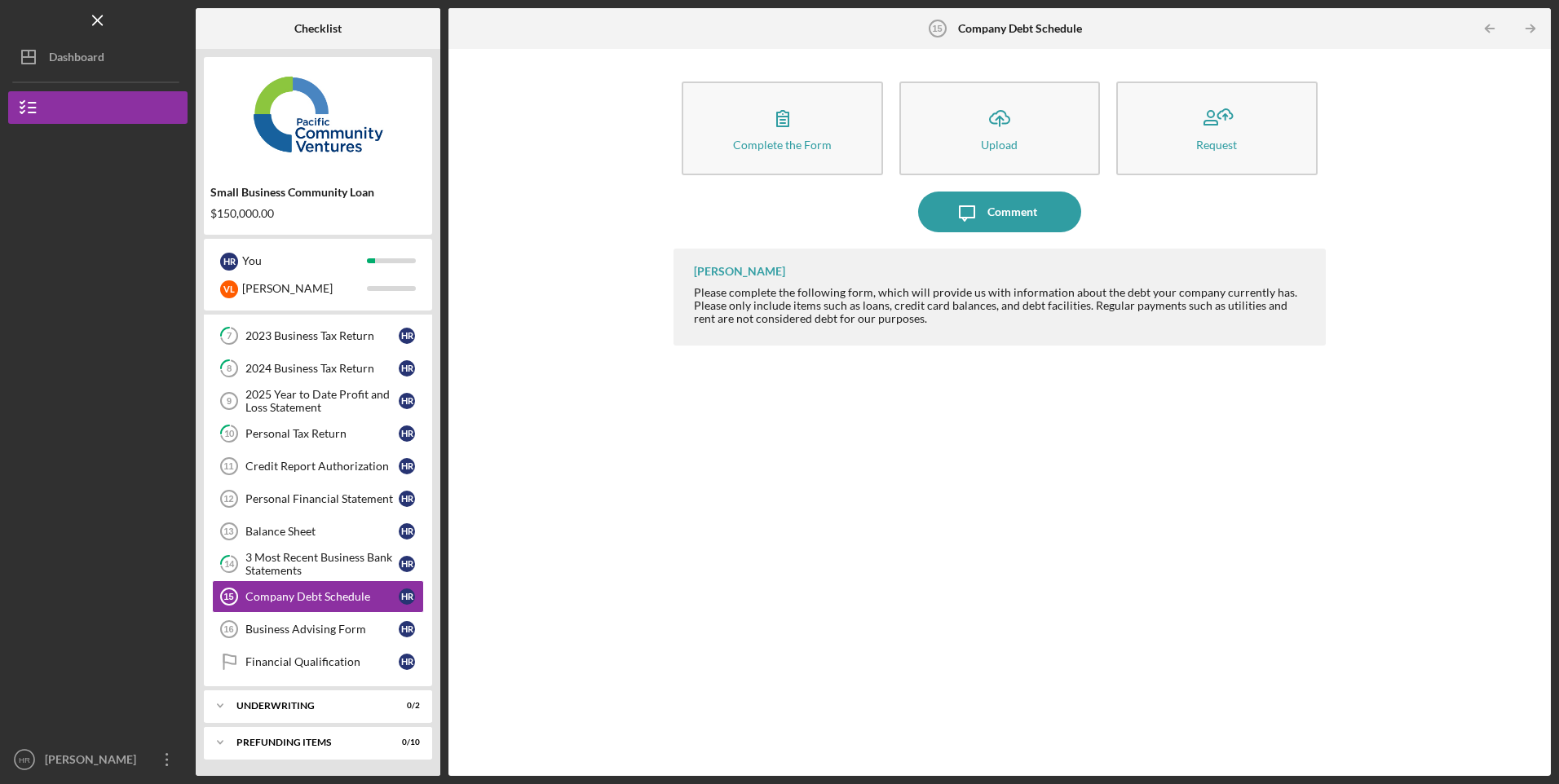
drag, startPoint x: 632, startPoint y: 456, endPoint x: 703, endPoint y: 416, distance: 81.5
click at [632, 456] on div "Complete the Form Form Icon/Upload Upload Request Icon/Message Comment [PERSON_…" at bounding box center [1000, 412] width 1086 height 711
click at [1036, 131] on button "Icon/Upload Upload" at bounding box center [1000, 128] width 201 height 94
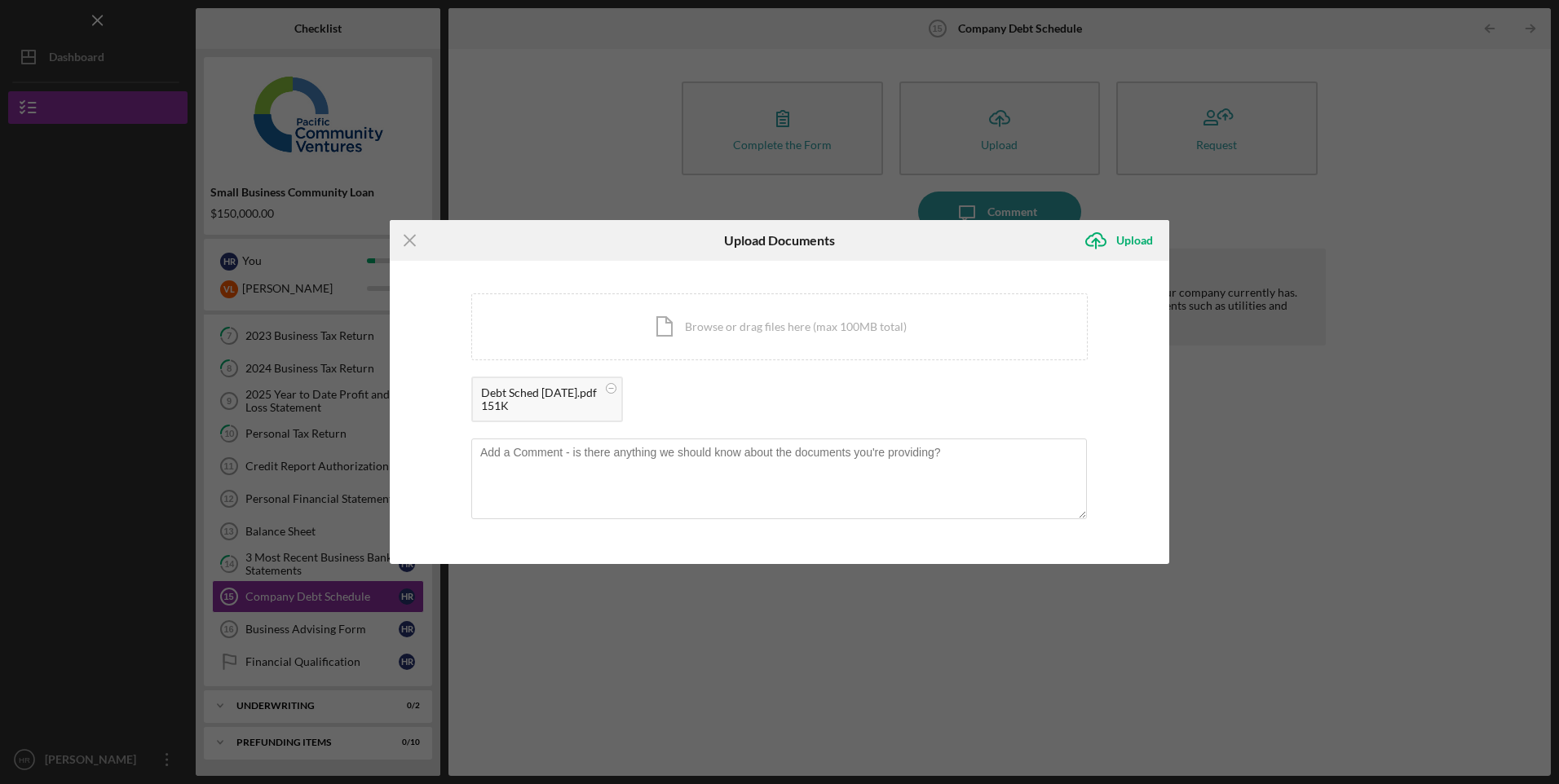
click at [549, 235] on div "Icon/Menu Close" at bounding box center [520, 240] width 260 height 41
click at [1158, 248] on button "Icon/Upload Upload" at bounding box center [1122, 240] width 94 height 33
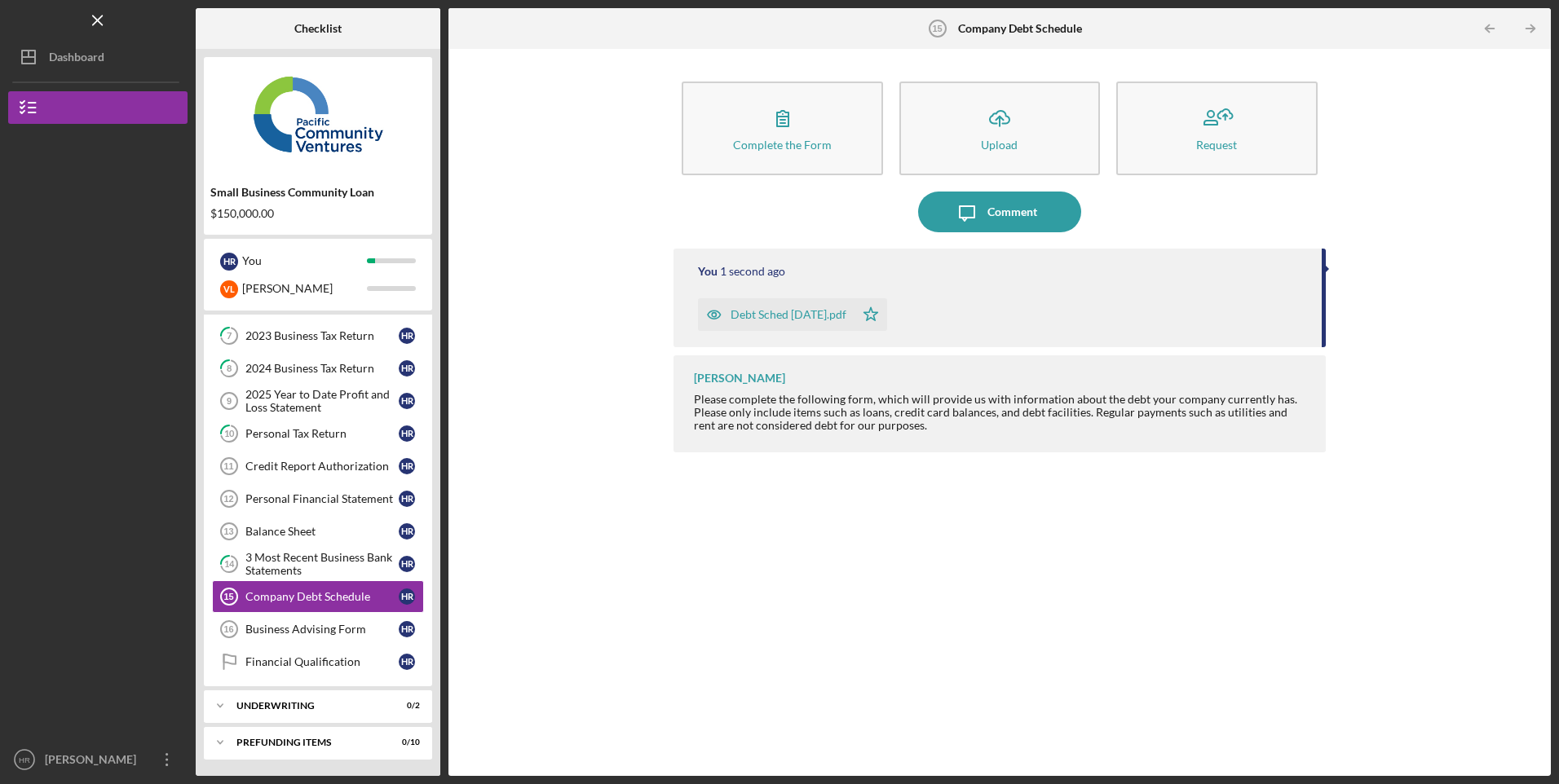
click at [315, 627] on div "Business Advising Form" at bounding box center [321, 629] width 153 height 13
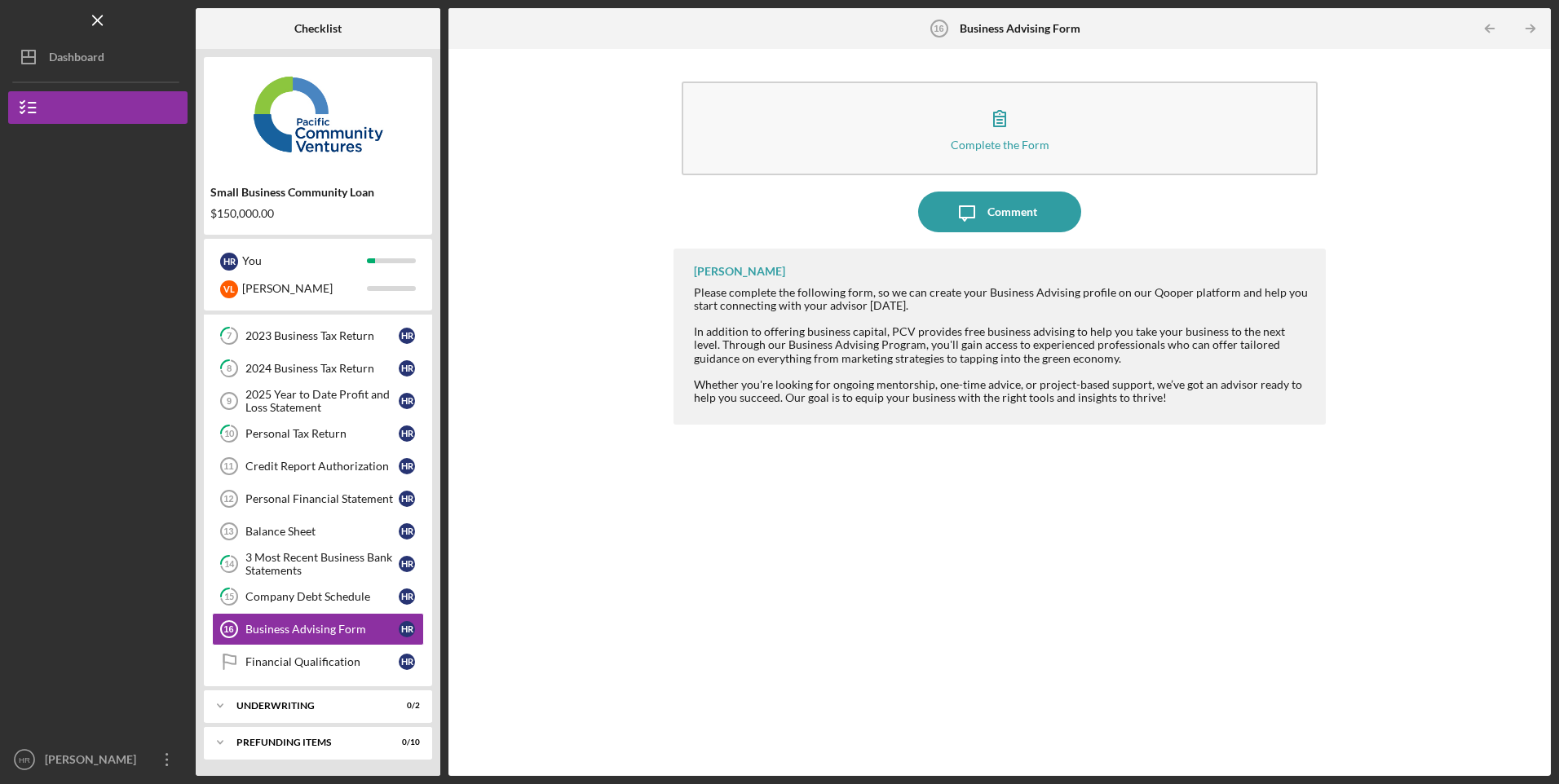
click at [876, 117] on button "Complete the Form Form" at bounding box center [999, 128] width 635 height 94
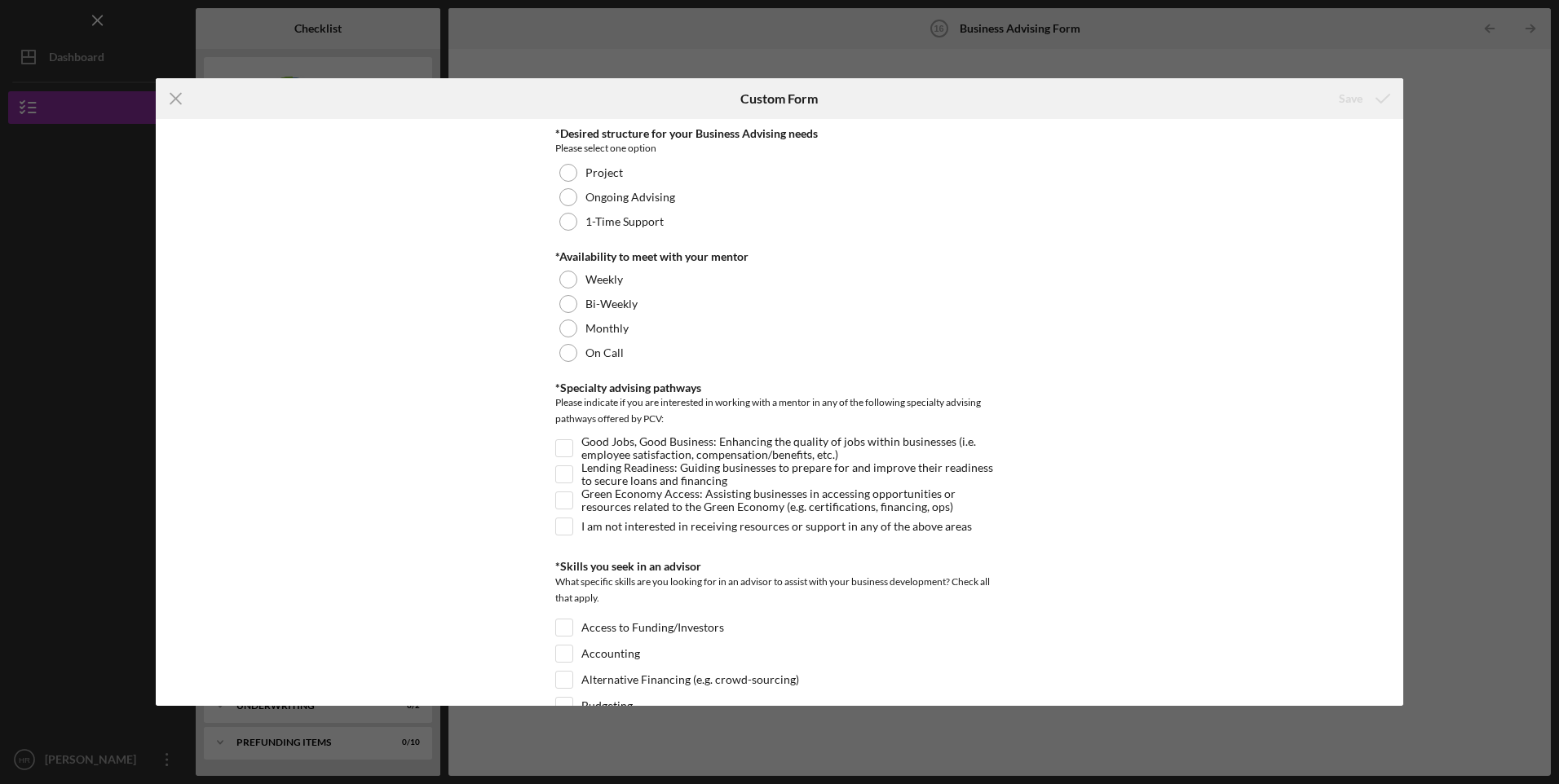
click at [567, 223] on div at bounding box center [567, 221] width 18 height 18
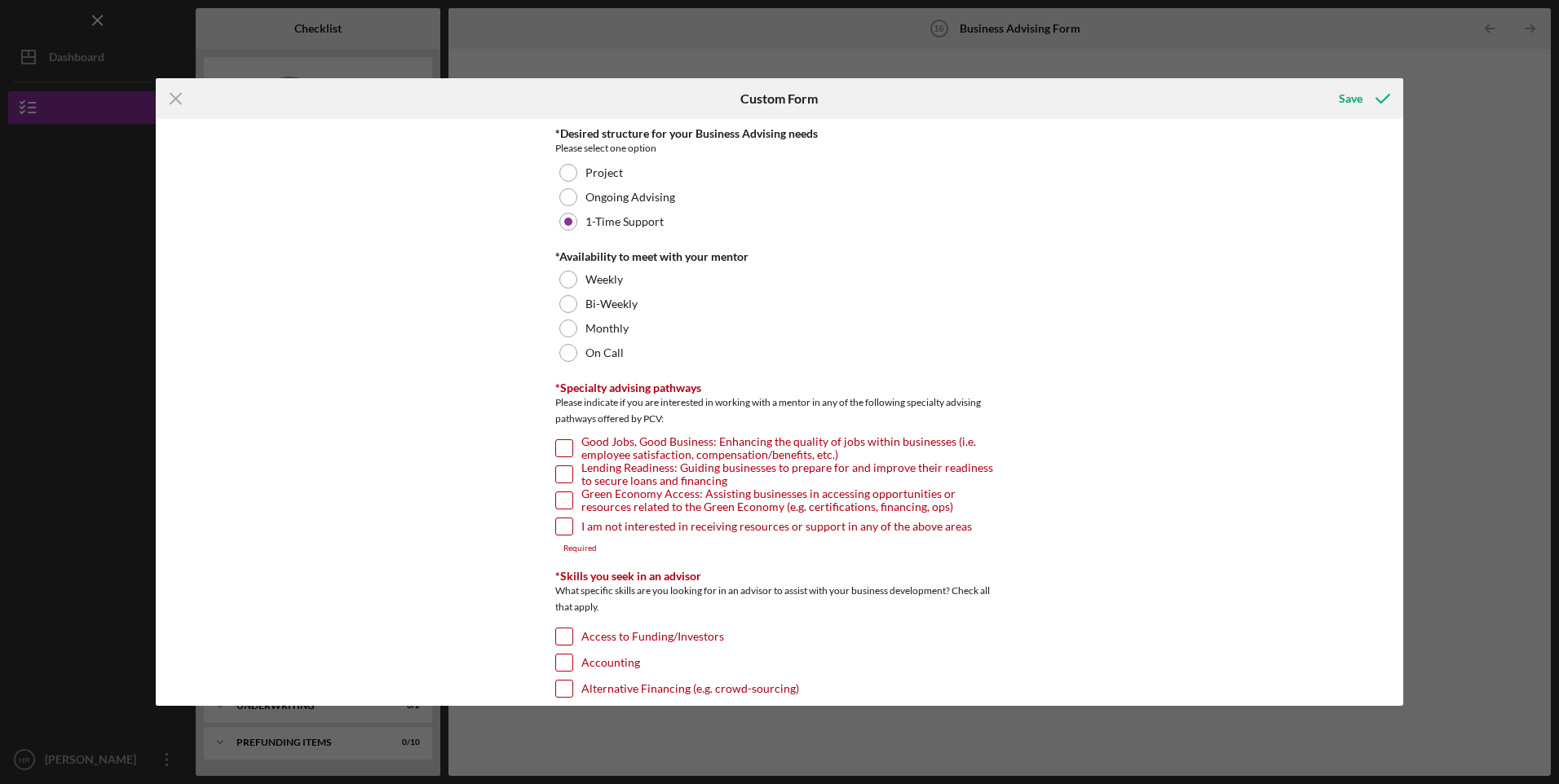
click at [565, 327] on div at bounding box center [567, 328] width 18 height 18
drag, startPoint x: 559, startPoint y: 443, endPoint x: 813, endPoint y: 488, distance: 258.0
click at [559, 443] on input "Good Jobs, Good Business: Enhancing the quality of jobs within businesses (i.e.…" at bounding box center [564, 448] width 16 height 16
checkbox input "true"
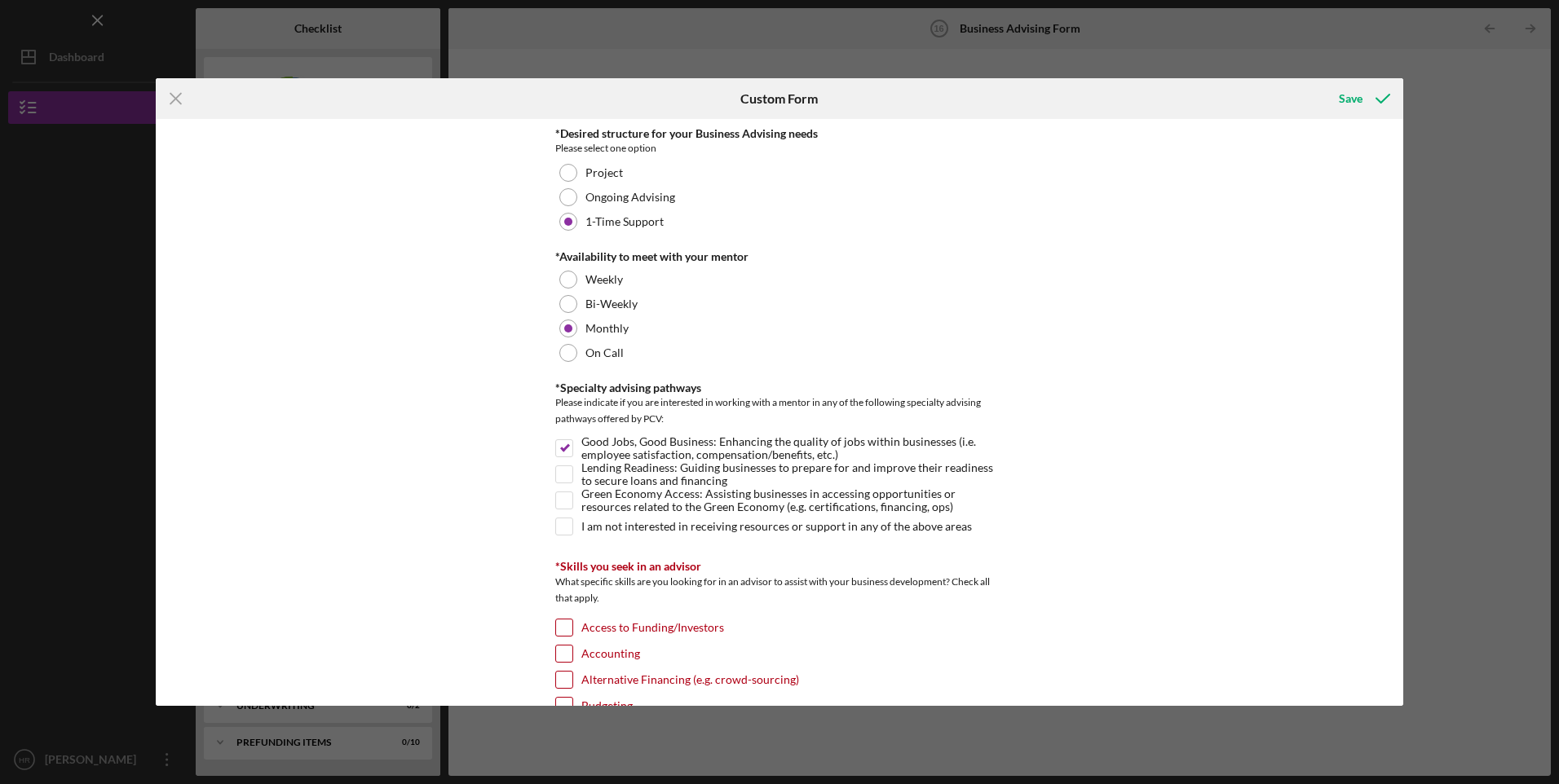
click at [563, 476] on input "Lending Readiness: Guiding businesses to prepare for and improve their readines…" at bounding box center [564, 474] width 16 height 16
checkbox input "true"
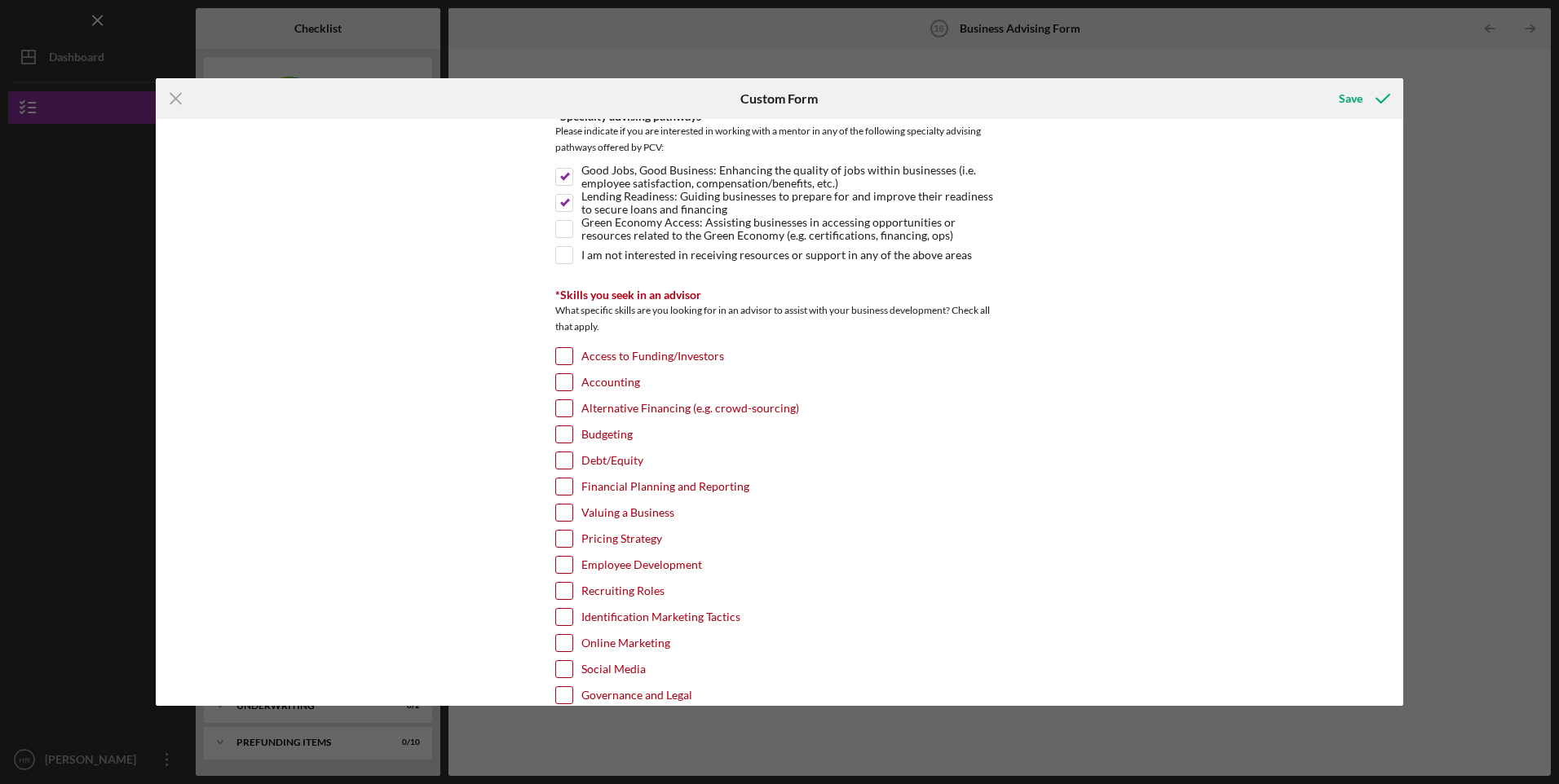
scroll to position [136, 0]
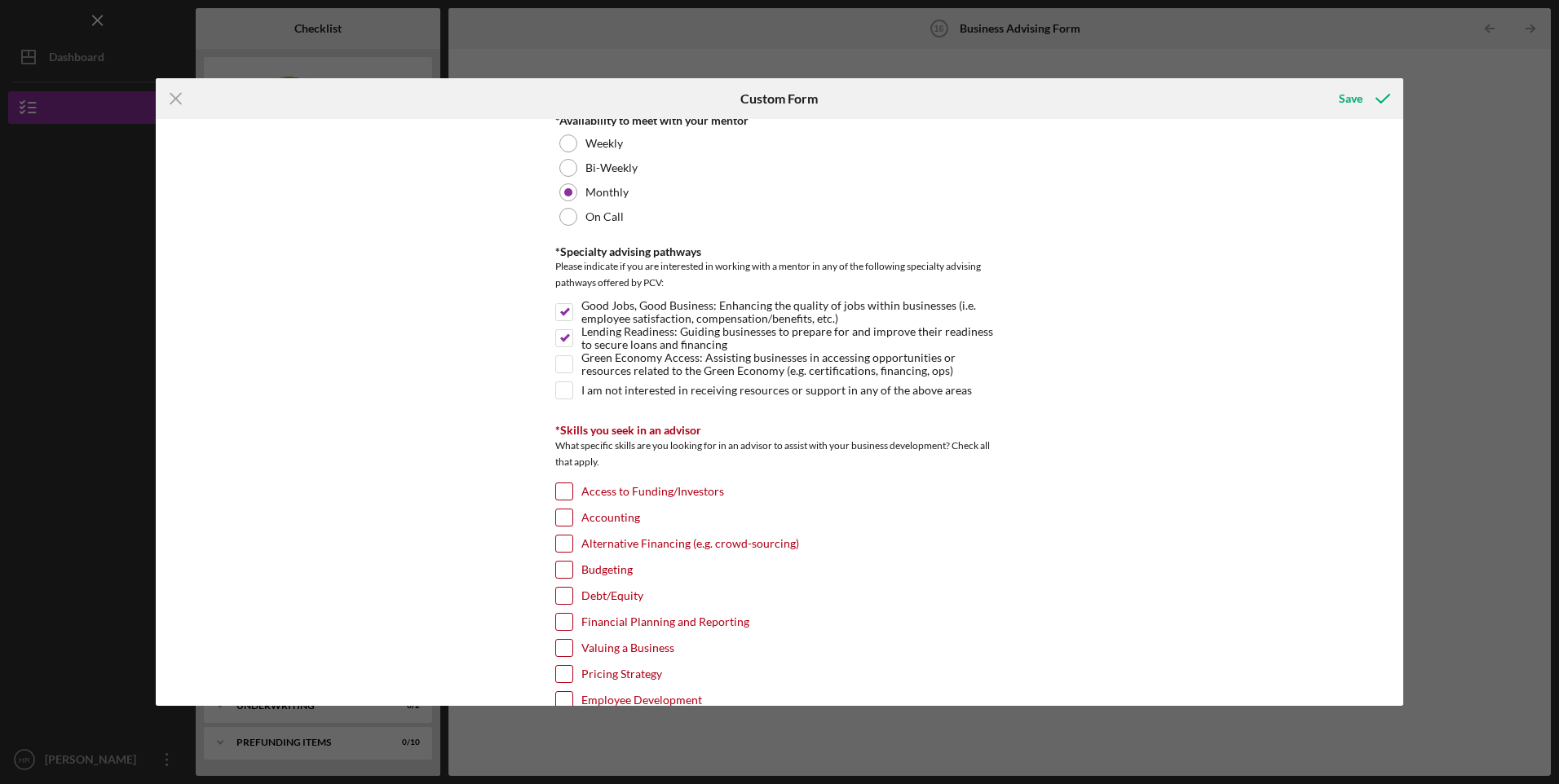
click at [567, 489] on input "Access to Funding/Investors" at bounding box center [564, 491] width 16 height 16
checkbox input "true"
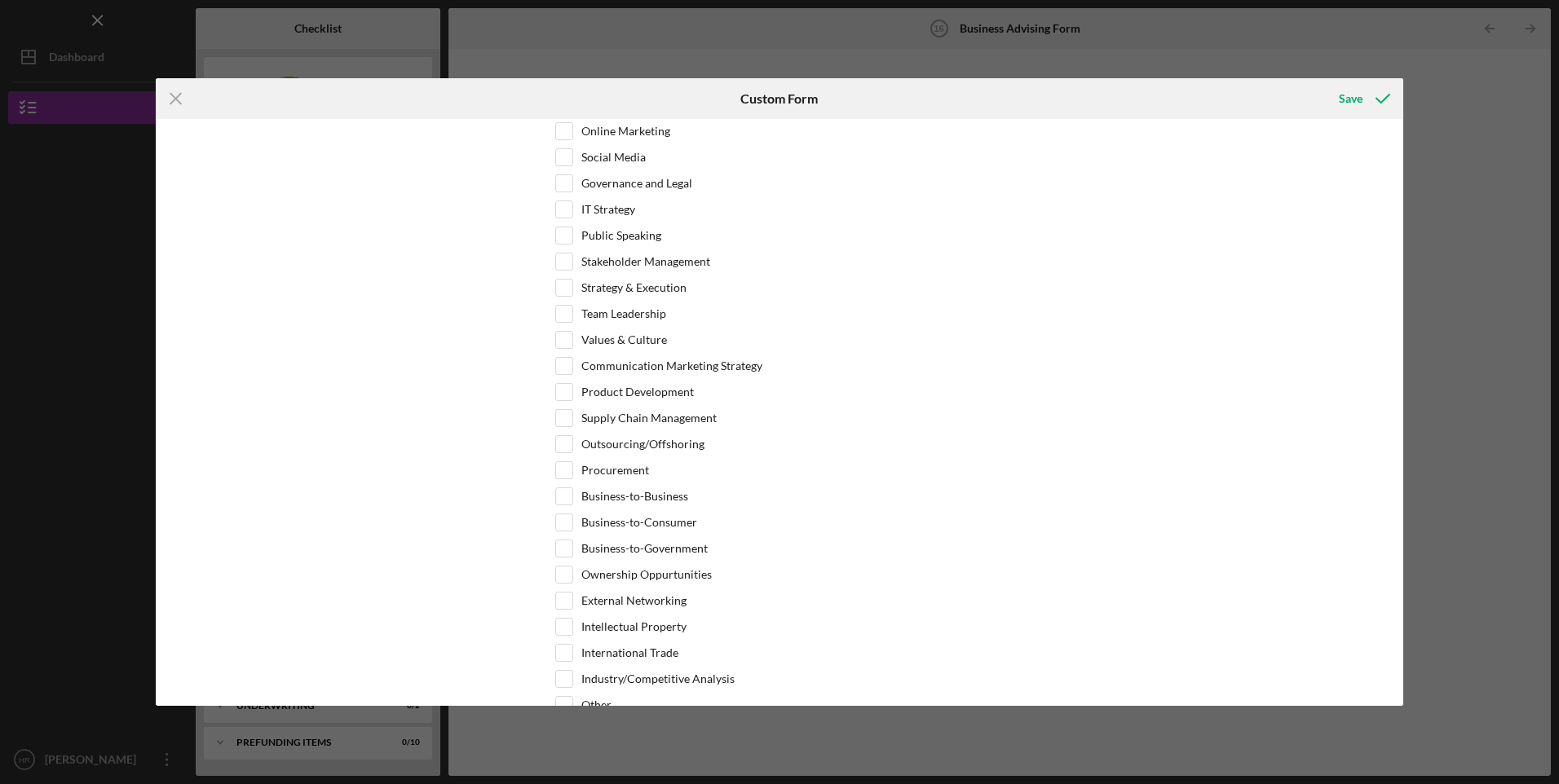
scroll to position [1077, 0]
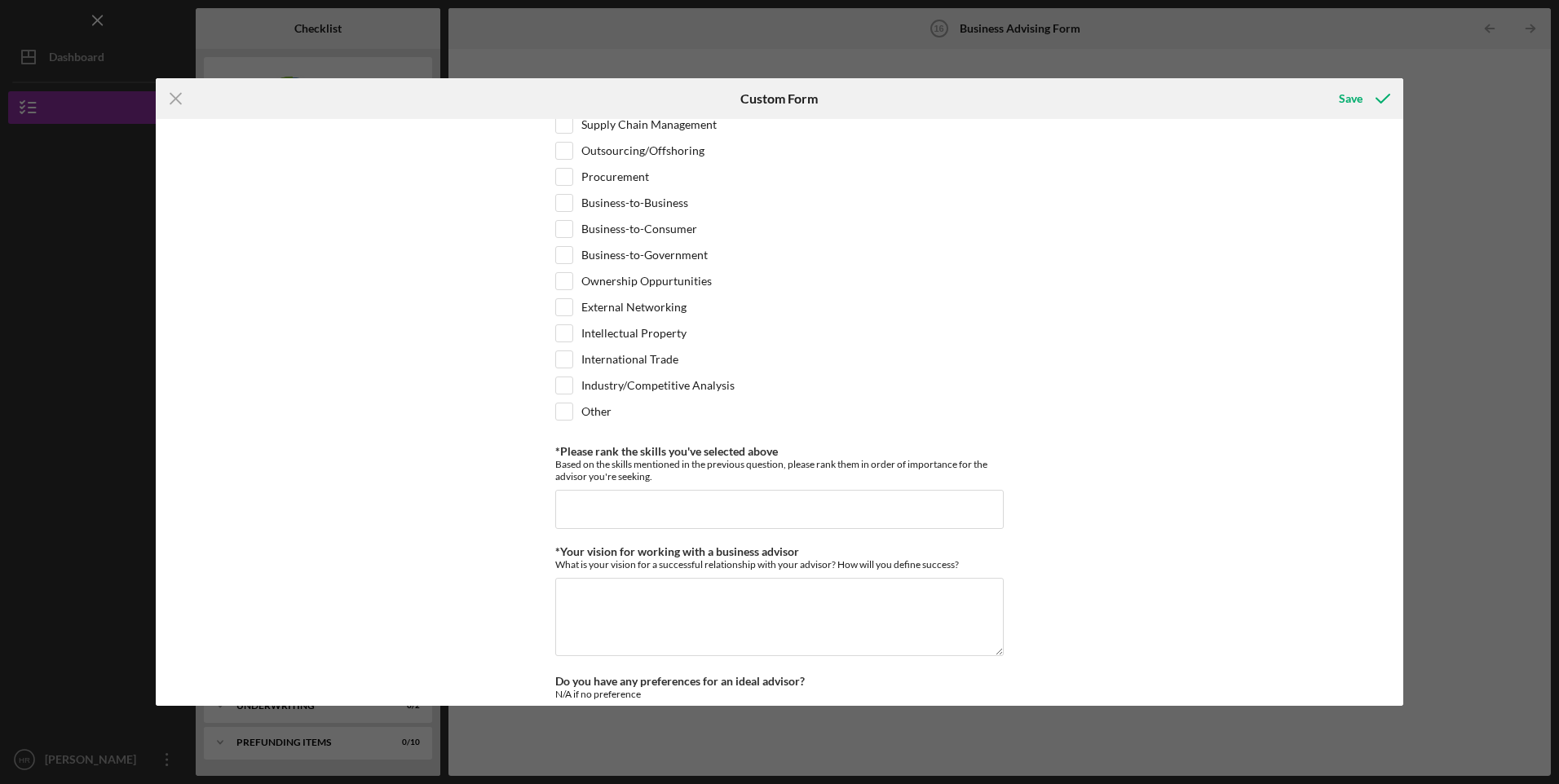
click at [795, 531] on div "*Desired structure for your Business Advising needs Please select one option Pr…" at bounding box center [780, 10] width 449 height 1919
click at [792, 515] on input "*Please rank the skills you've selected above" at bounding box center [780, 510] width 449 height 39
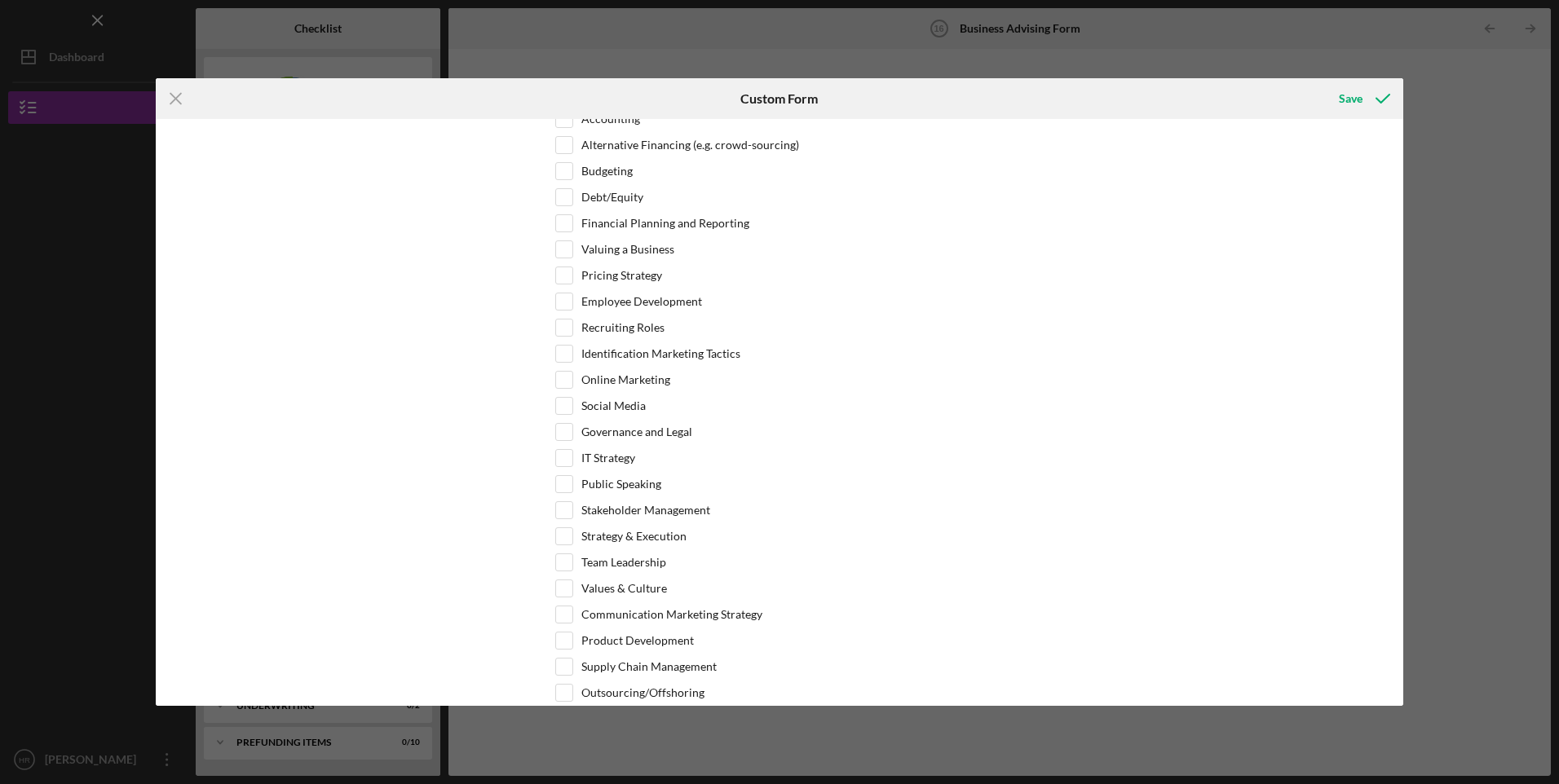
scroll to position [397, 0]
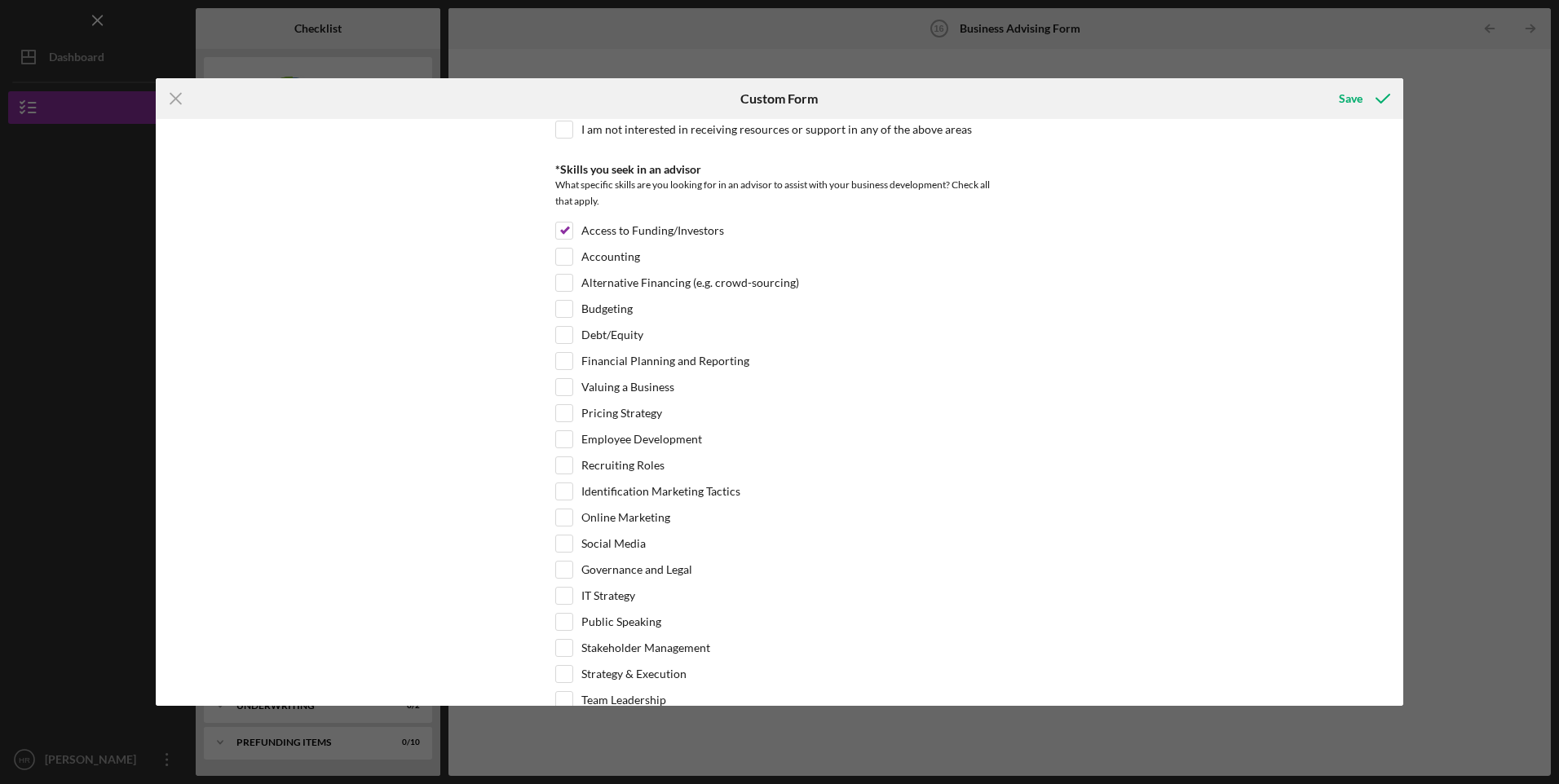
type input "acccess to funding,"
click at [637, 517] on label "Online Marketing" at bounding box center [626, 517] width 89 height 16
click at [572, 517] on input "Online Marketing" at bounding box center [564, 517] width 16 height 16
checkbox input "true"
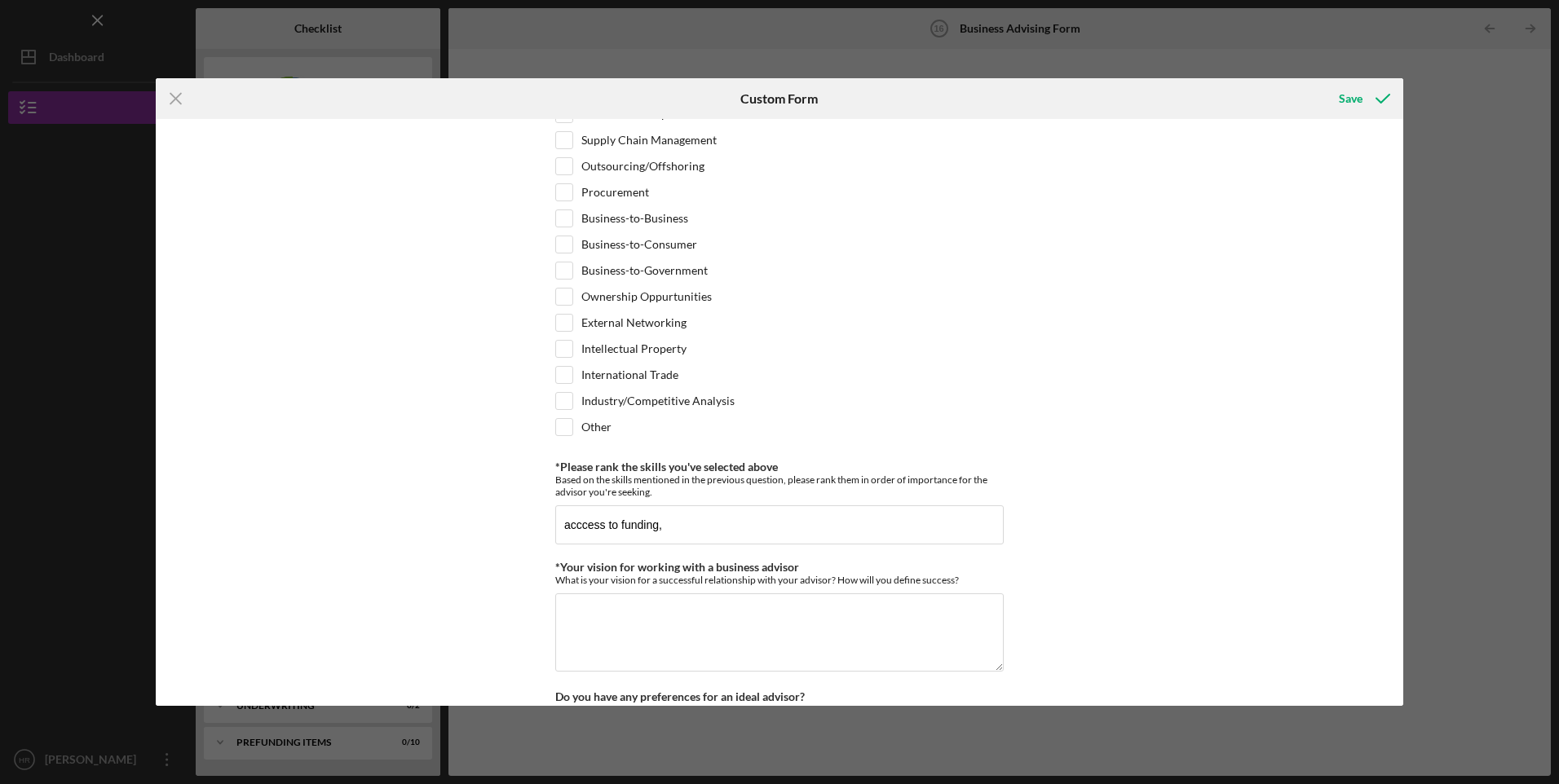
scroll to position [1349, 0]
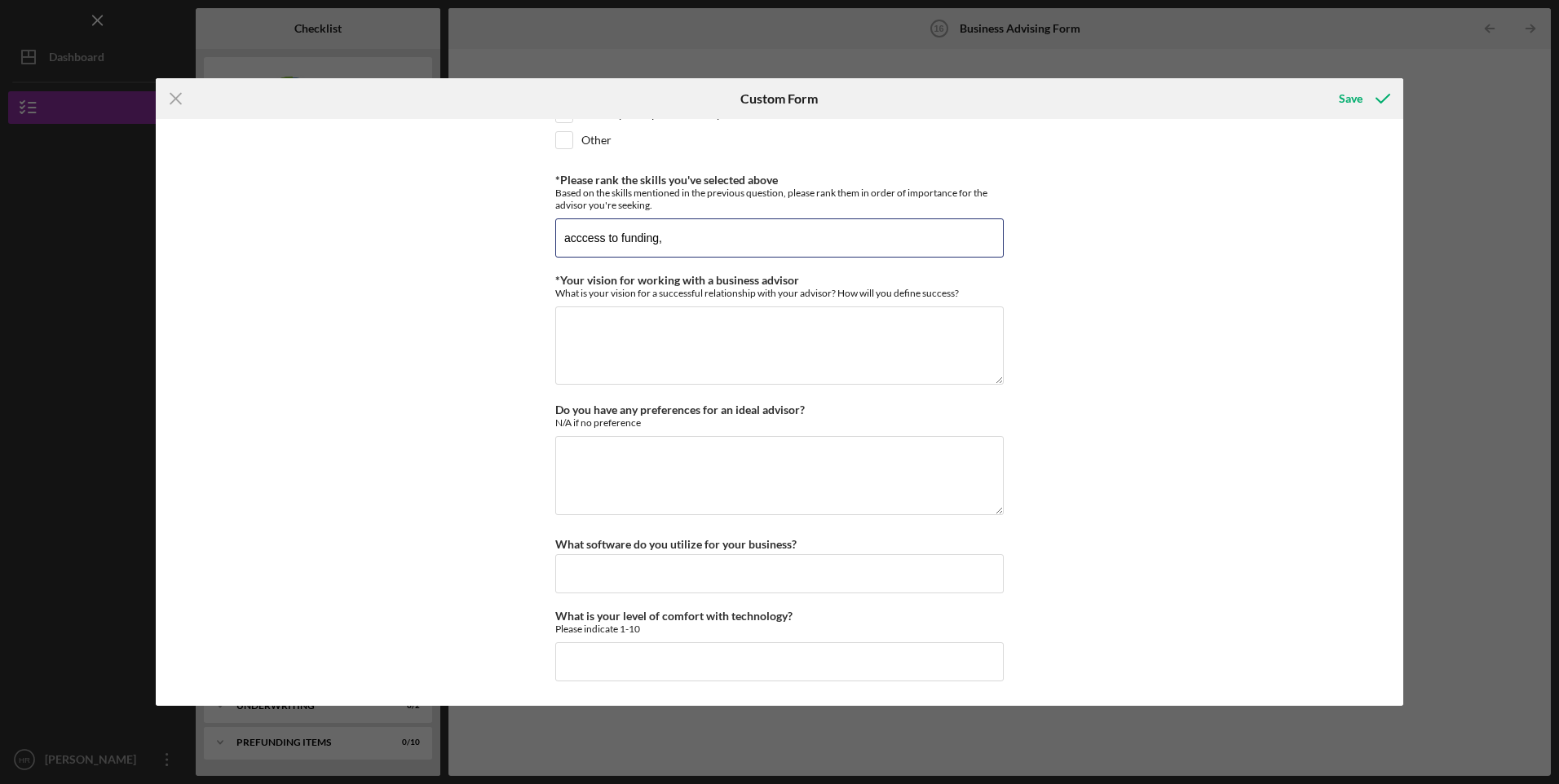
click at [747, 243] on input "acccess to funding," at bounding box center [780, 238] width 449 height 39
type input "acccess to funding, online marketing"
click at [762, 354] on textarea "*Your vision for working with a business advisor" at bounding box center [780, 346] width 449 height 79
type textarea "to gain more knowledge on more funding and helping with online marketing better…"
click at [751, 455] on textarea "Do you have any preferences for an ideal advisor?" at bounding box center [780, 475] width 449 height 79
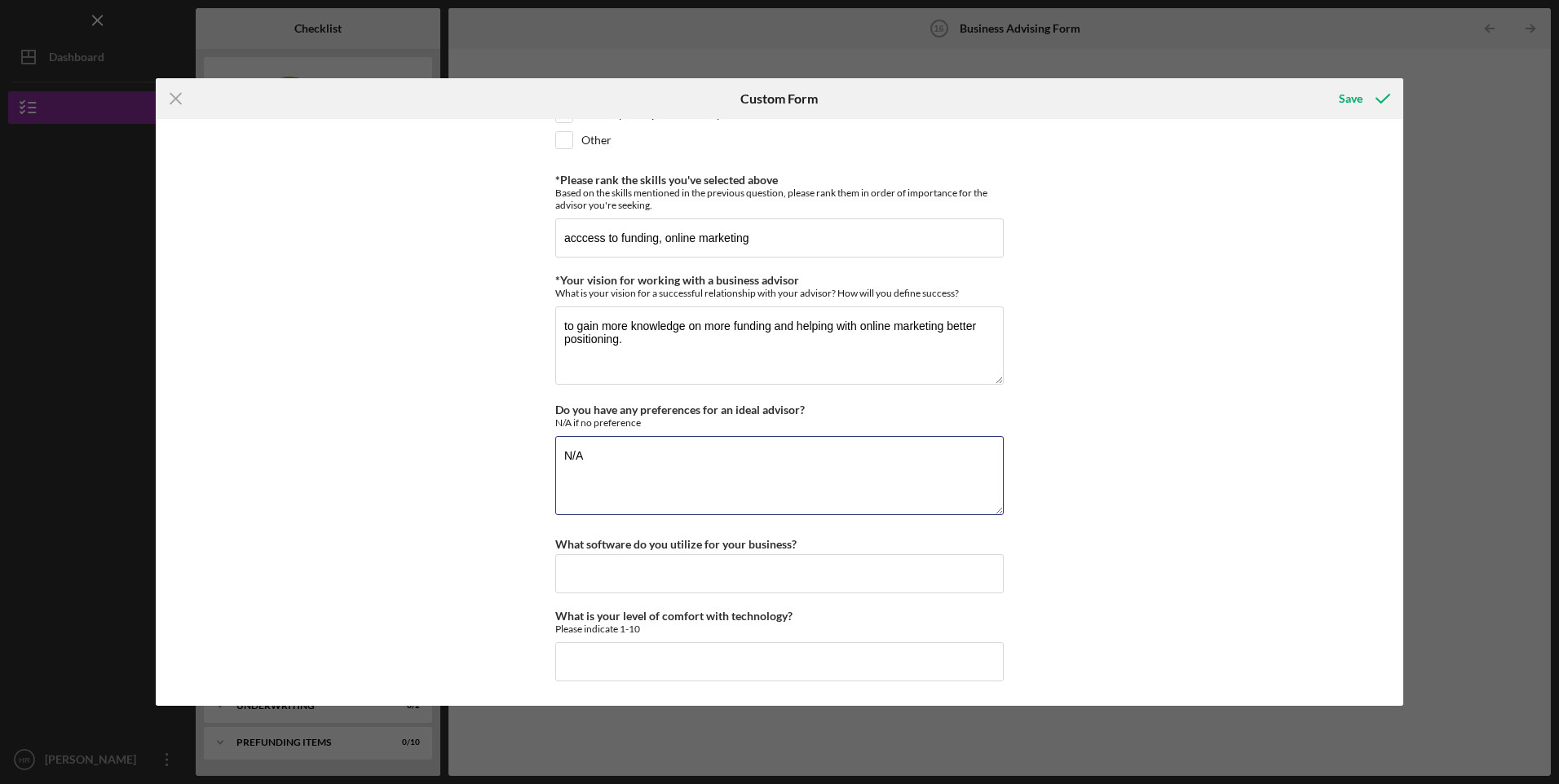
type textarea "N/A"
click at [790, 579] on input "What software do you utilize for your business?" at bounding box center [780, 574] width 449 height 39
click at [737, 669] on input "What is your level of comfort with technology?" at bounding box center [780, 662] width 449 height 39
type input "7"
click at [651, 576] on input "What software do you utilize for your business?" at bounding box center [780, 574] width 449 height 39
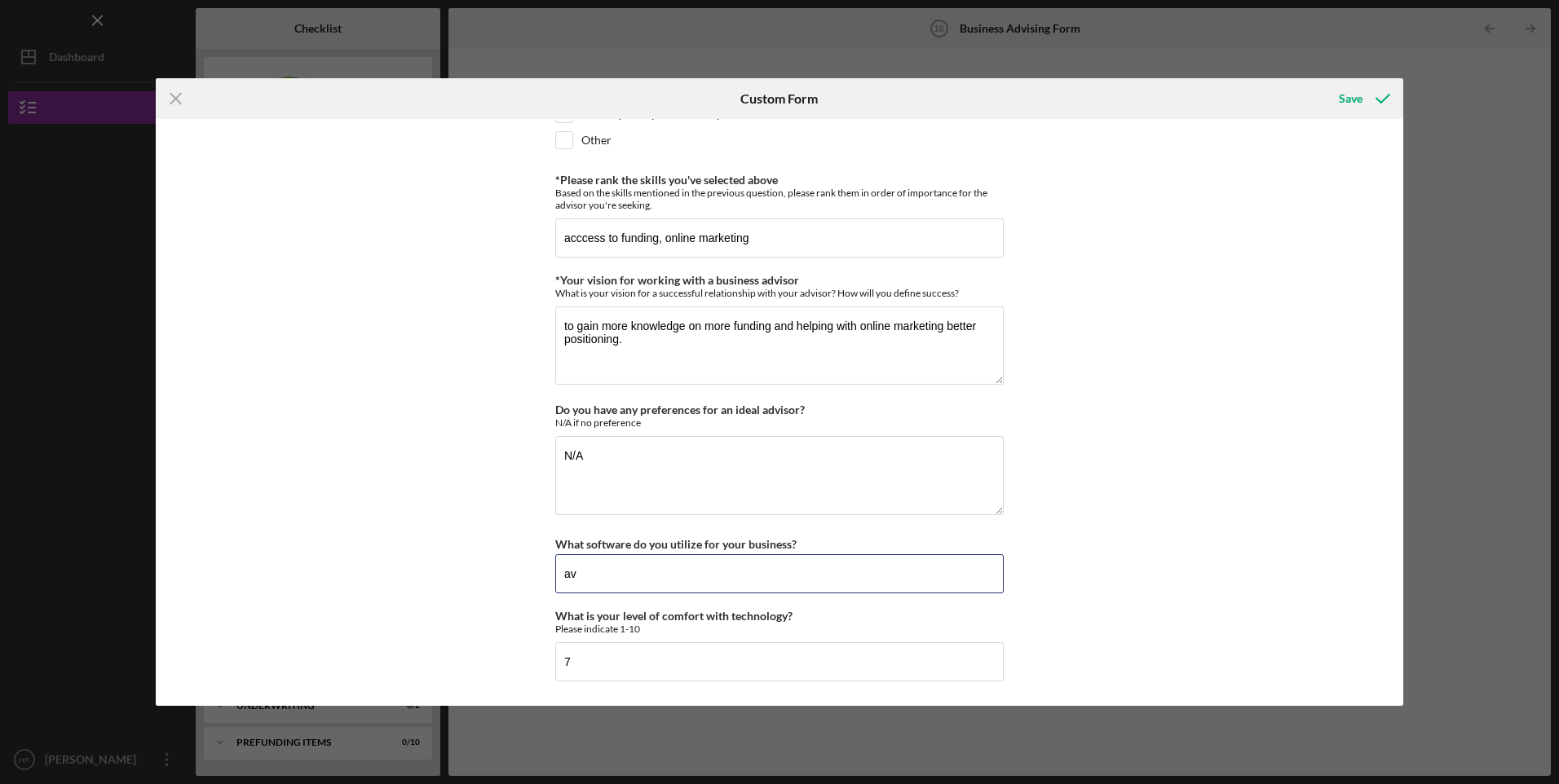
type input "a"
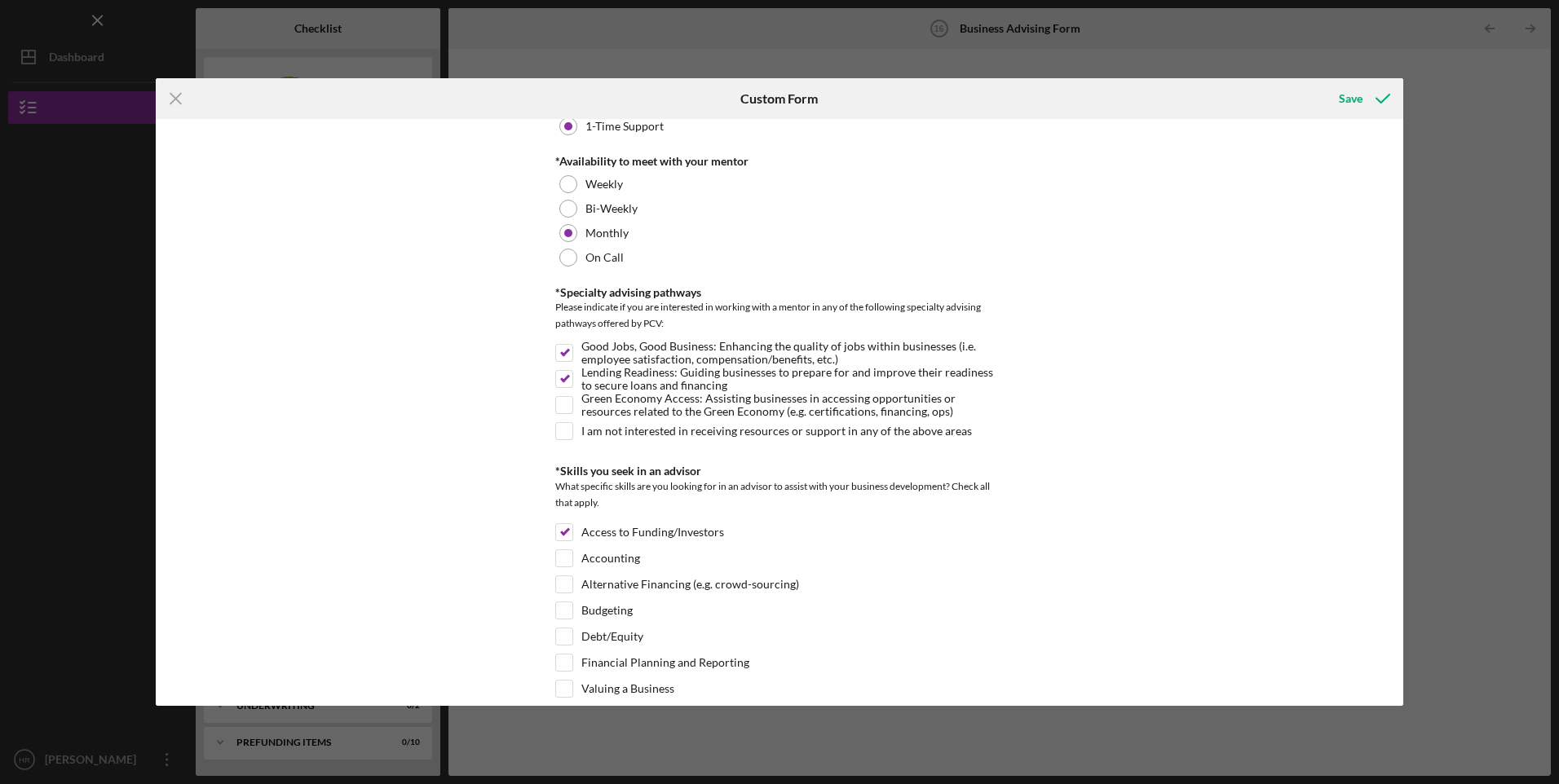
scroll to position [0, 0]
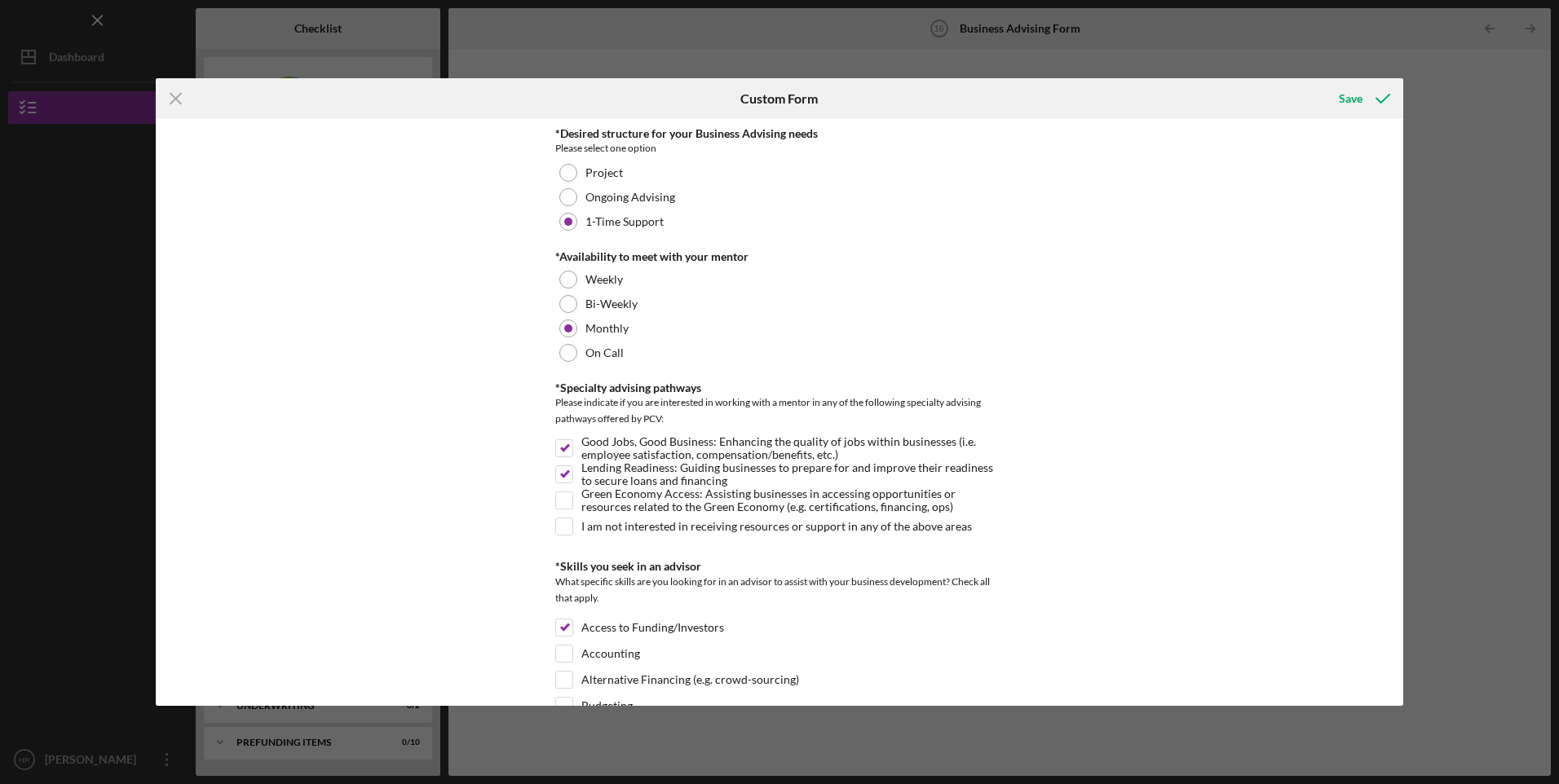
type input "Microsoft Suite"
click at [1356, 96] on div "Save" at bounding box center [1351, 98] width 23 height 33
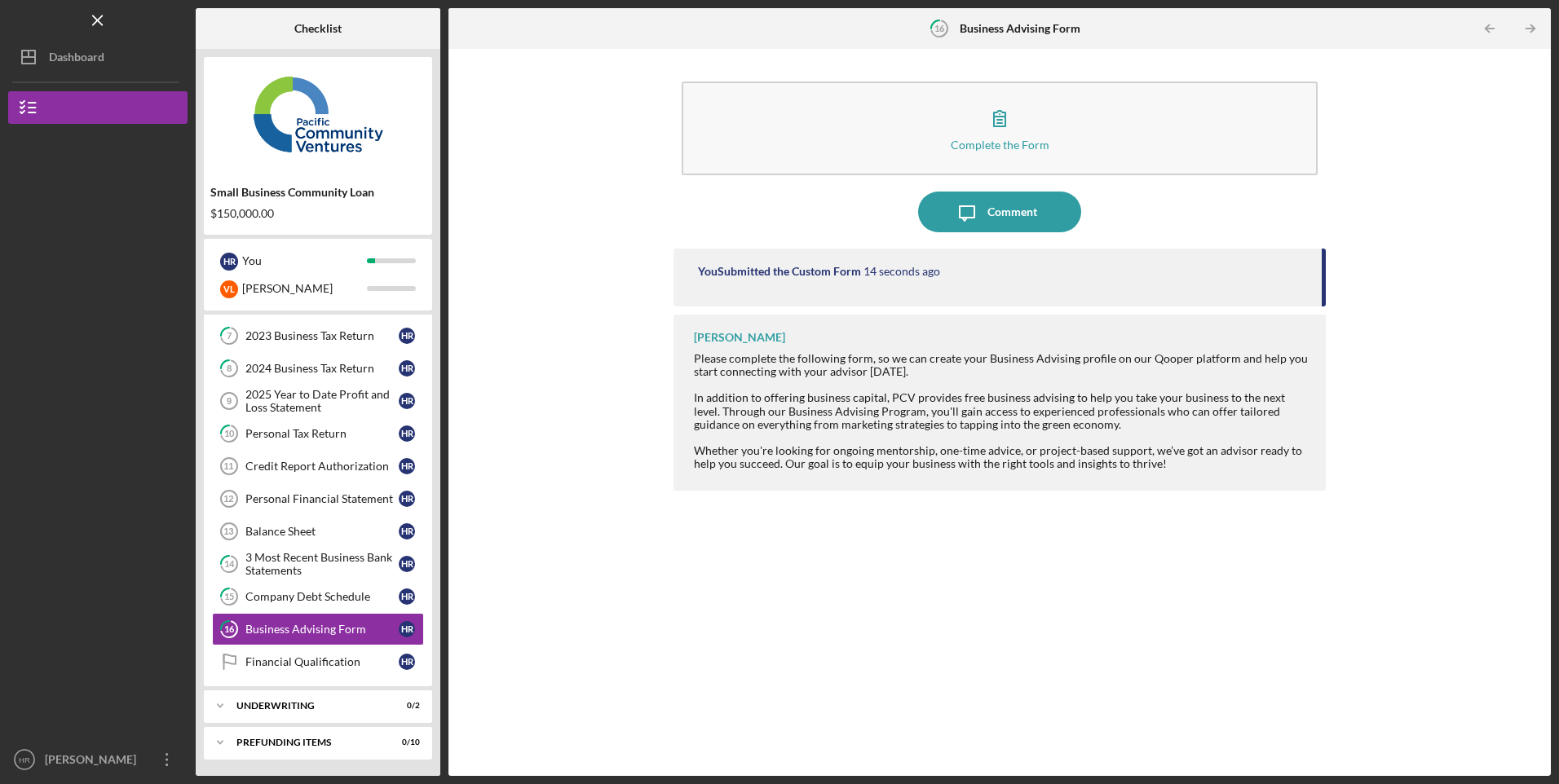
click at [297, 664] on div "Financial Qualification" at bounding box center [321, 662] width 153 height 13
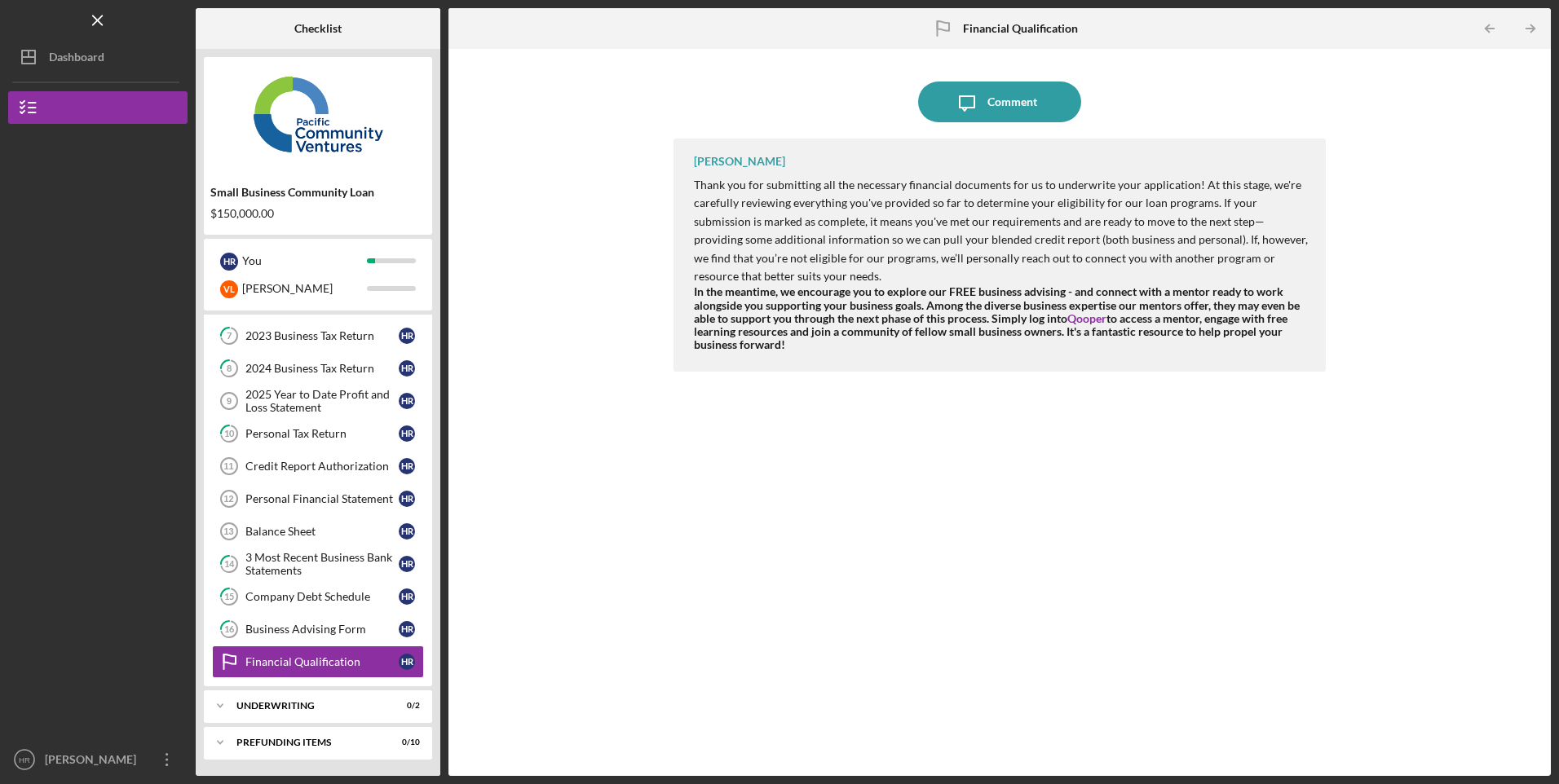
click at [324, 469] on div "Credit Report Authorization" at bounding box center [321, 467] width 153 height 13
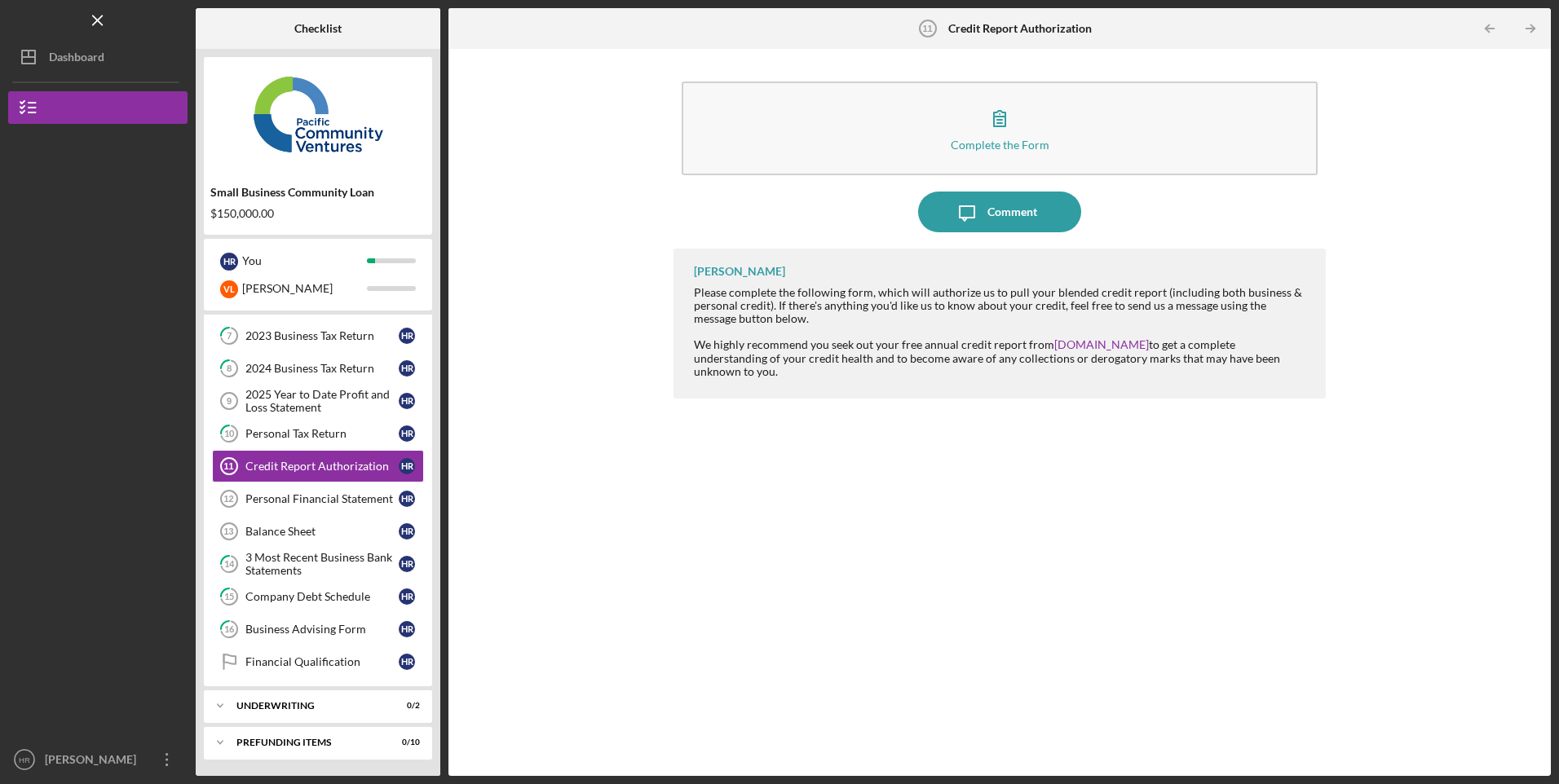
click at [1122, 121] on button "Complete the Form Form" at bounding box center [999, 128] width 635 height 94
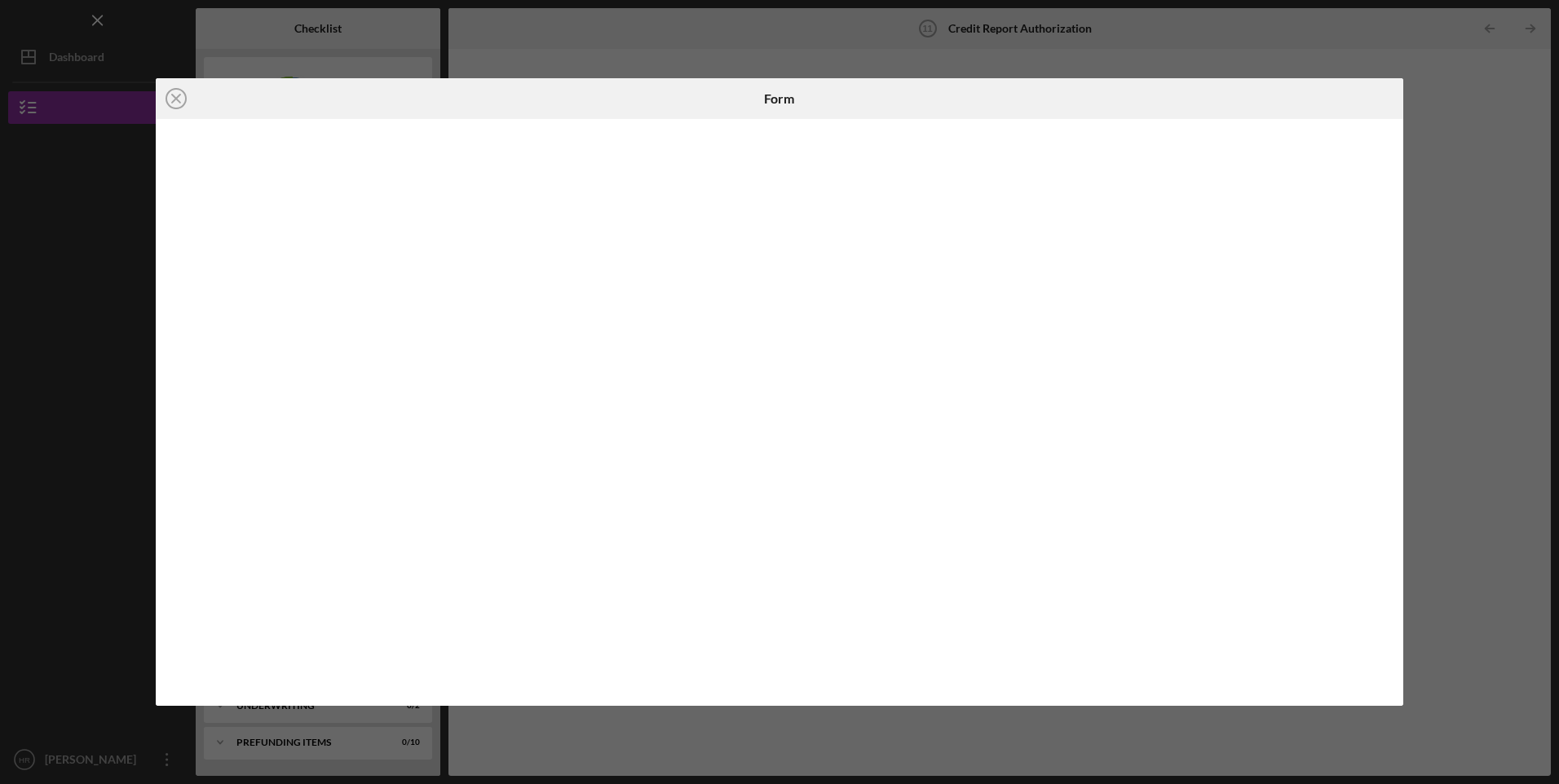
click at [175, 99] on icon "Icon/Close" at bounding box center [176, 99] width 41 height 41
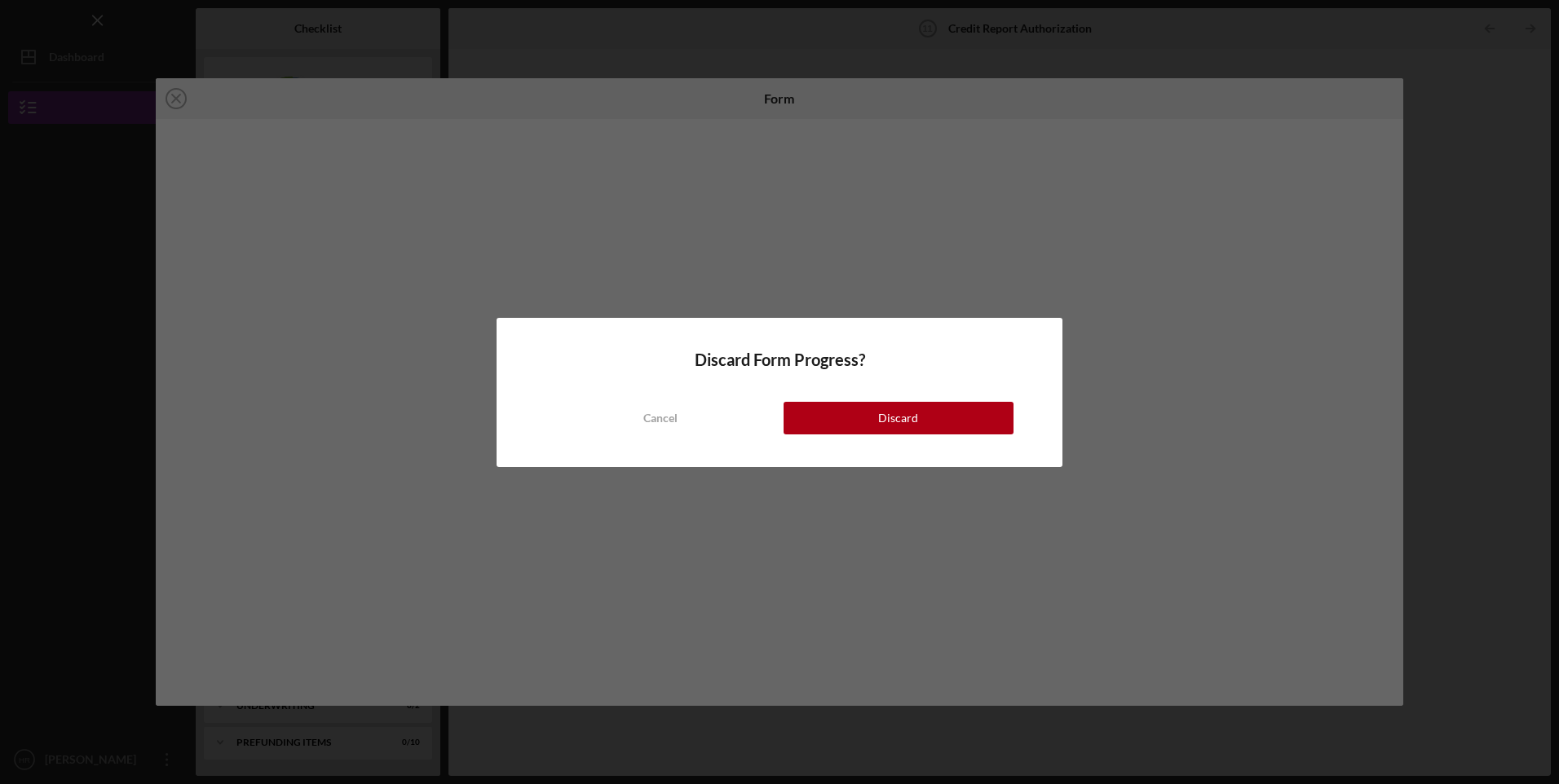
click at [917, 418] on button "Discard" at bounding box center [898, 418] width 230 height 33
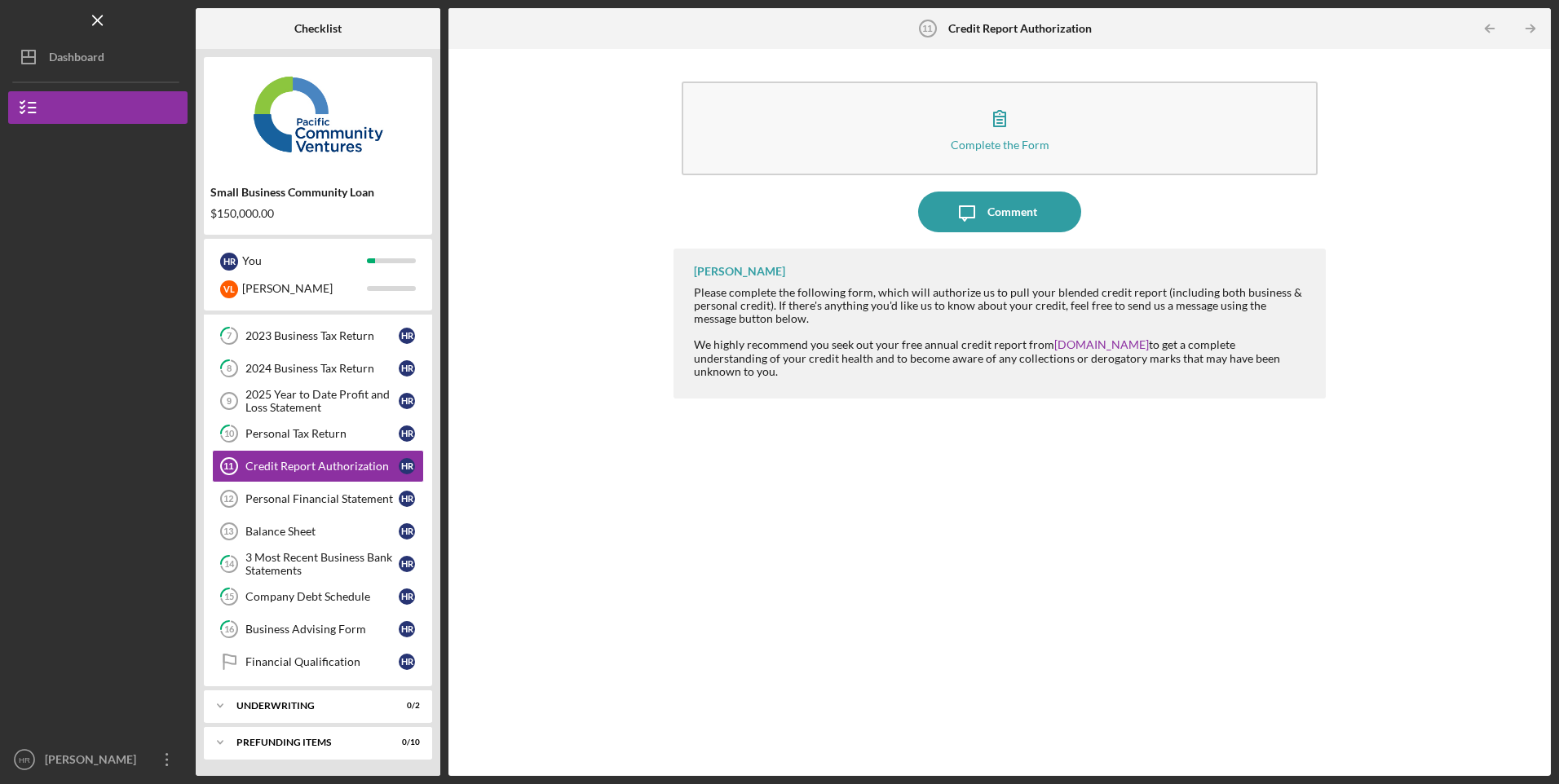
click at [94, 764] on div "[PERSON_NAME]" at bounding box center [94, 762] width 106 height 37
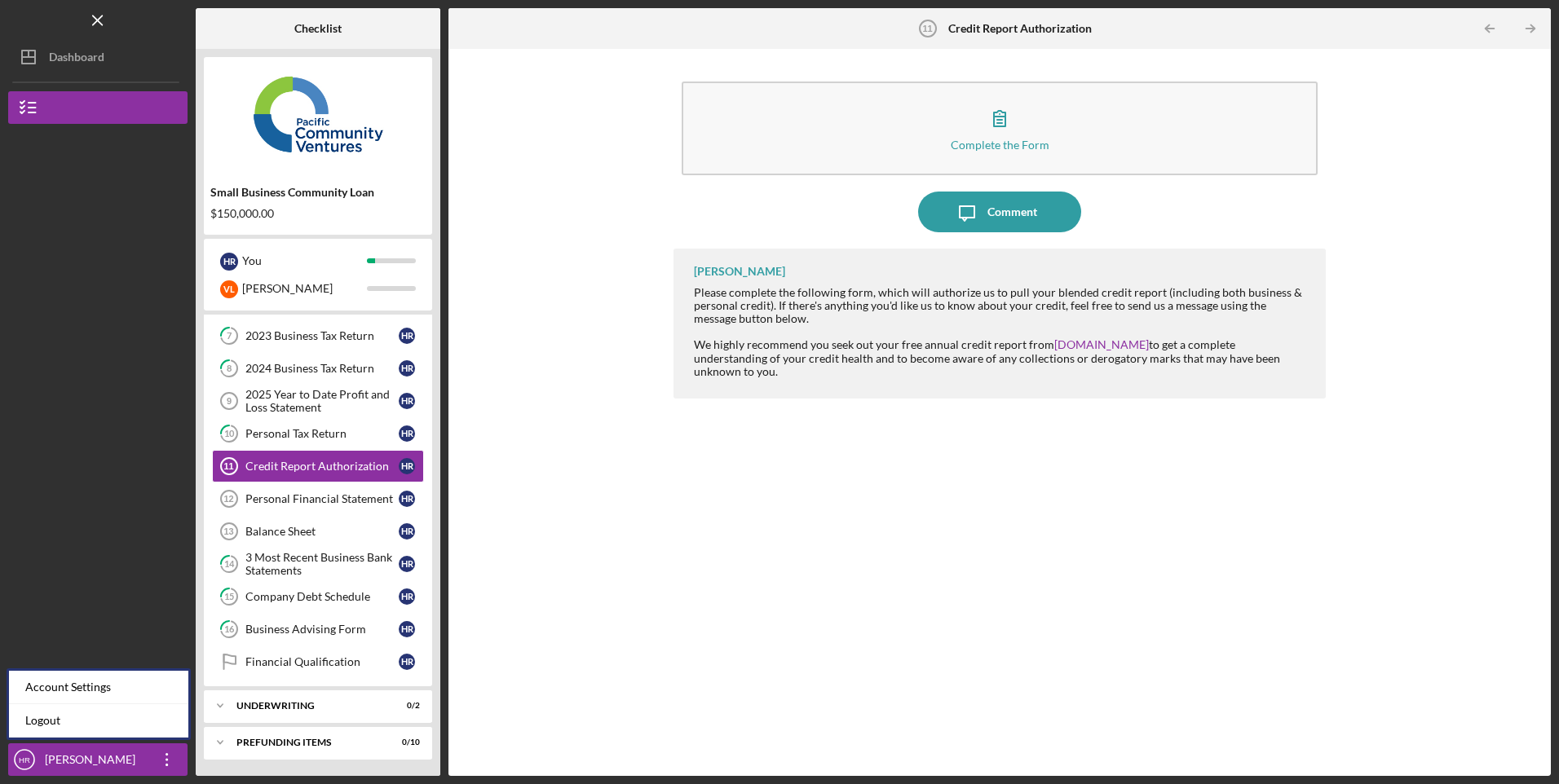
click at [40, 717] on link "Logout" at bounding box center [99, 721] width 179 height 33
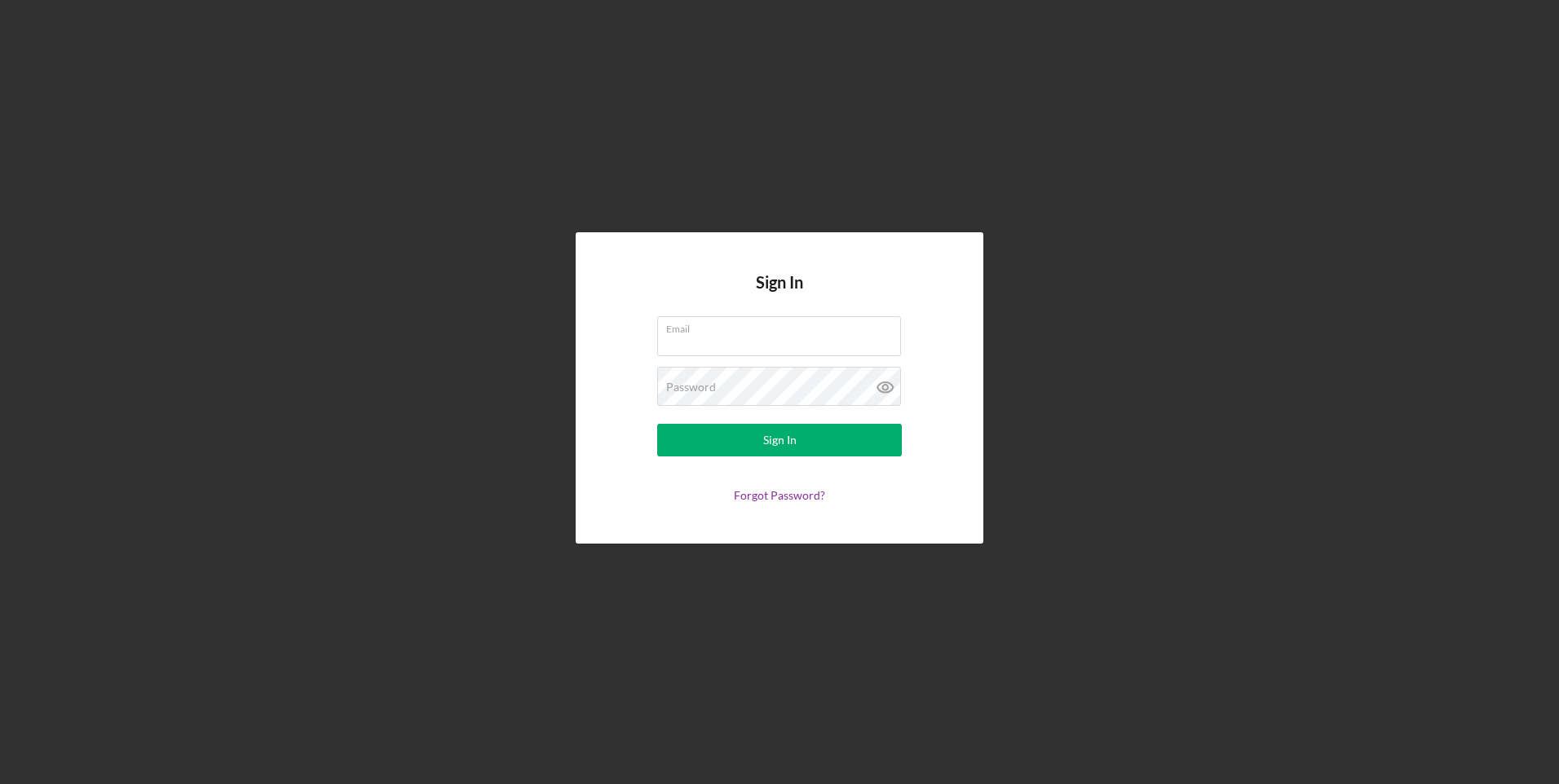
type input "[EMAIL_ADDRESS][DOMAIN_NAME]"
